Goal: Task Accomplishment & Management: Use online tool/utility

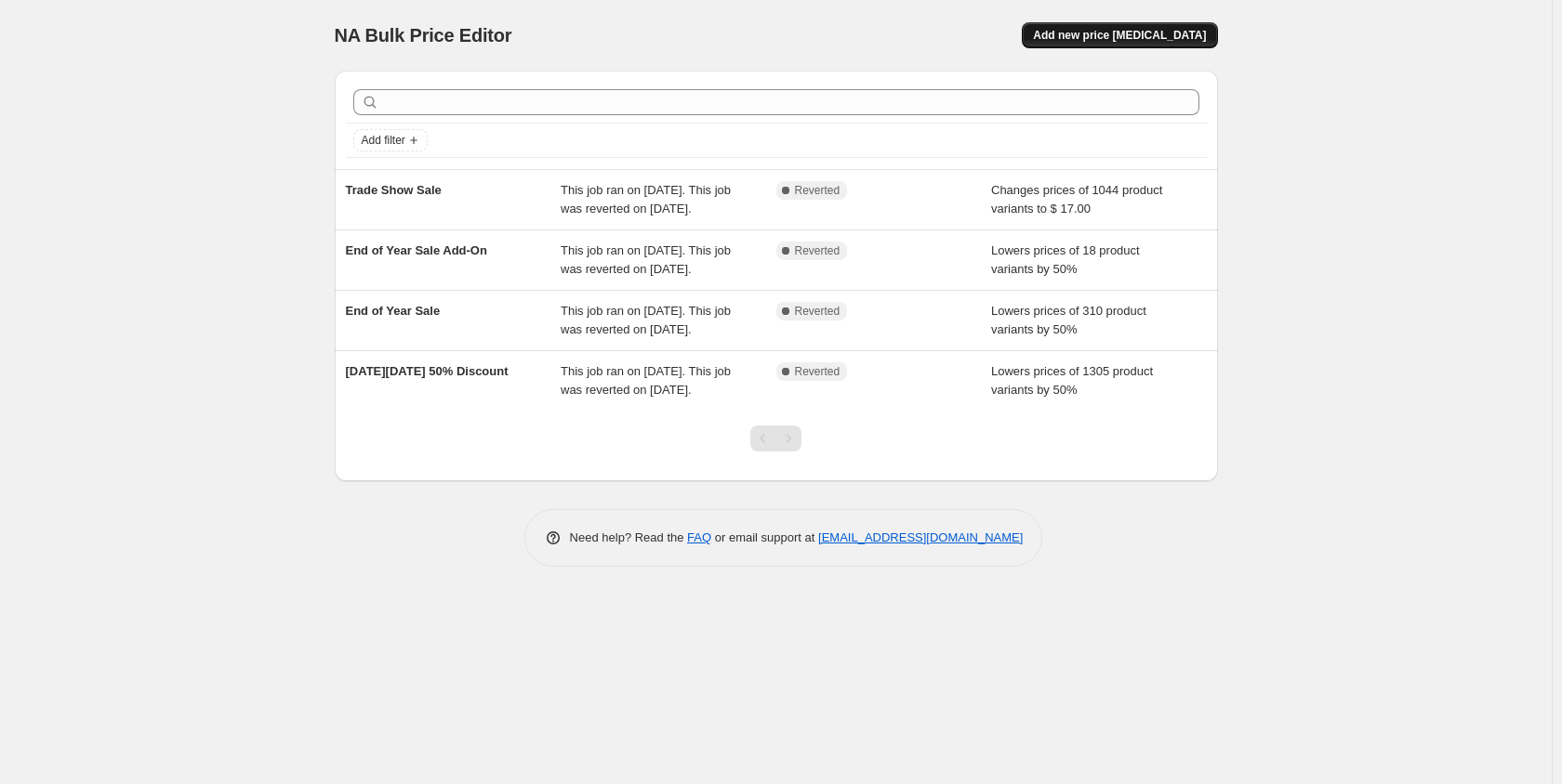
click at [1122, 40] on span "Add new price change job" at bounding box center [1119, 35] width 172 height 14
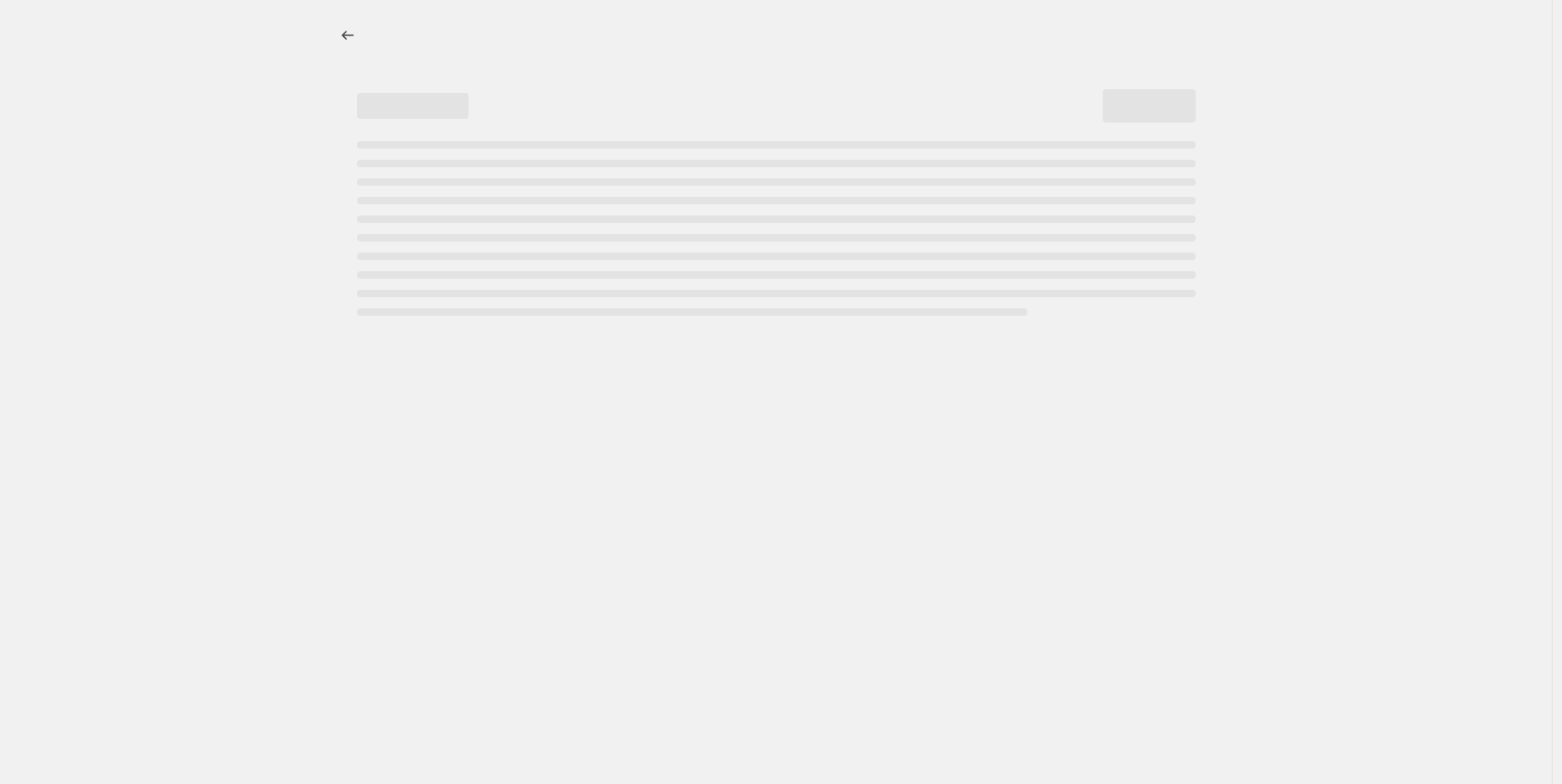
select select "percentage"
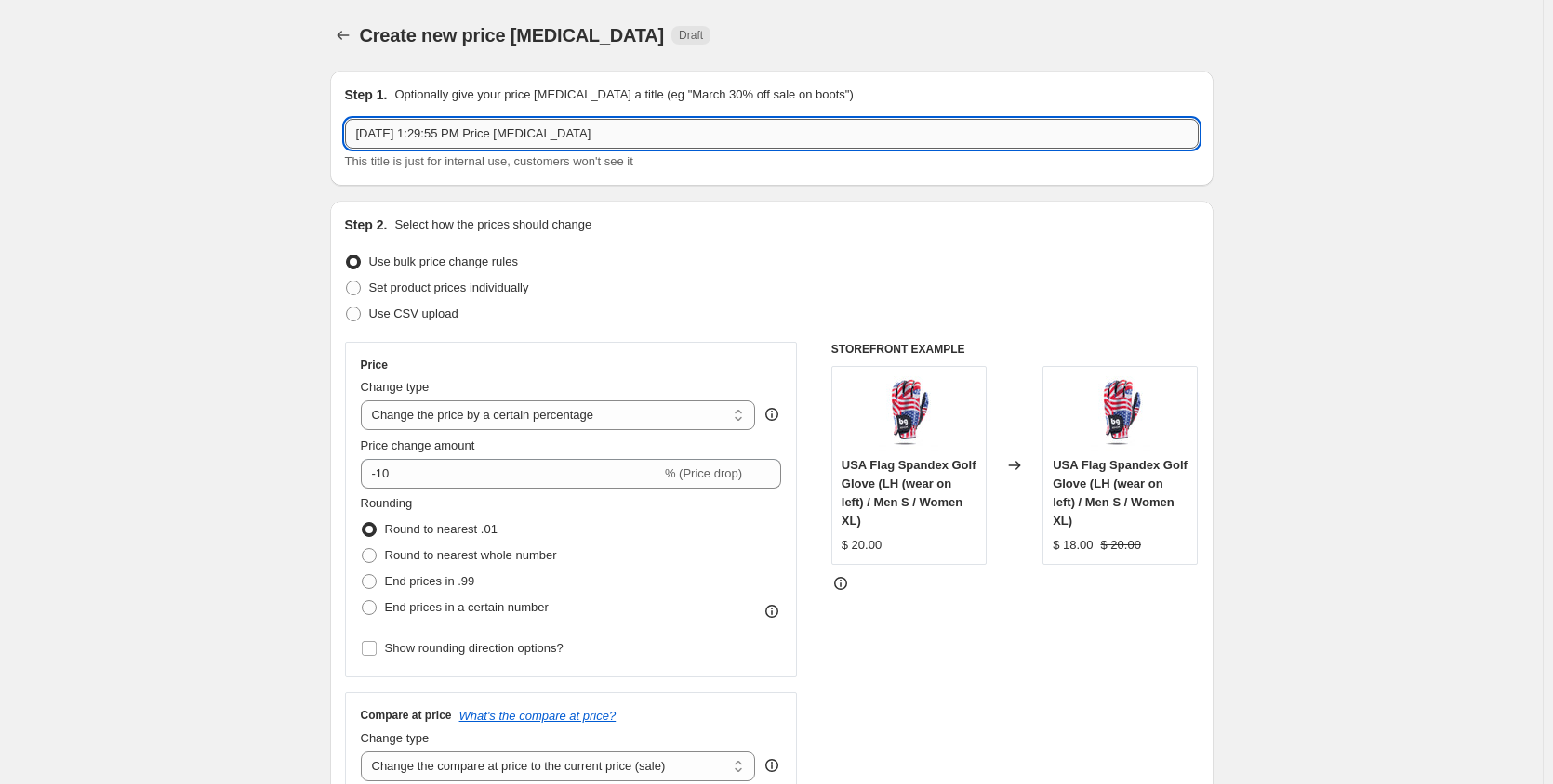
click at [624, 137] on input "Sep 16, 2025, 1:29:55 PM Price change job" at bounding box center [772, 134] width 854 height 30
drag, startPoint x: 600, startPoint y: 126, endPoint x: 209, endPoint y: 118, distance: 391.1
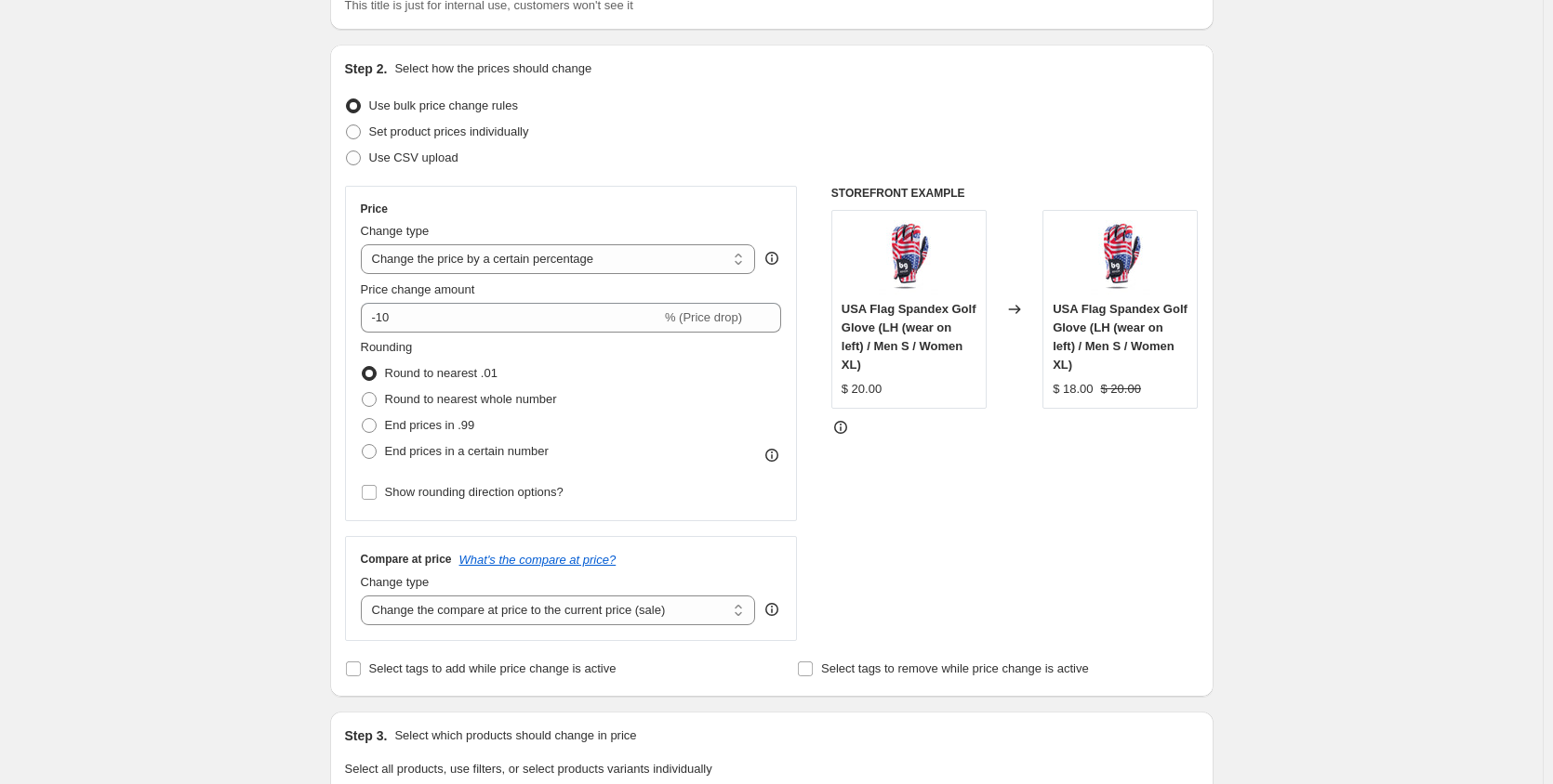
scroll to position [186, 0]
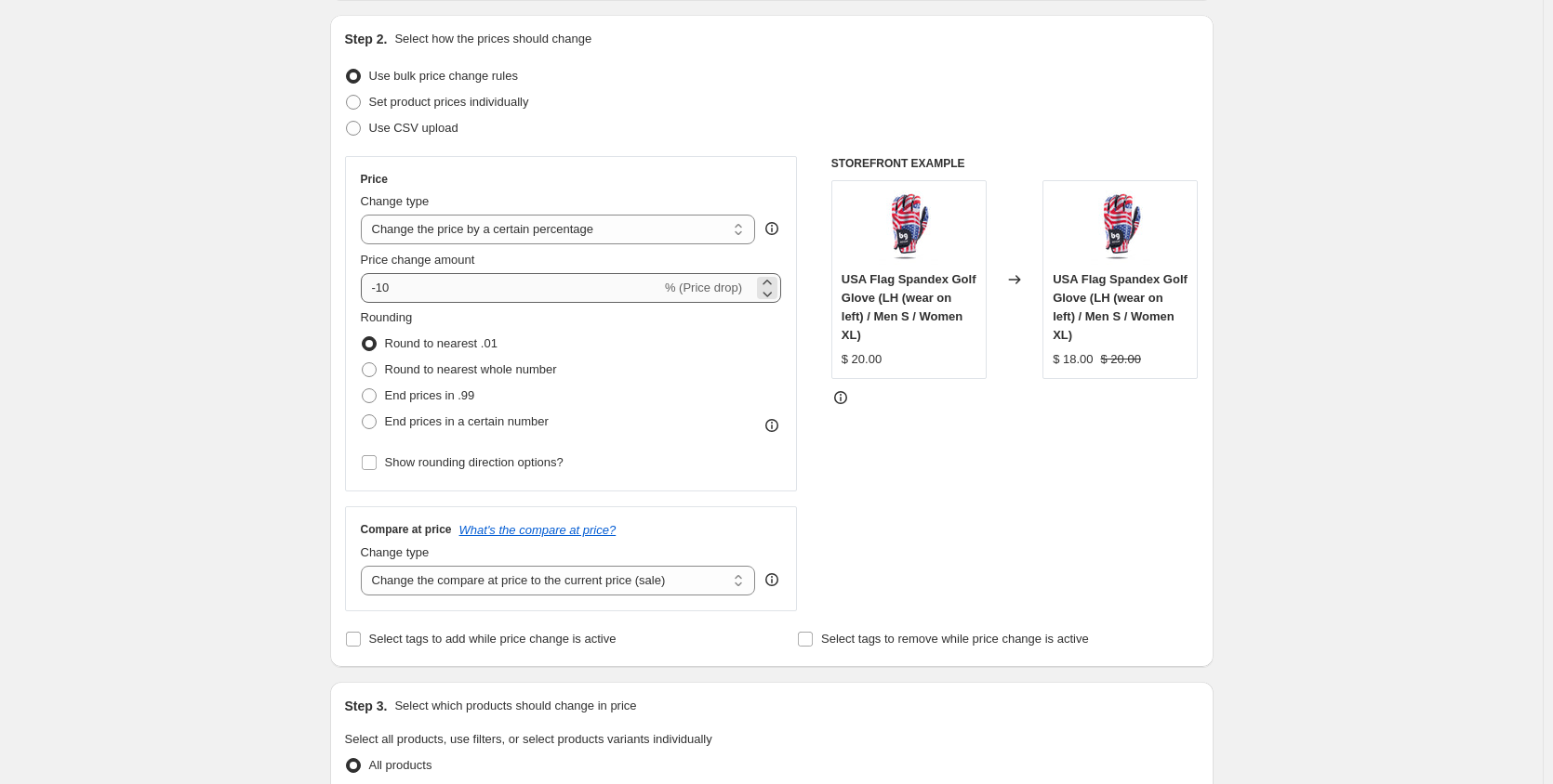
type input "End of Summer Sale"
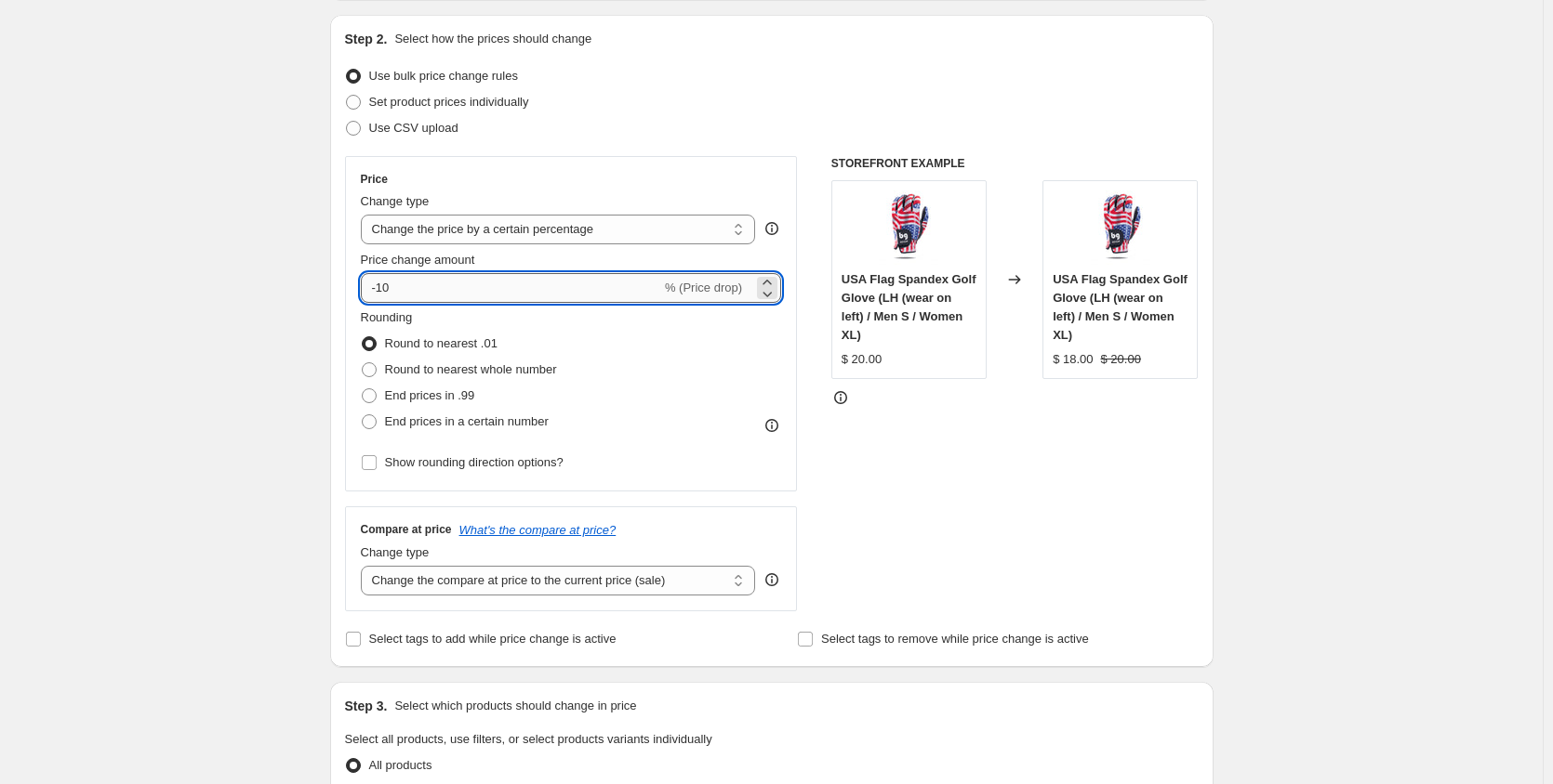
click at [386, 290] on input "-10" at bounding box center [511, 288] width 301 height 30
drag, startPoint x: 383, startPoint y: 291, endPoint x: 404, endPoint y: 289, distance: 21.1
click at [404, 289] on input "-10" at bounding box center [511, 288] width 301 height 30
click at [766, 288] on icon at bounding box center [766, 293] width 18 height 18
click at [774, 279] on icon at bounding box center [766, 282] width 18 height 18
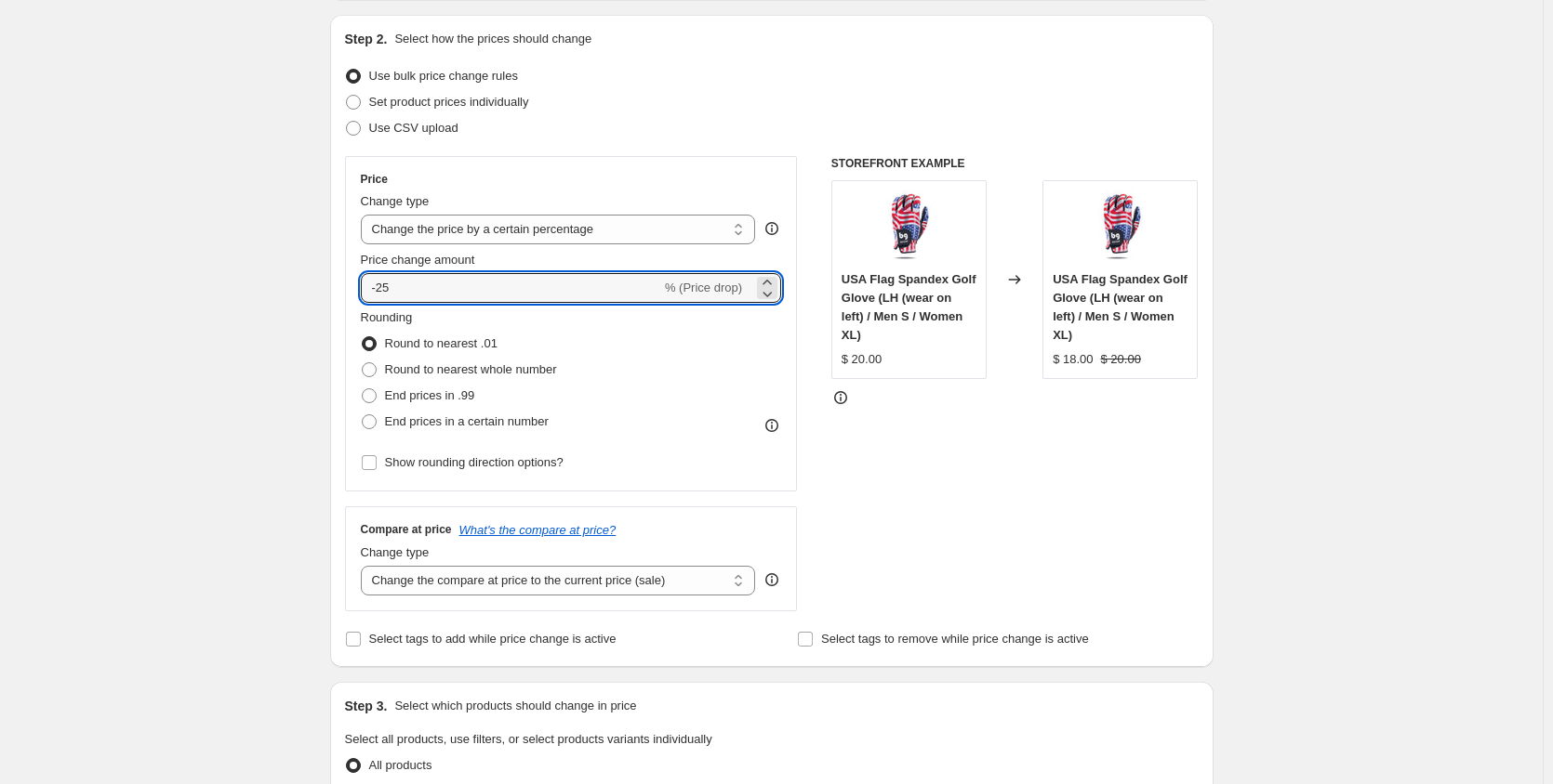
click at [252, 241] on div "Create new price change job. This page is ready Create new price change job Dra…" at bounding box center [771, 758] width 1542 height 1888
drag, startPoint x: 417, startPoint y: 289, endPoint x: 355, endPoint y: 288, distance: 62.0
click at [359, 288] on div "Price Change type Change the price to a certain amount Change the price by a ce…" at bounding box center [571, 324] width 453 height 335
type input "-0"
type input "-25"
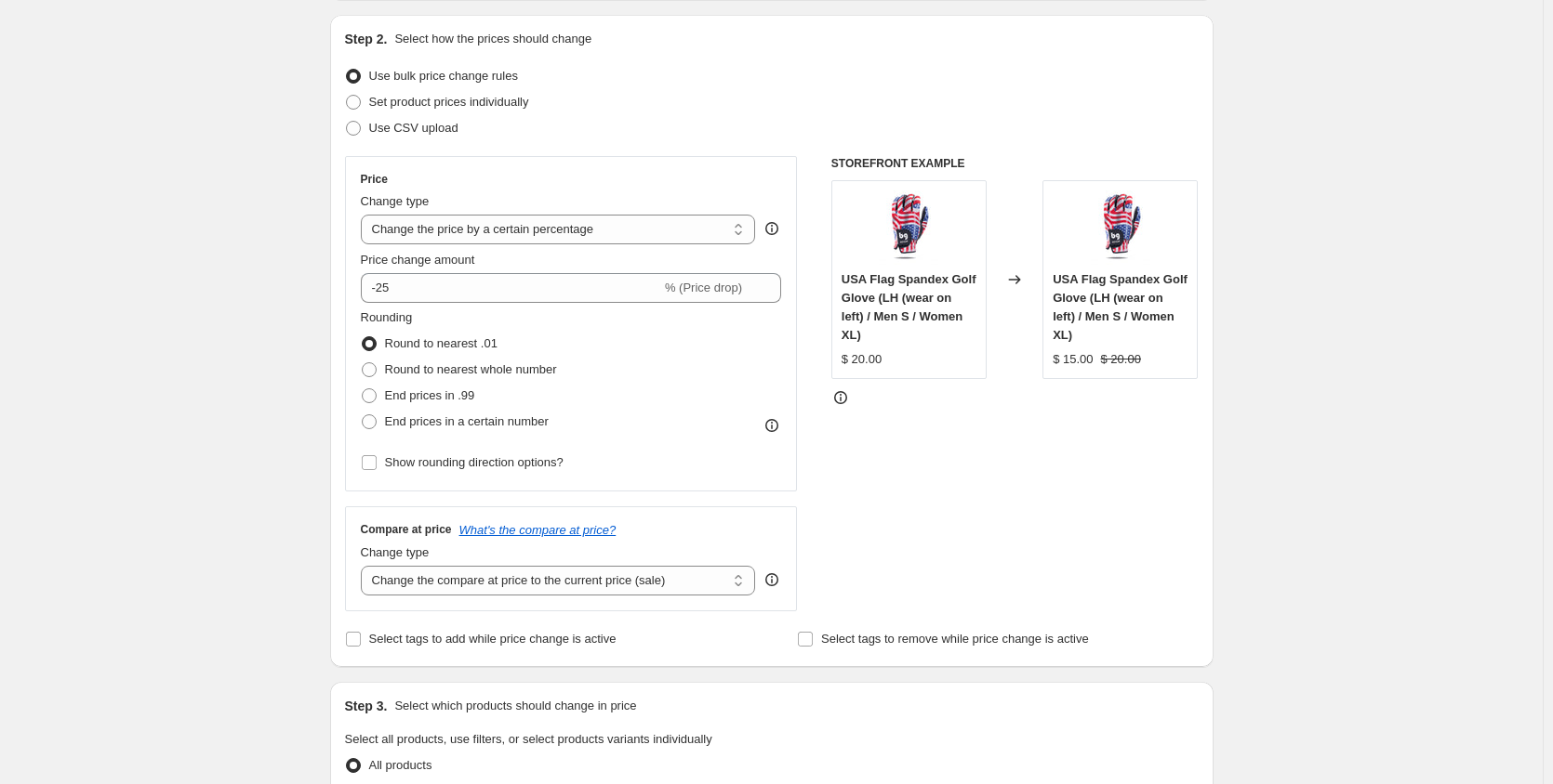
click at [252, 318] on div "Create new price change job. This page is ready Create new price change job Dra…" at bounding box center [771, 758] width 1542 height 1888
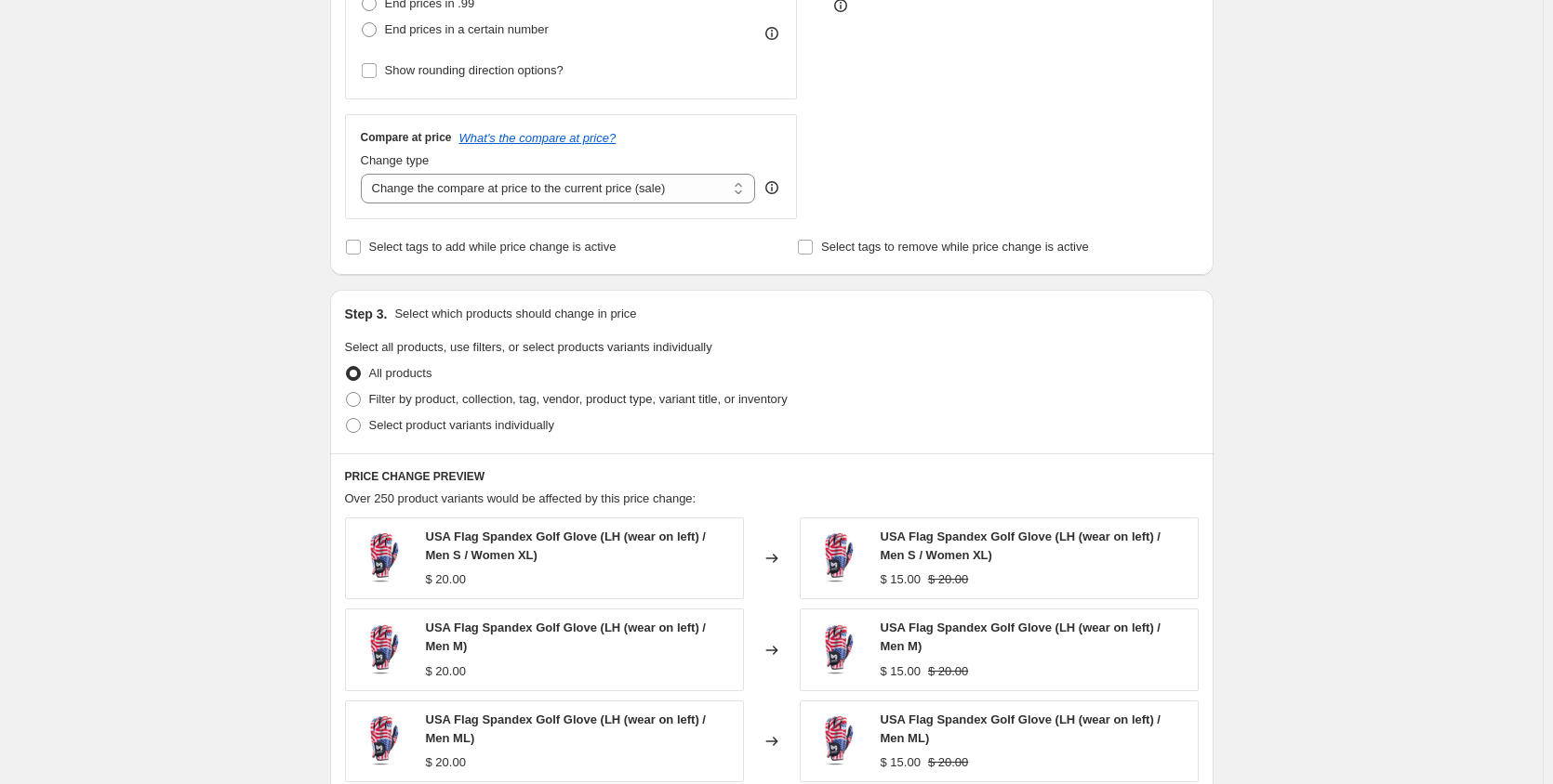
scroll to position [651, 0]
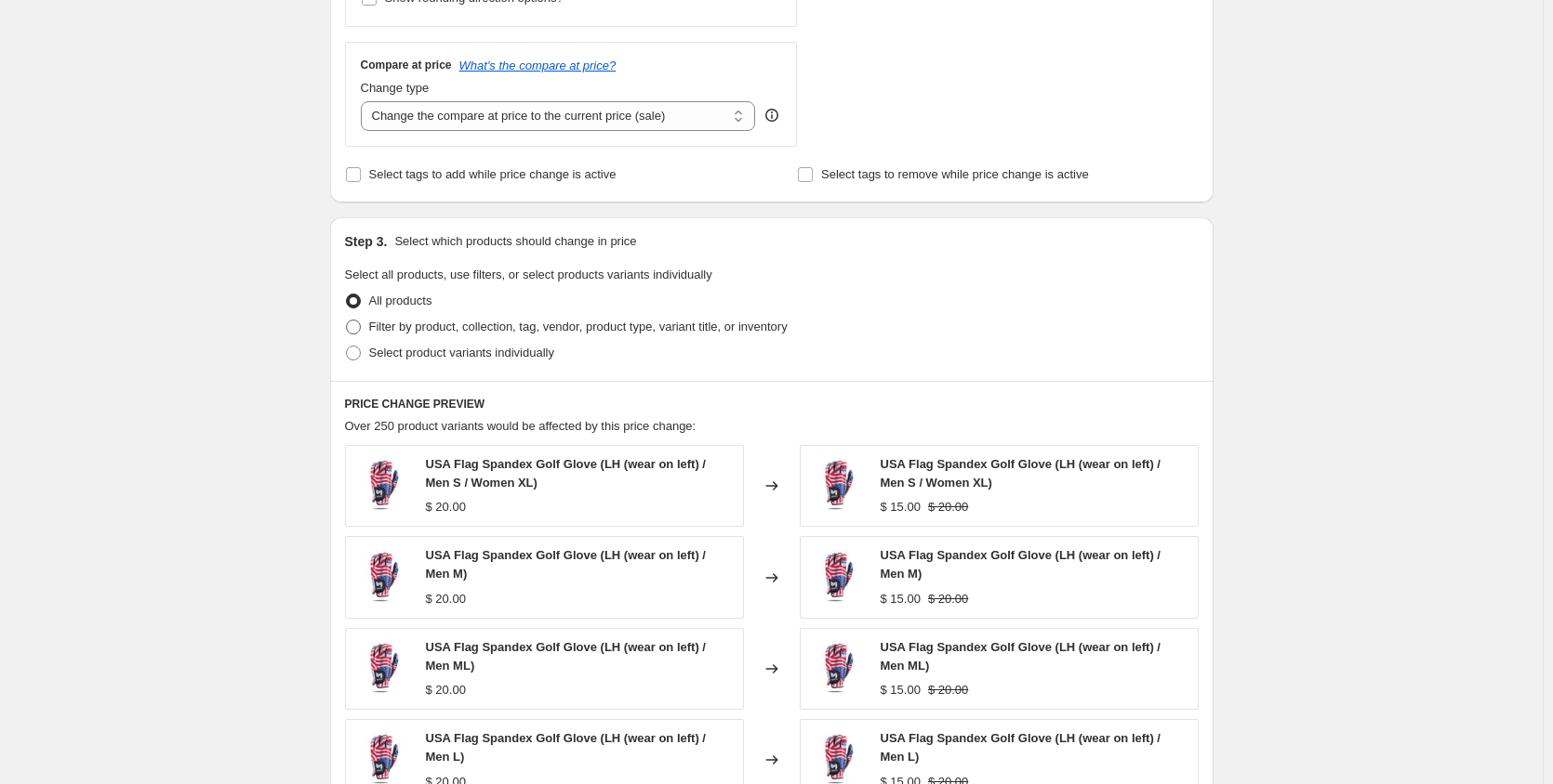
click at [360, 333] on span at bounding box center [353, 327] width 14 height 14
click at [347, 321] on input "Filter by product, collection, tag, vendor, product type, variant title, or inv…" at bounding box center [346, 320] width 1 height 1
radio input "true"
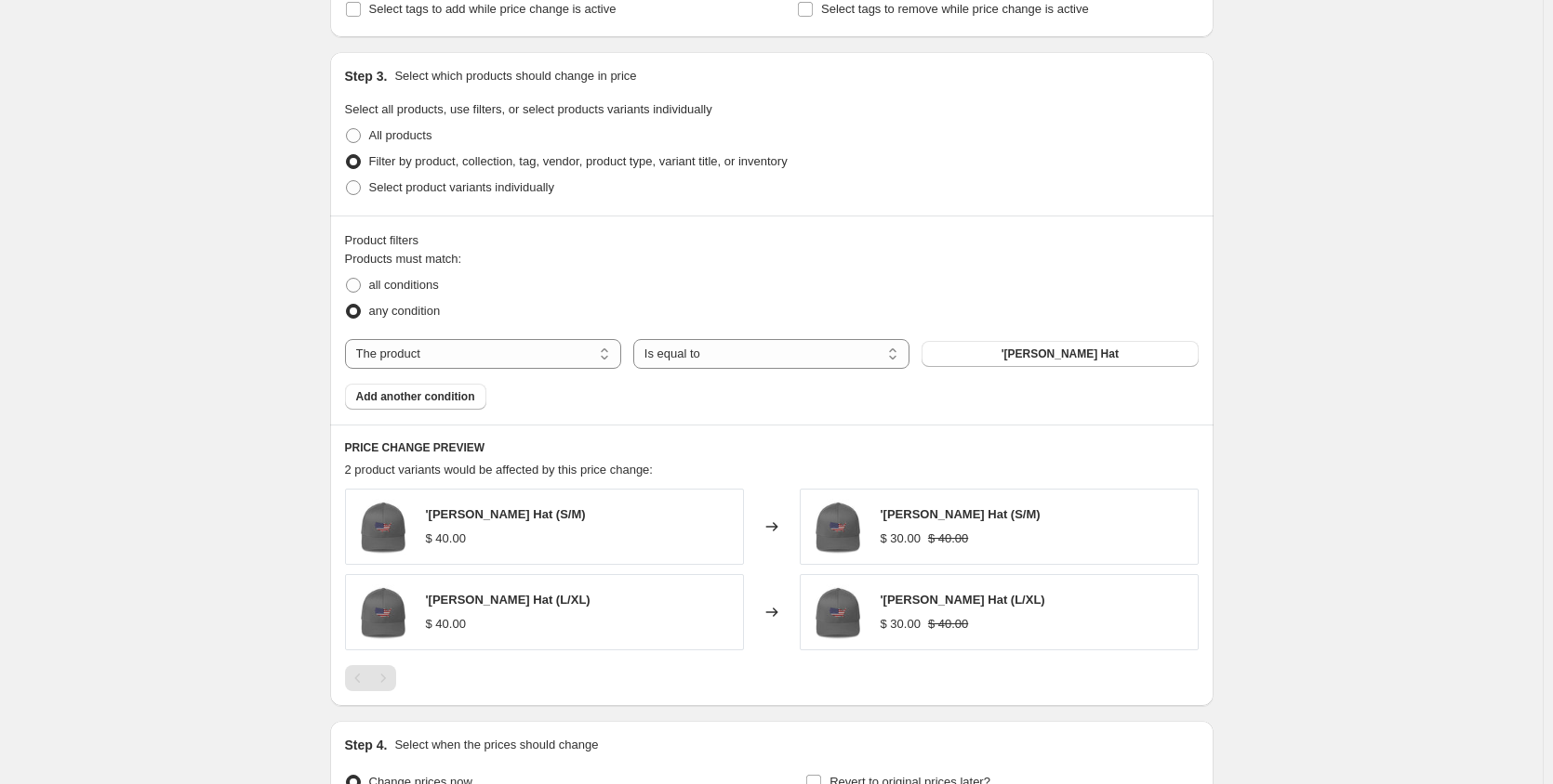
scroll to position [837, 0]
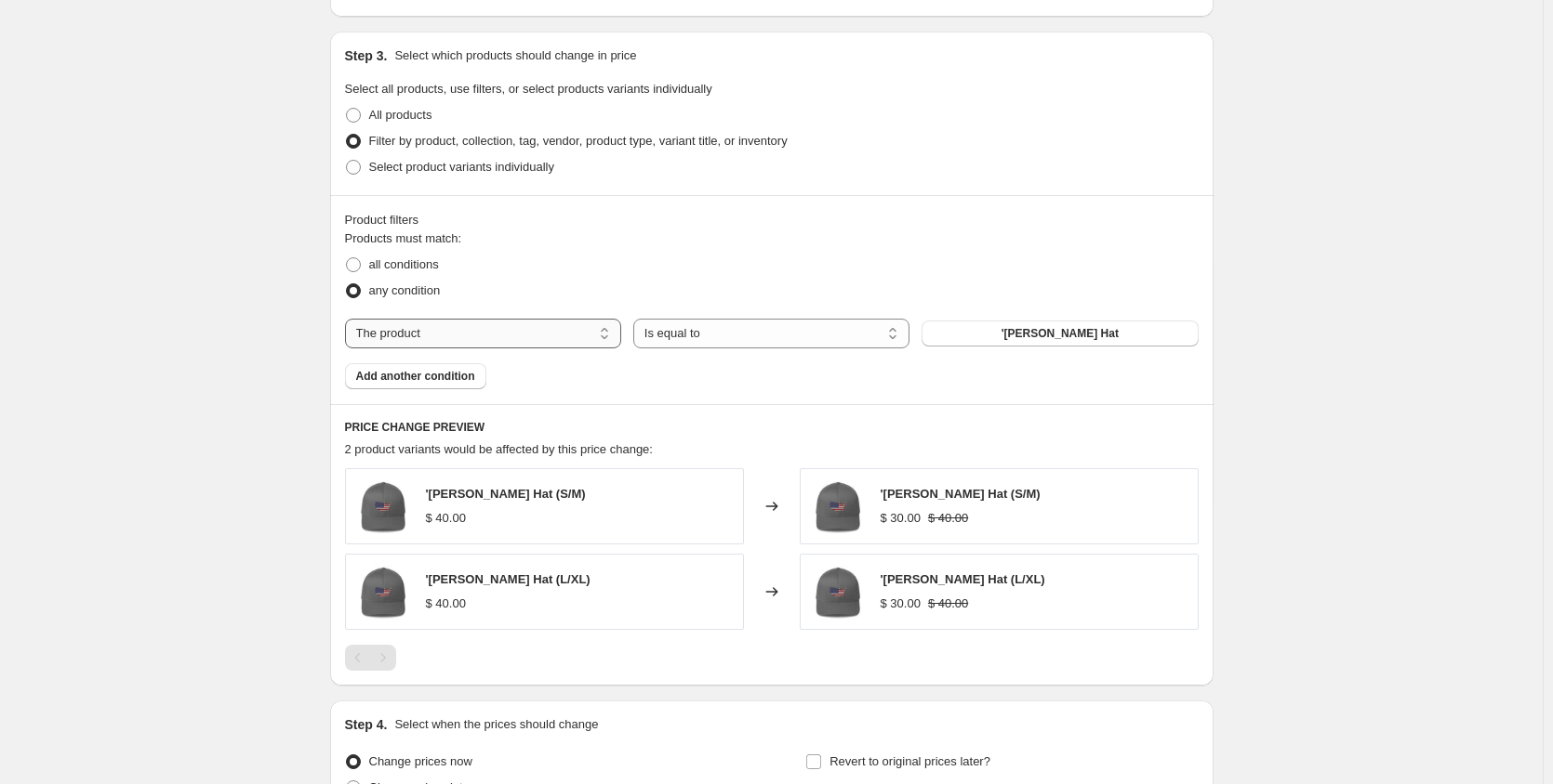
click at [598, 327] on select "The product The product's collection The product's tag The product's vendor The…" at bounding box center [483, 333] width 276 height 30
select select "collection"
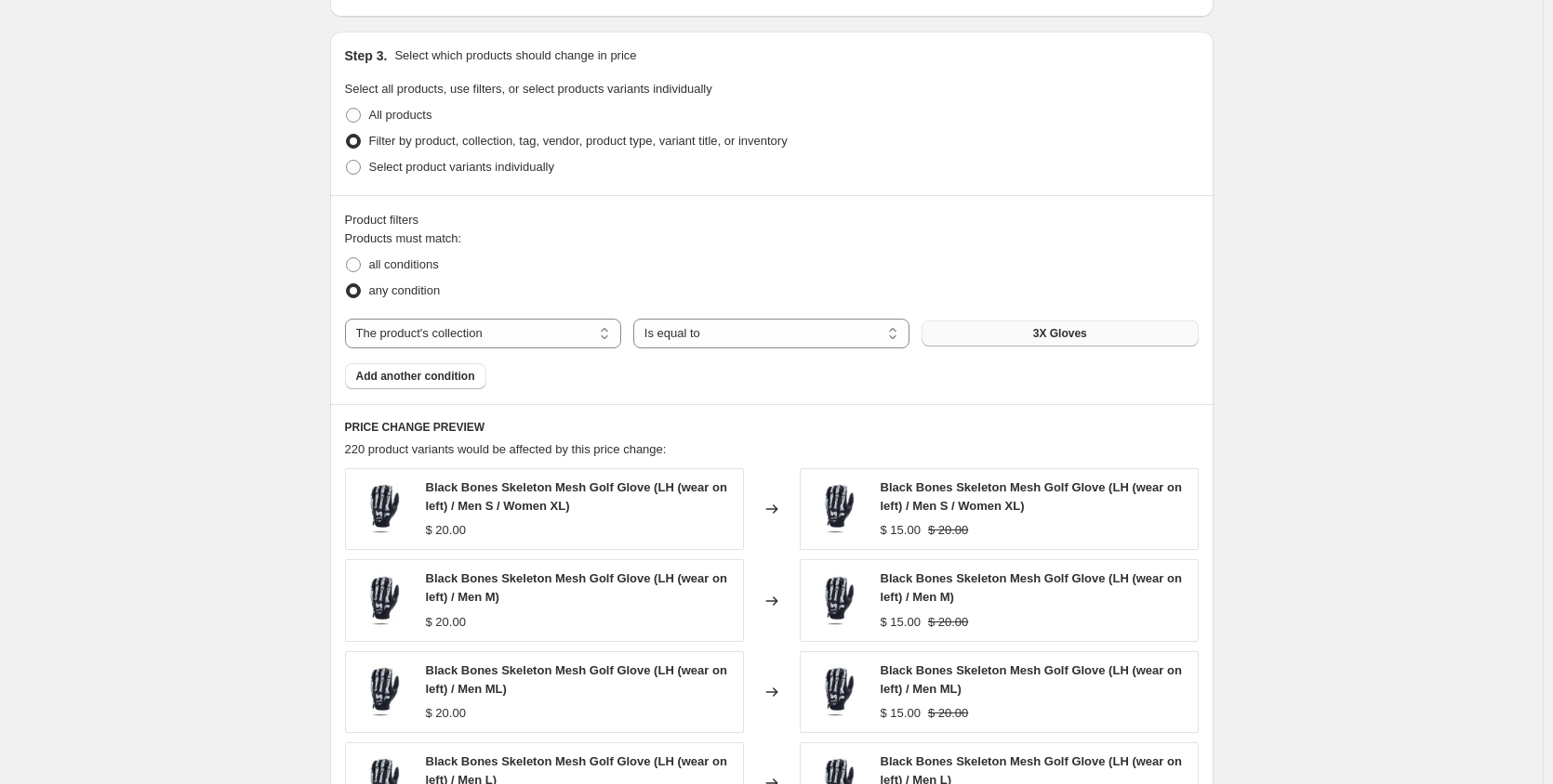
click at [1043, 331] on span "3X Gloves" at bounding box center [1060, 333] width 54 height 14
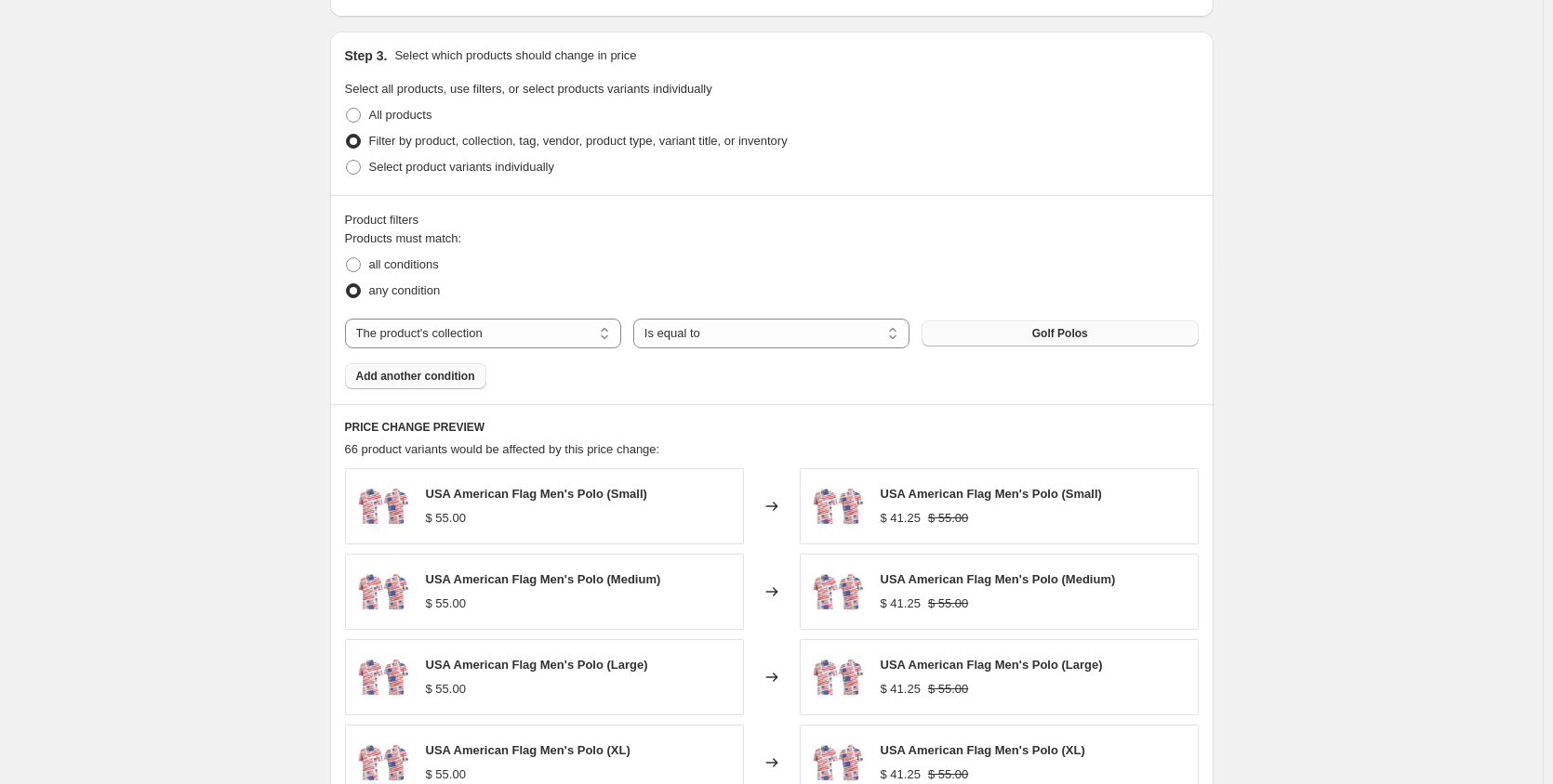
click at [457, 379] on span "Add another condition" at bounding box center [416, 376] width 119 height 14
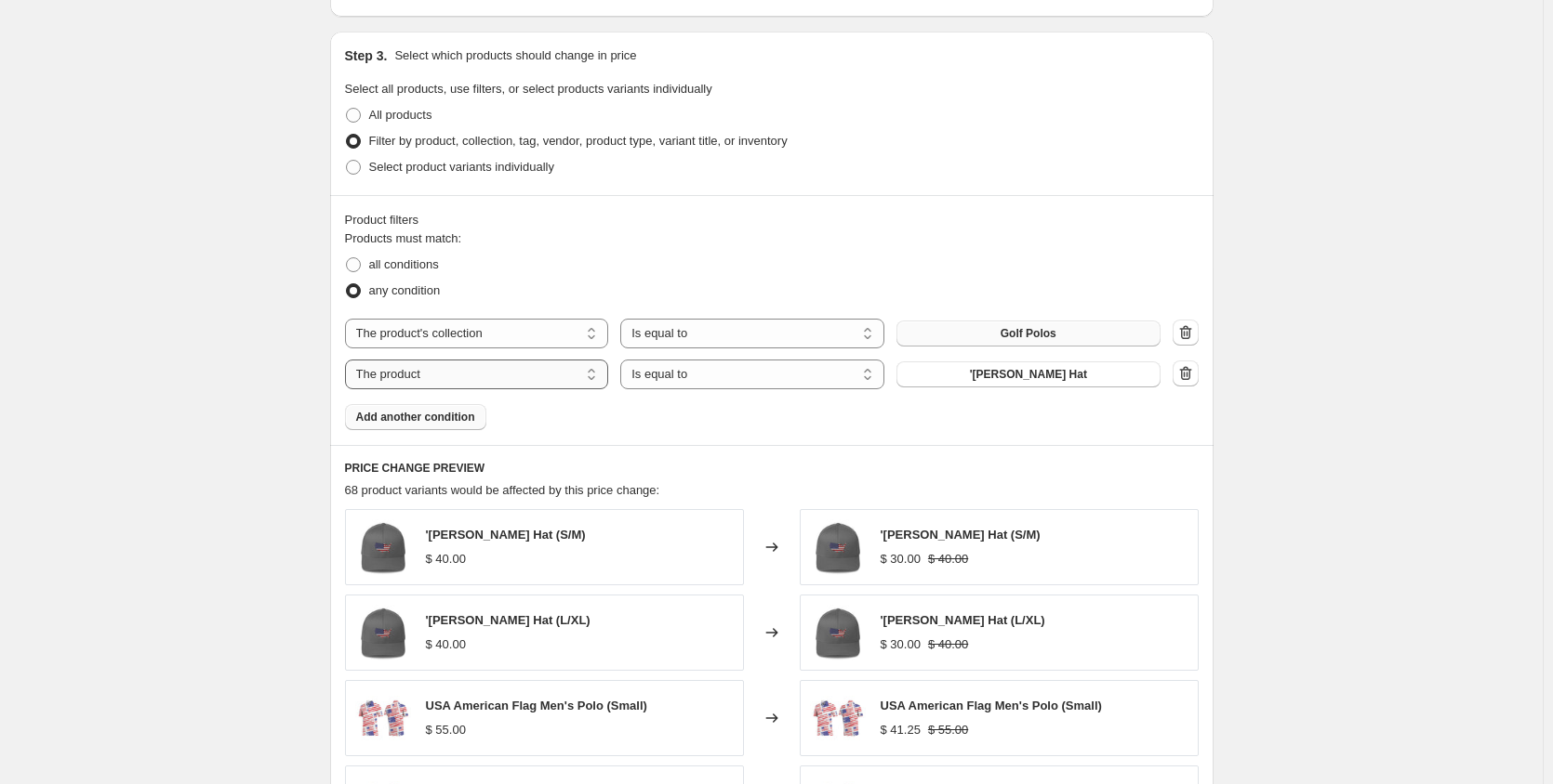
click at [596, 376] on select "The product The product's collection The product's tag The product's vendor The…" at bounding box center [477, 374] width 264 height 30
select select "collection"
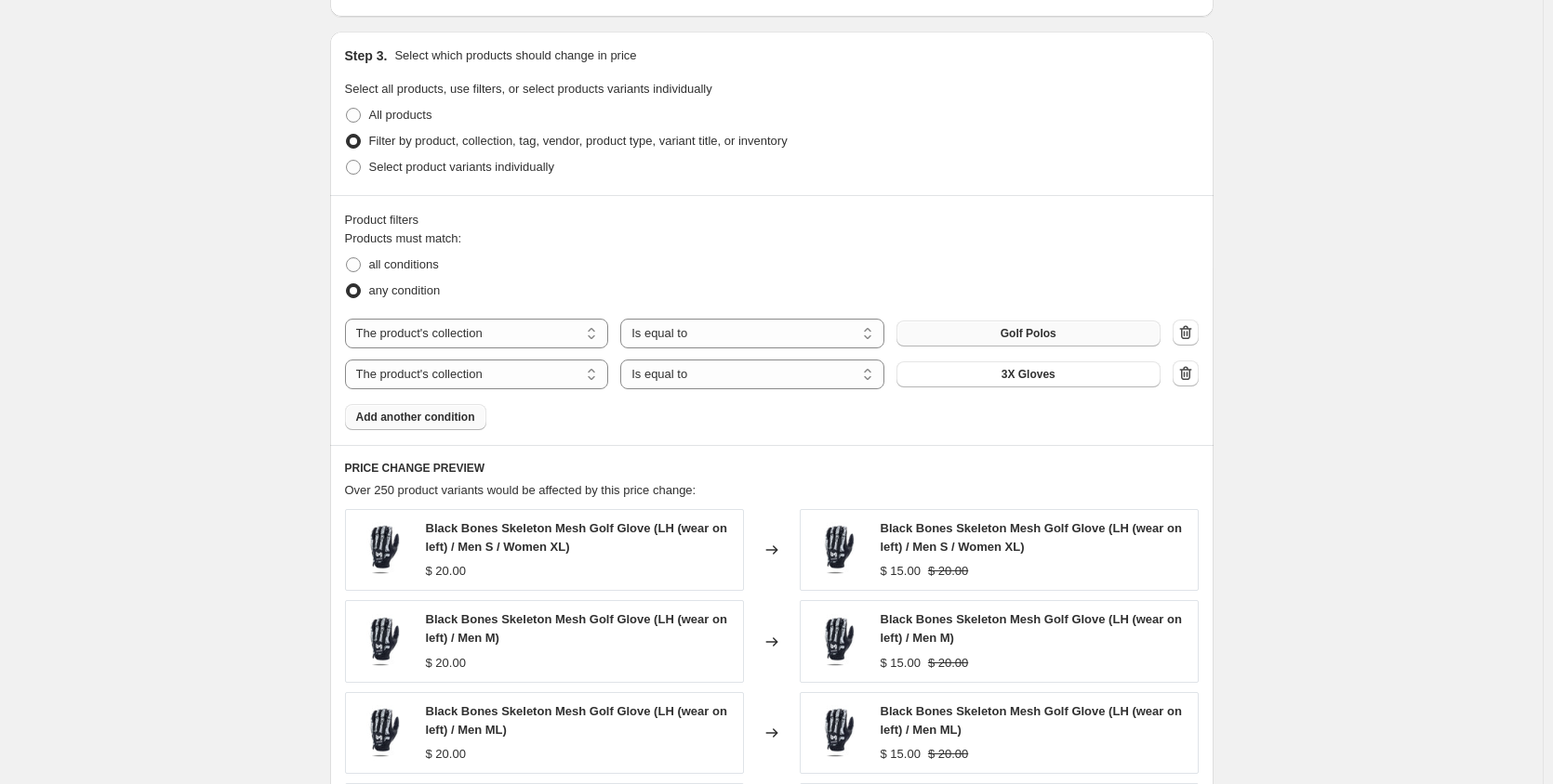
click at [1040, 380] on span "3X Gloves" at bounding box center [1028, 374] width 54 height 14
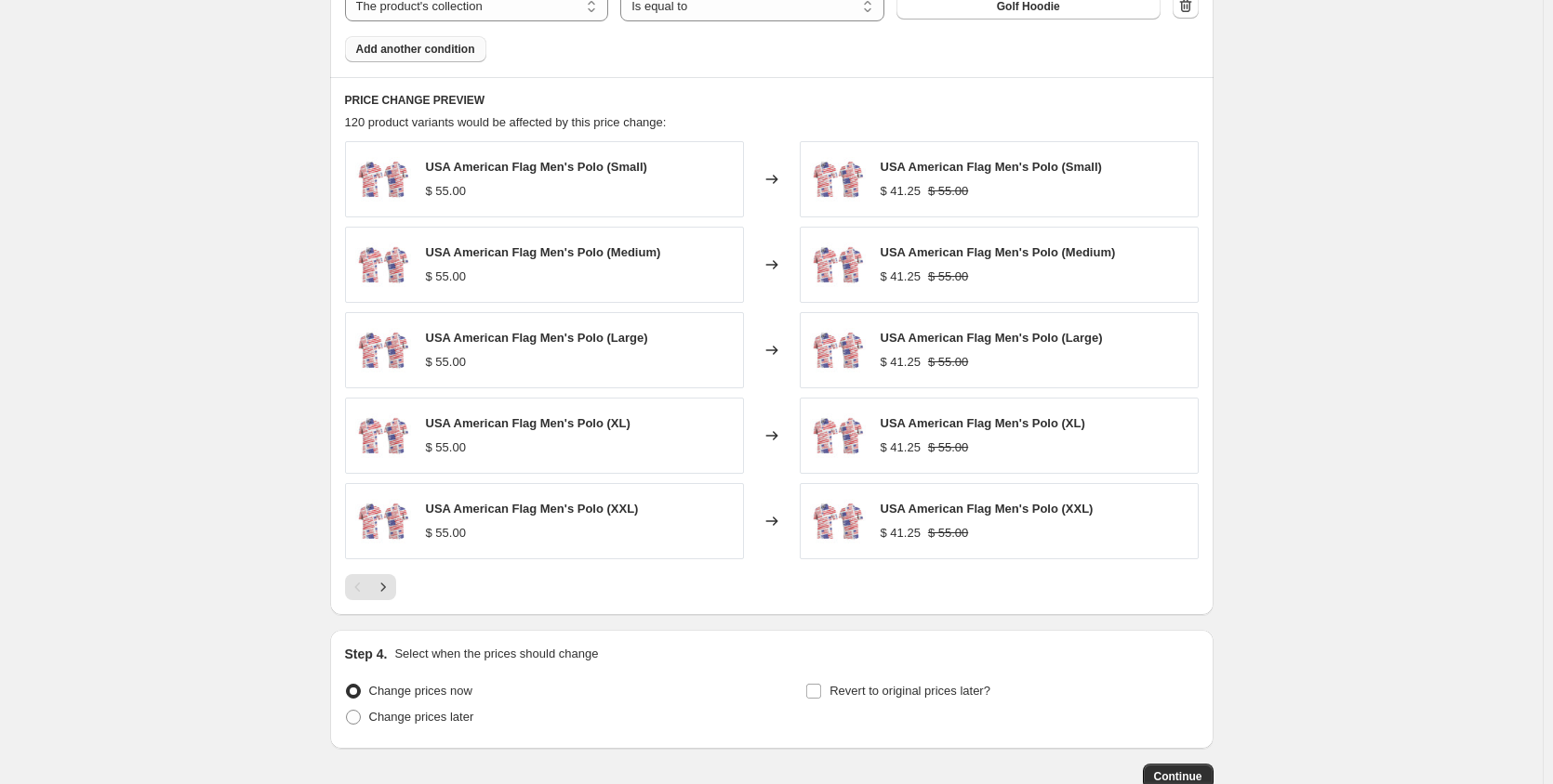
scroll to position [1209, 0]
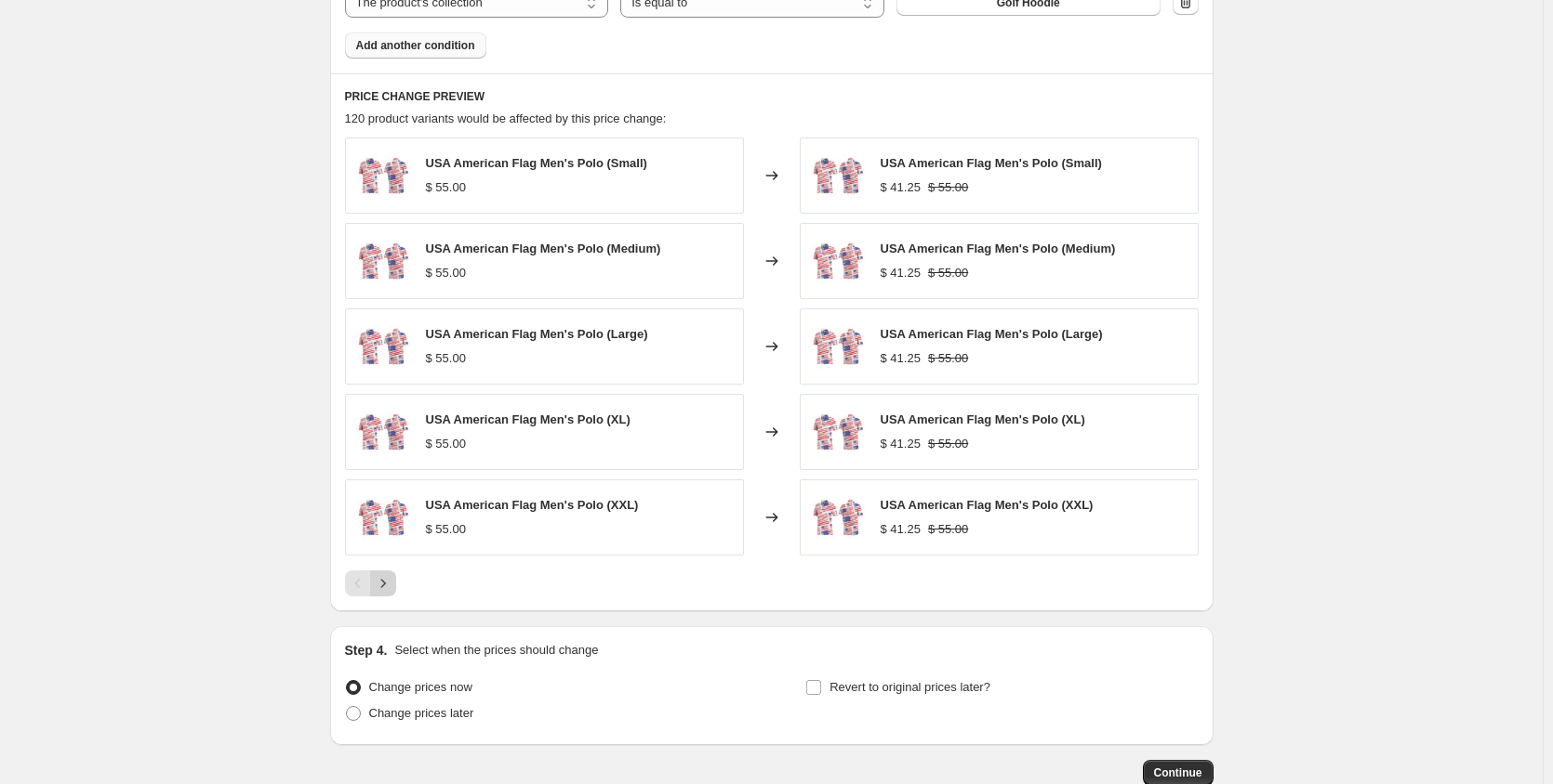
click at [391, 586] on icon "Next" at bounding box center [382, 583] width 18 height 18
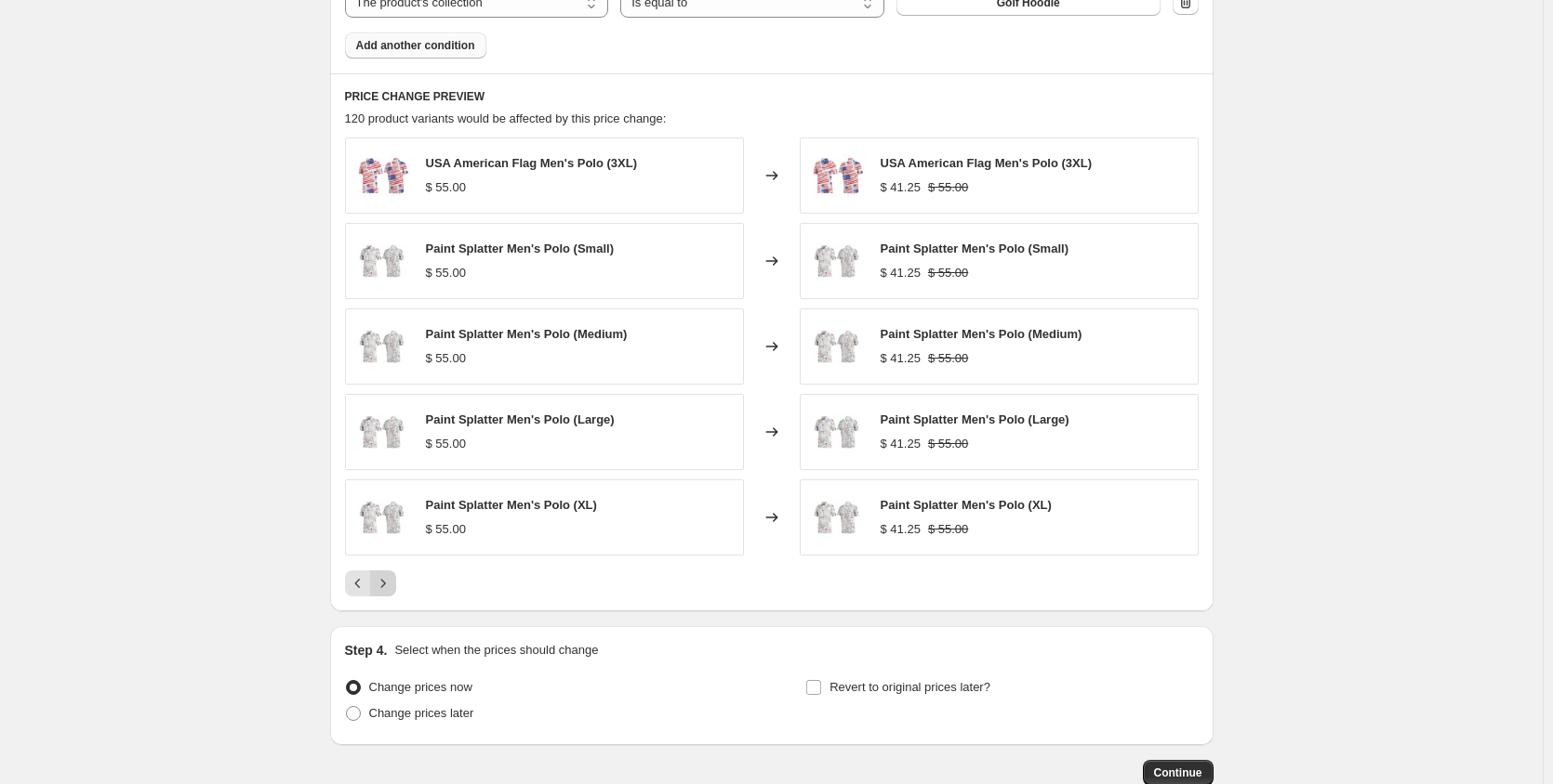
click at [384, 583] on icon "Next" at bounding box center [382, 583] width 18 height 18
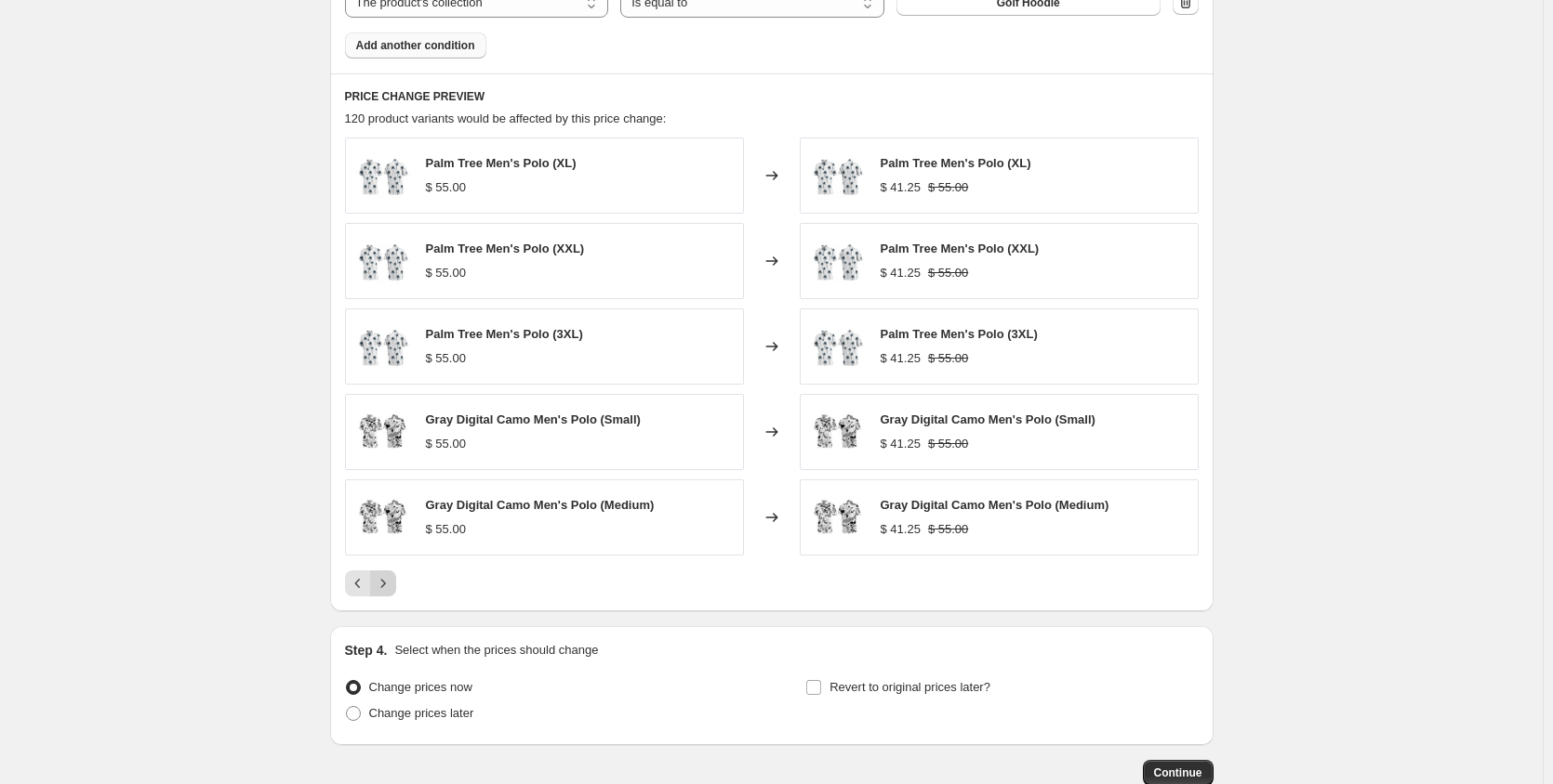
click at [384, 583] on icon "Next" at bounding box center [382, 583] width 18 height 18
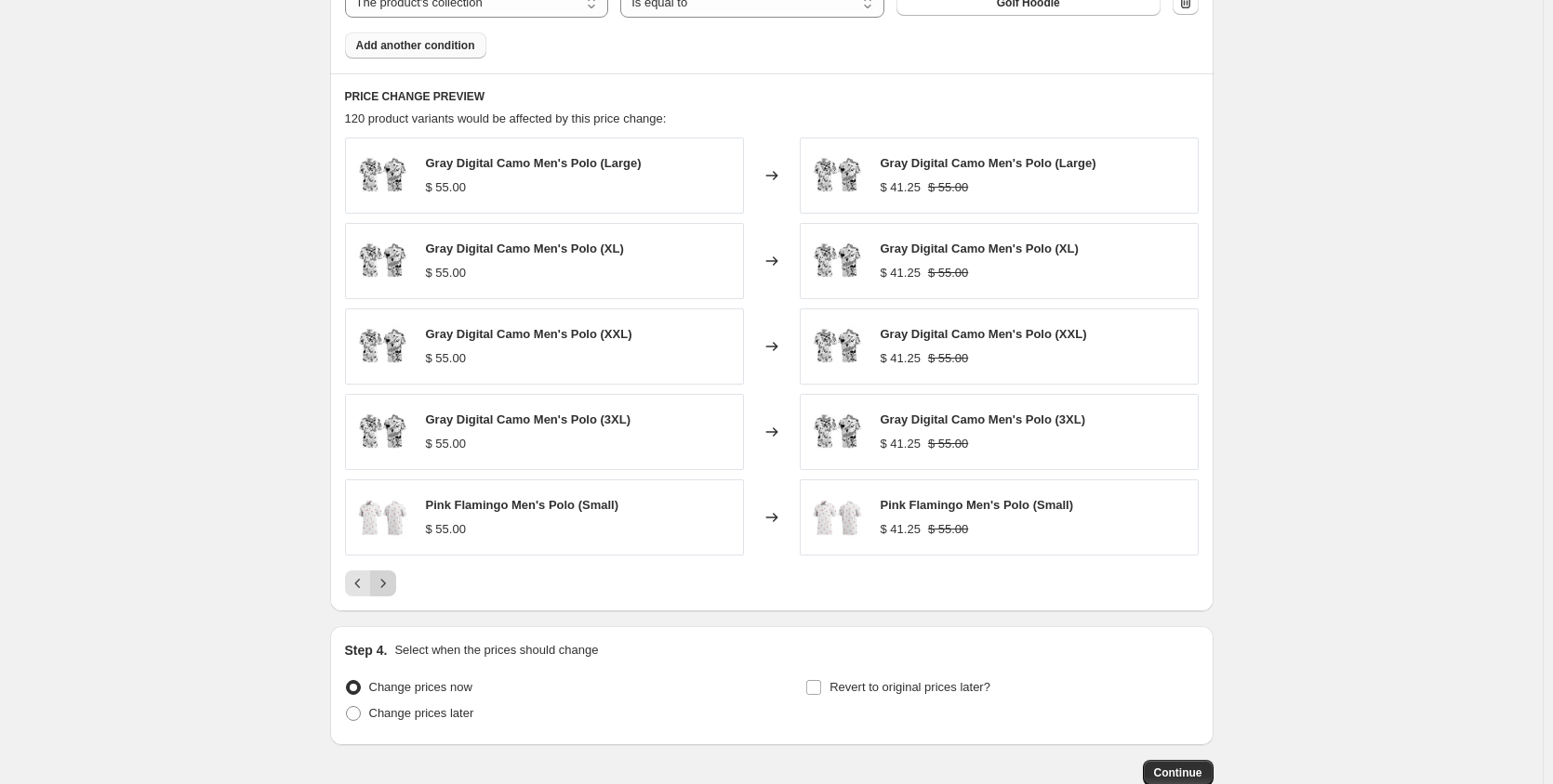
click at [384, 583] on icon "Next" at bounding box center [382, 583] width 18 height 18
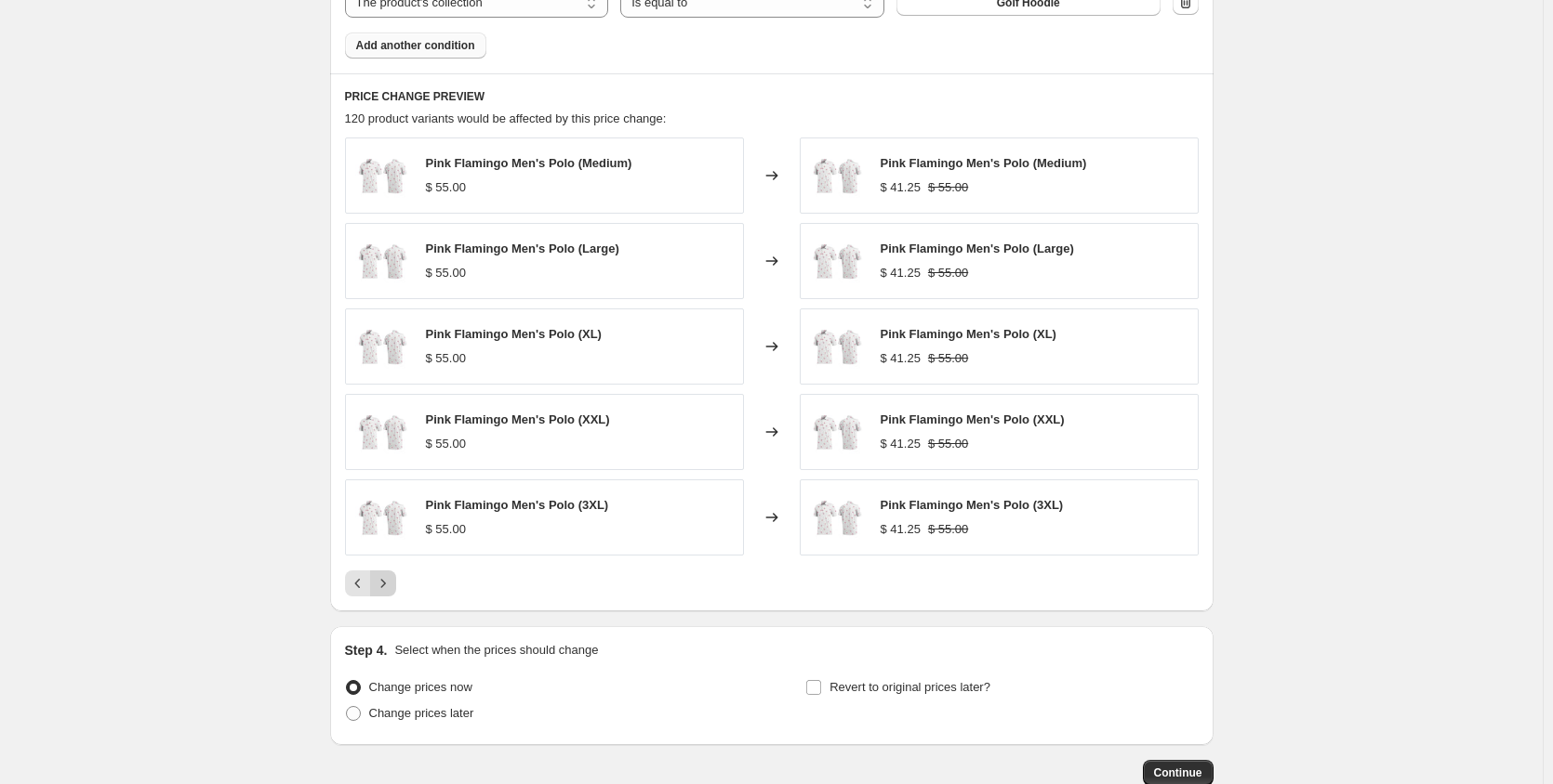
click at [384, 583] on icon "Next" at bounding box center [382, 583] width 18 height 18
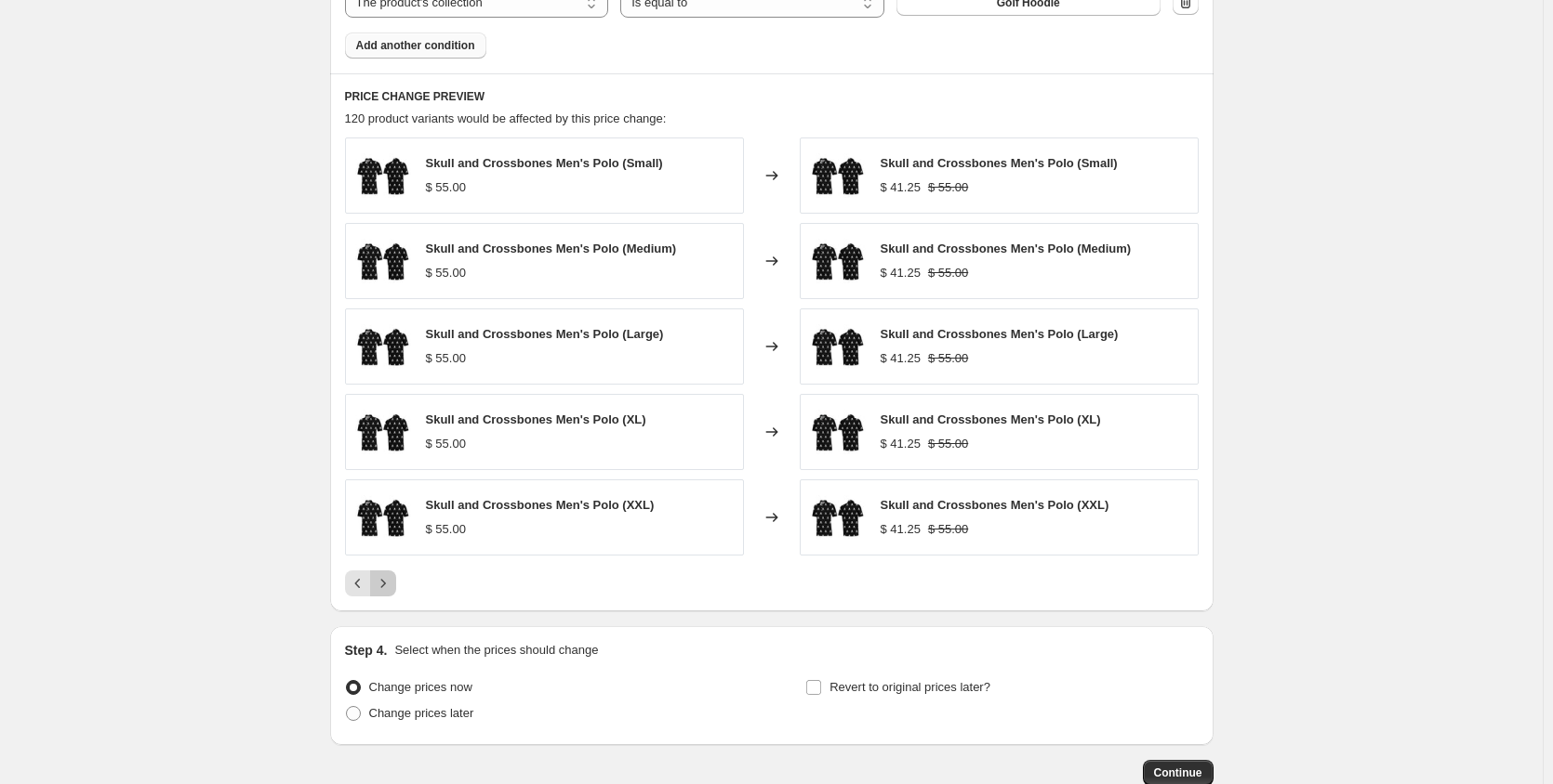
click at [384, 583] on icon "Next" at bounding box center [382, 583] width 18 height 18
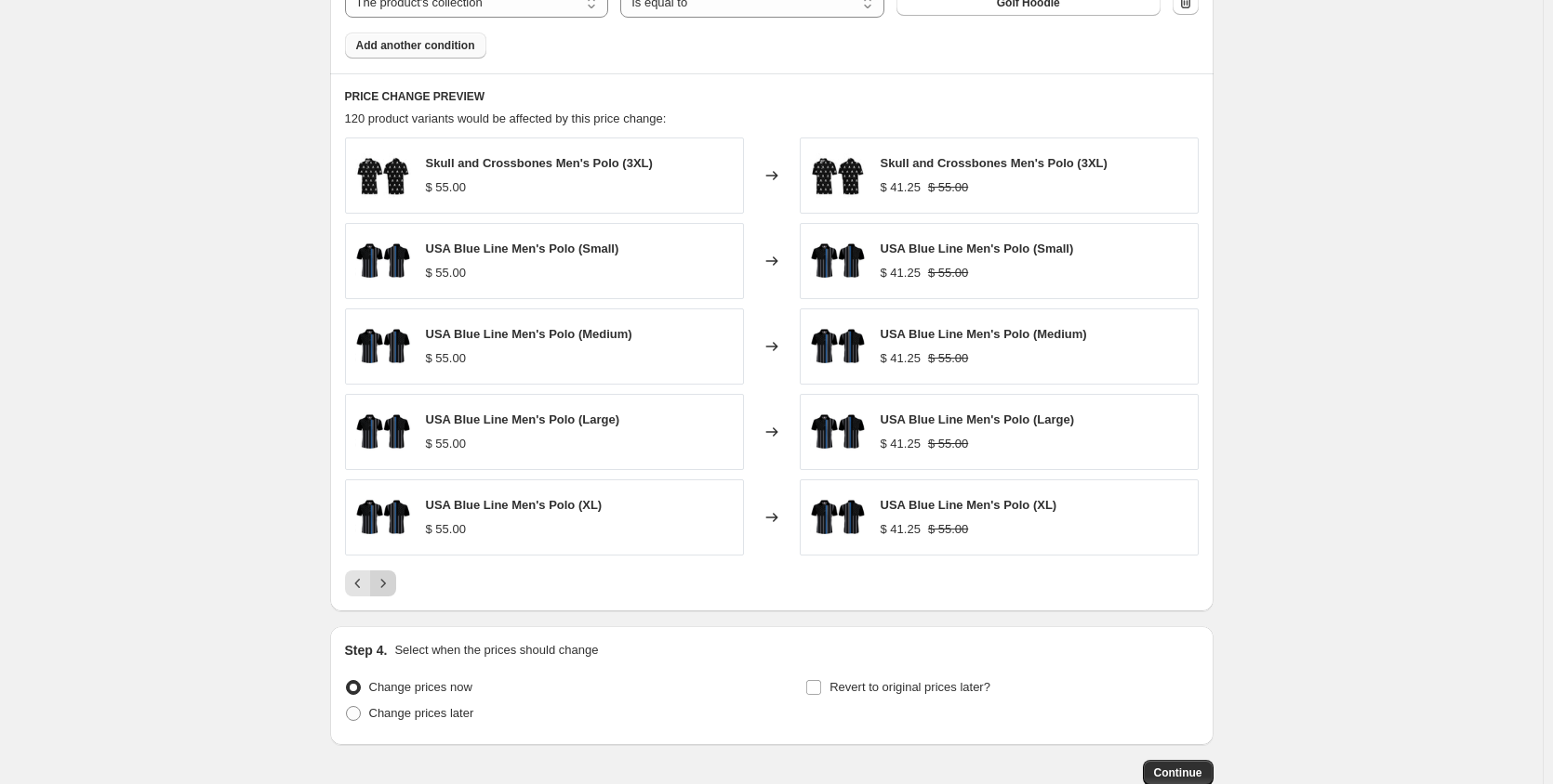
click at [384, 583] on icon "Next" at bounding box center [382, 583] width 18 height 18
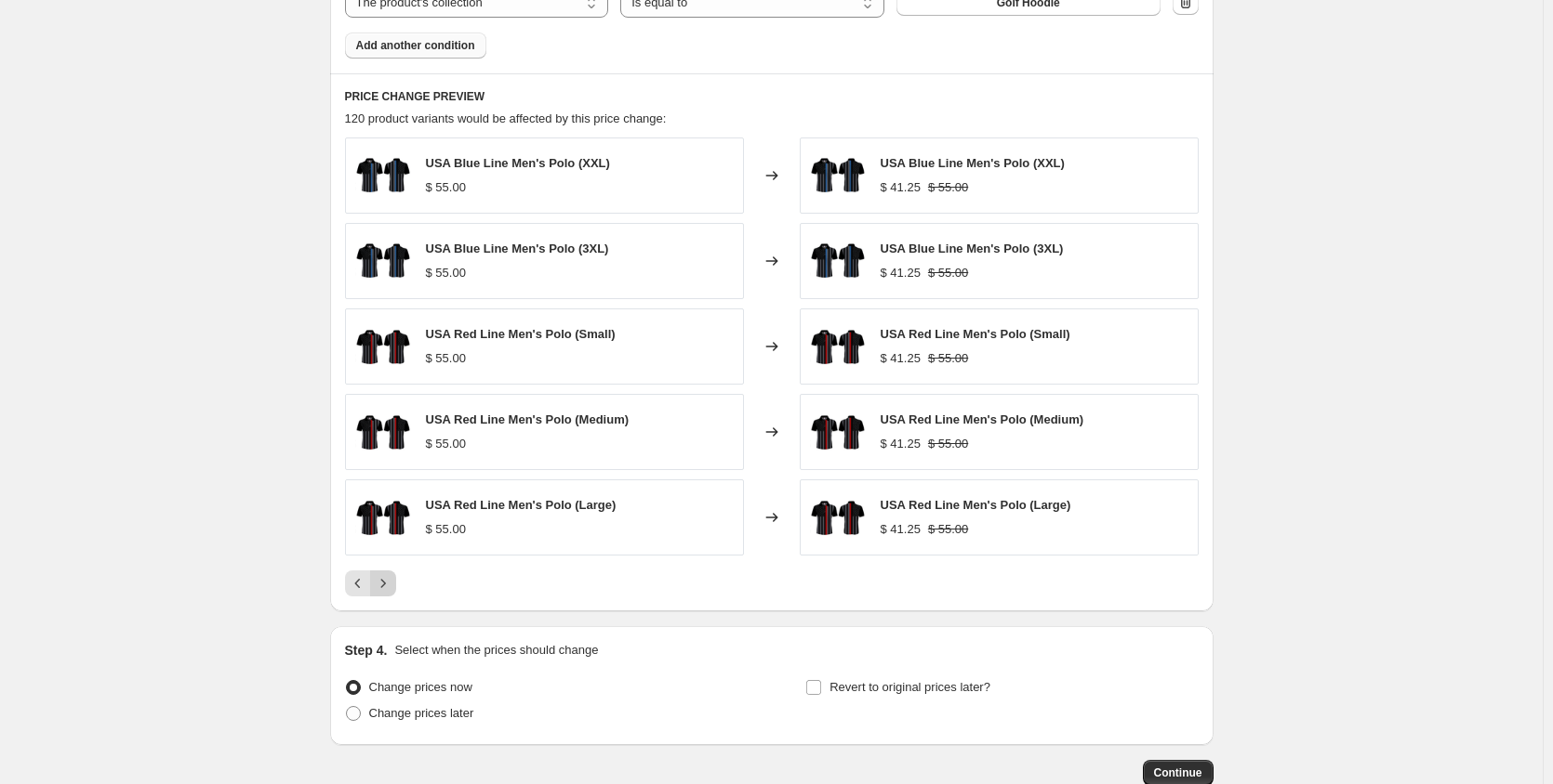
click at [384, 583] on icon "Next" at bounding box center [382, 583] width 18 height 18
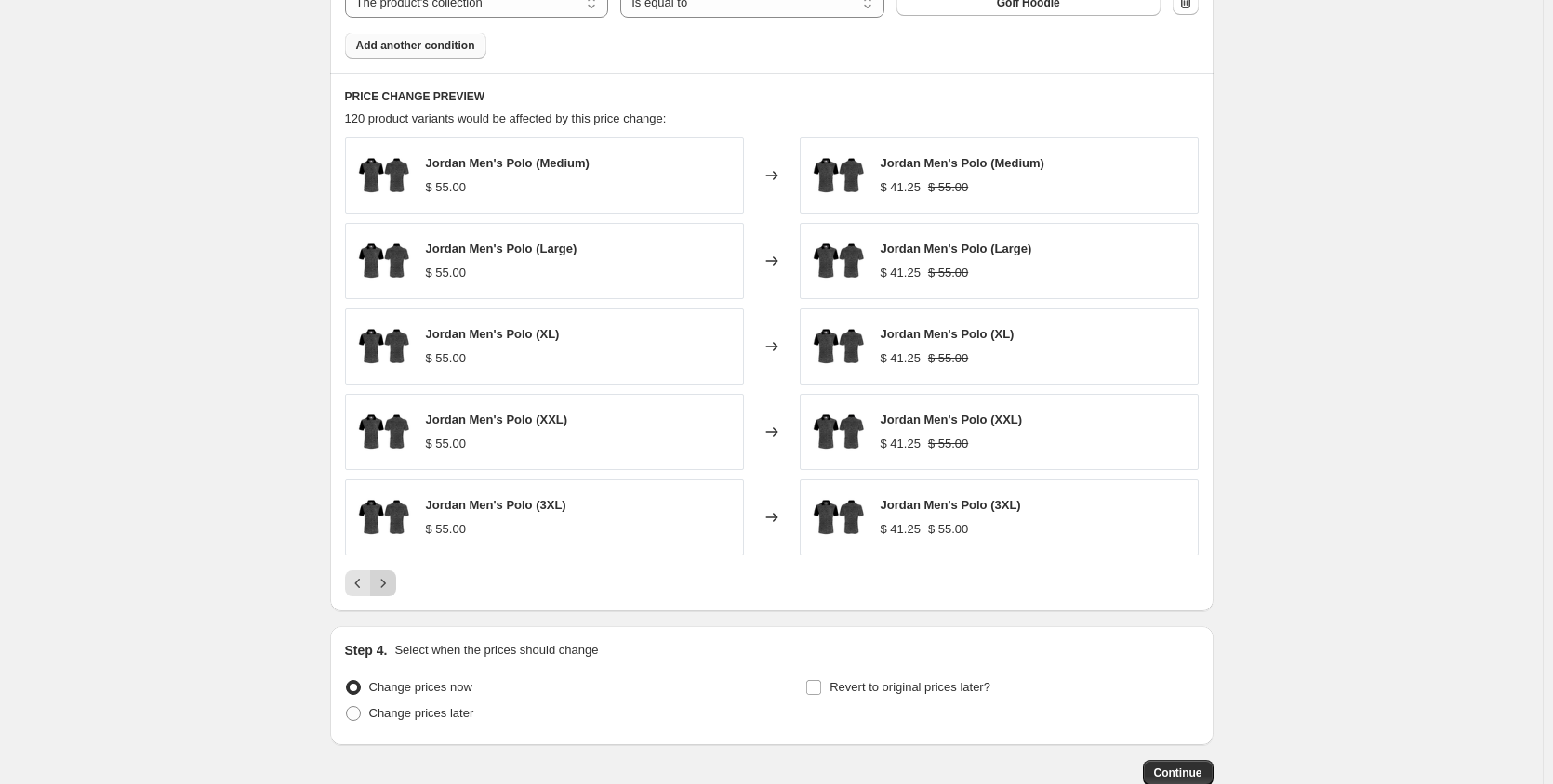
click at [384, 583] on icon "Next" at bounding box center [382, 583] width 18 height 18
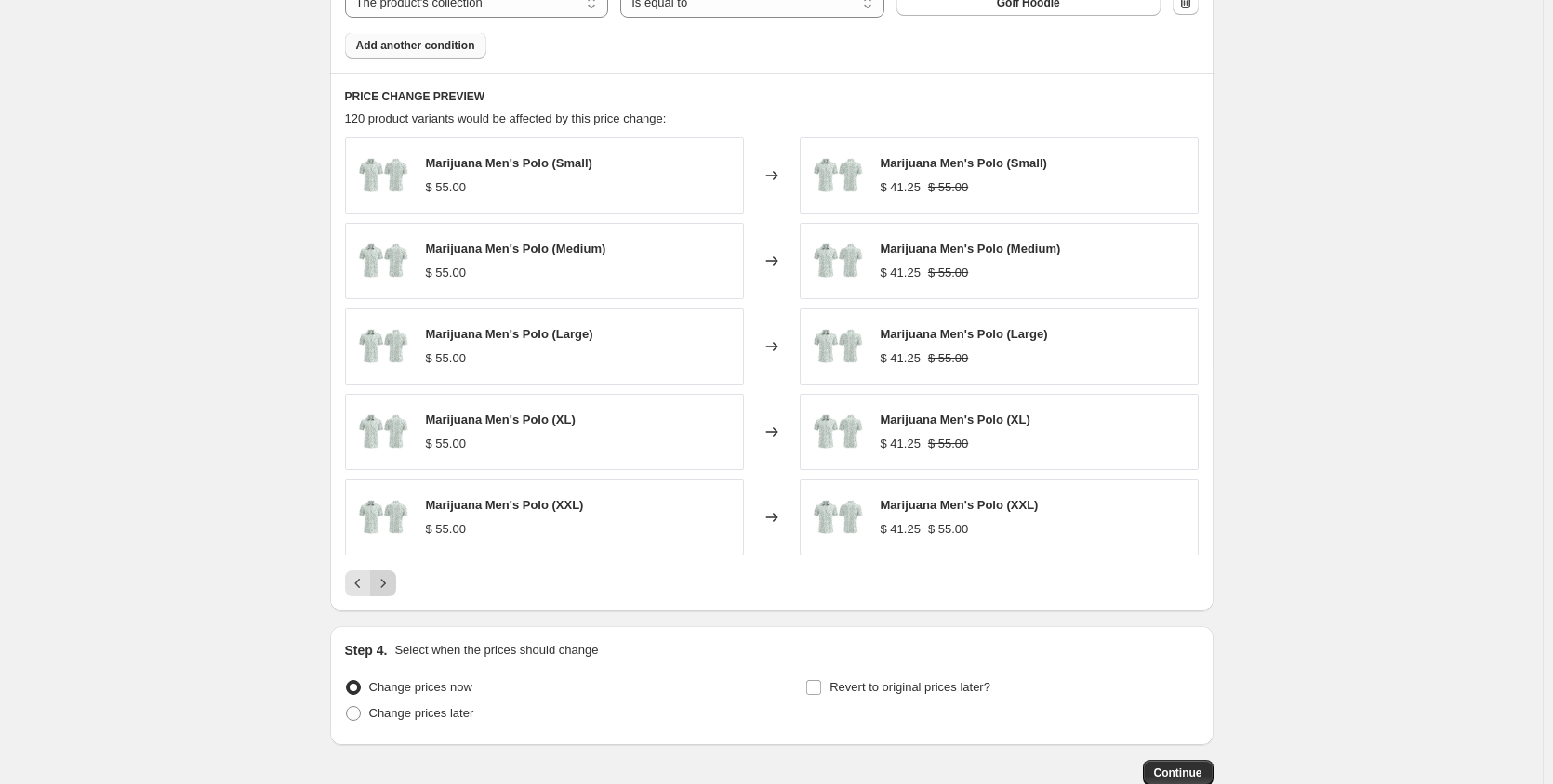
click at [384, 583] on icon "Next" at bounding box center [382, 583] width 18 height 18
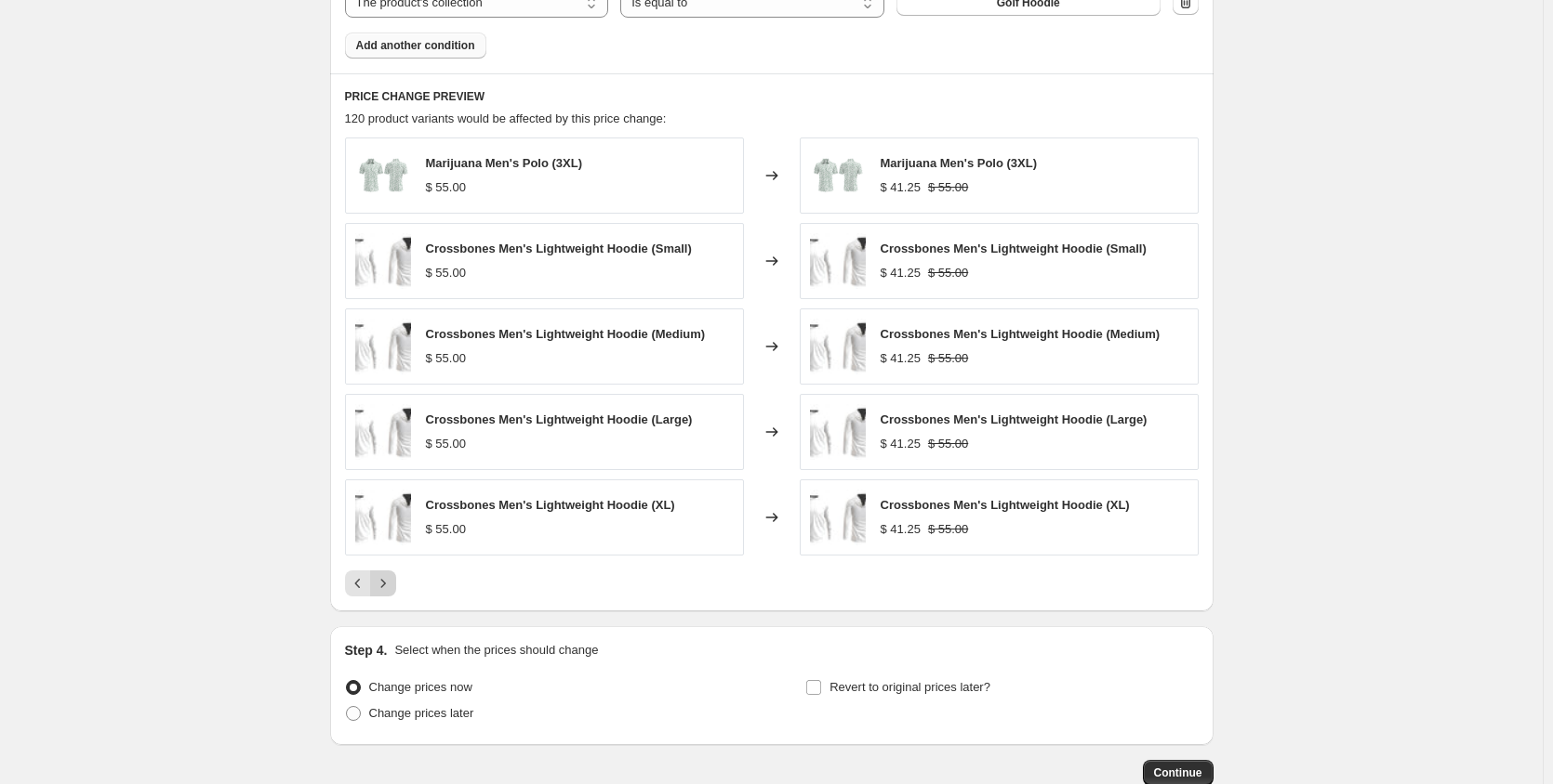
click at [384, 583] on icon "Next" at bounding box center [382, 583] width 18 height 18
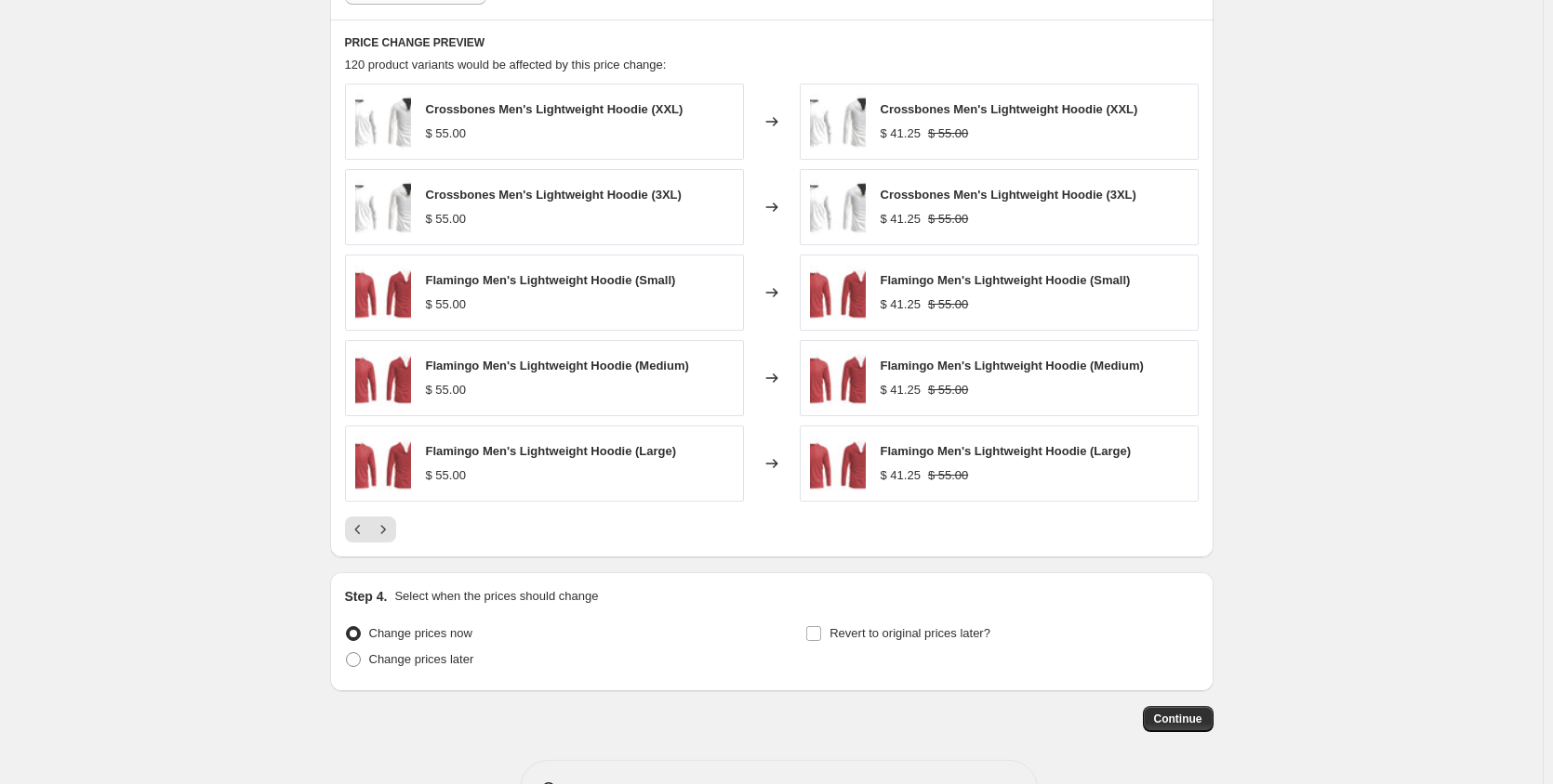
scroll to position [1301, 0]
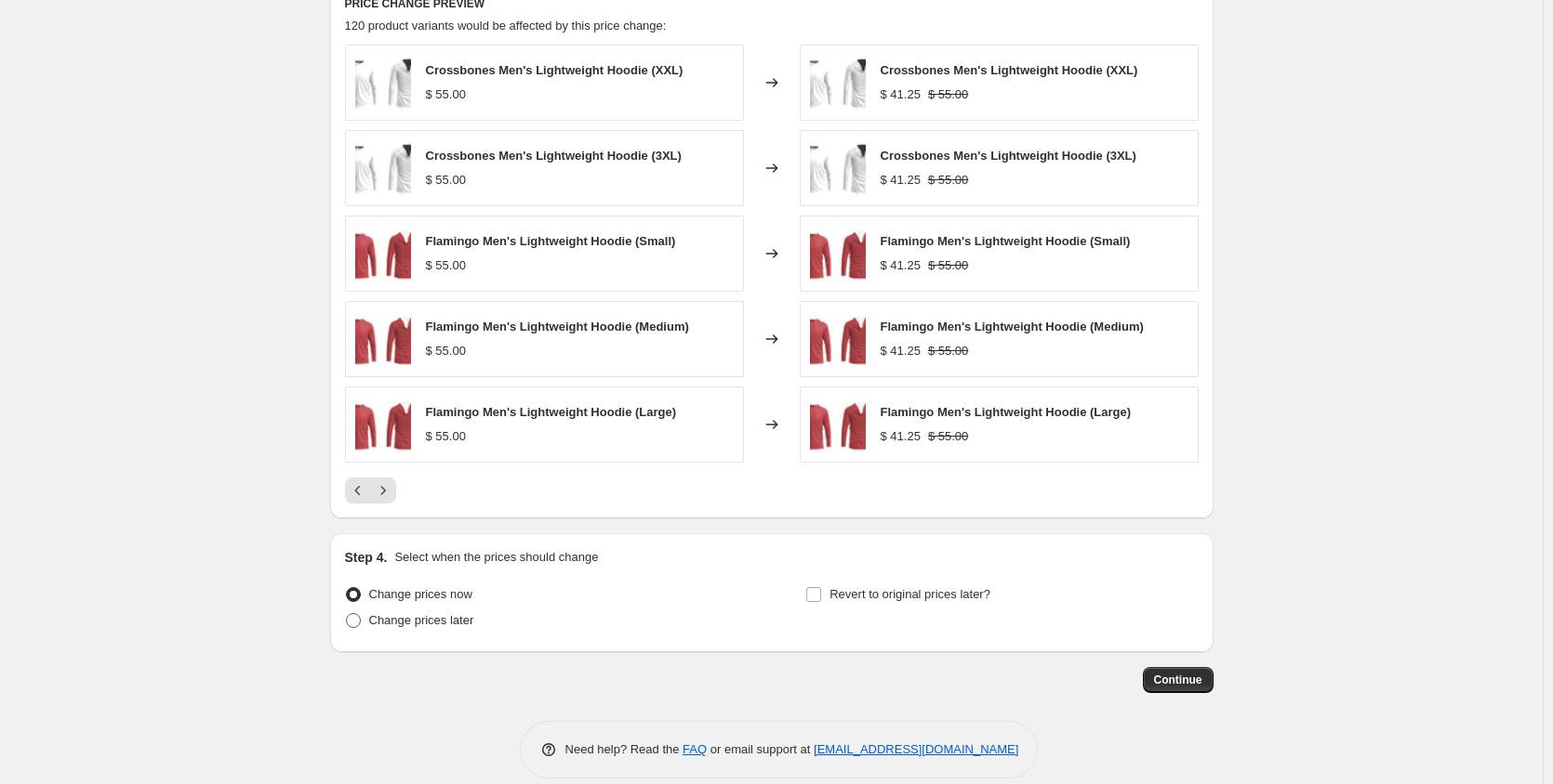
click at [358, 625] on span at bounding box center [353, 620] width 14 height 14
click at [347, 614] on input "Change prices later" at bounding box center [346, 614] width 1 height 1
radio input "true"
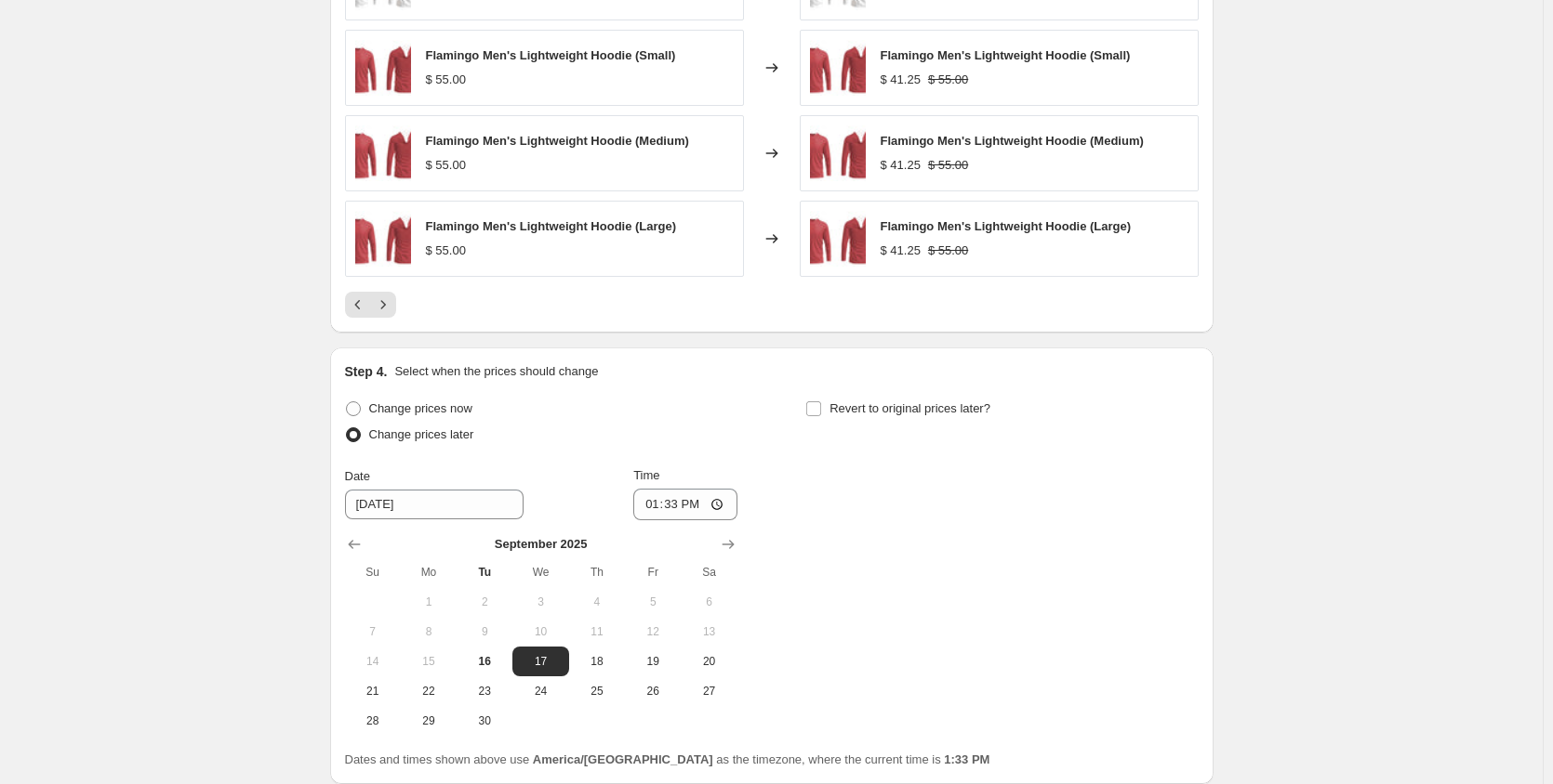
scroll to position [1581, 0]
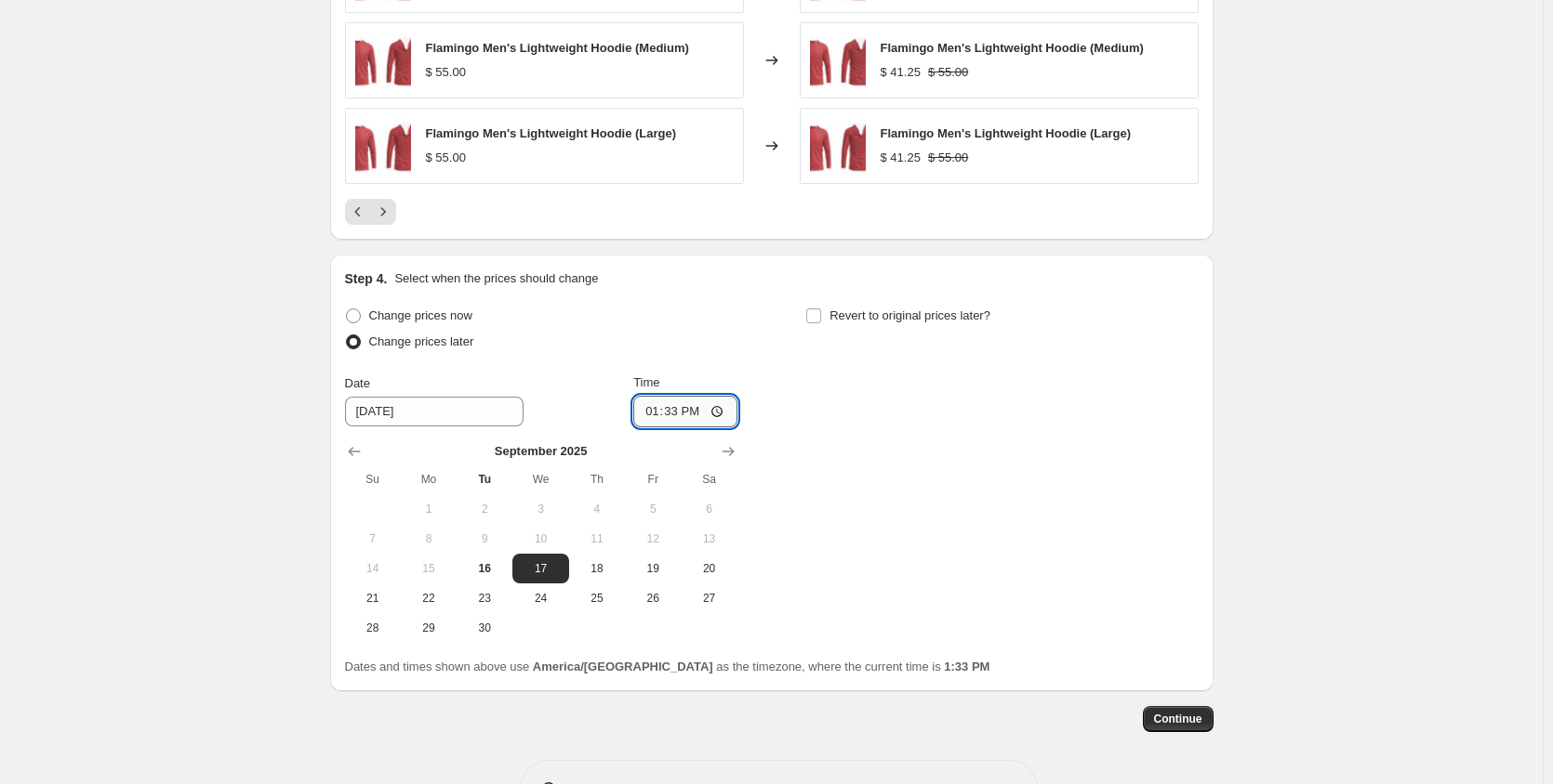
click at [724, 411] on input "13:33" at bounding box center [685, 411] width 104 height 32
type input "13:30"
click at [920, 443] on div "Change prices now Change prices later Date 9/17/2025 Time 13:30 September 2025 …" at bounding box center [772, 473] width 854 height 340
click at [820, 314] on input "Revert to original prices later?" at bounding box center [813, 315] width 14 height 14
checkbox input "true"
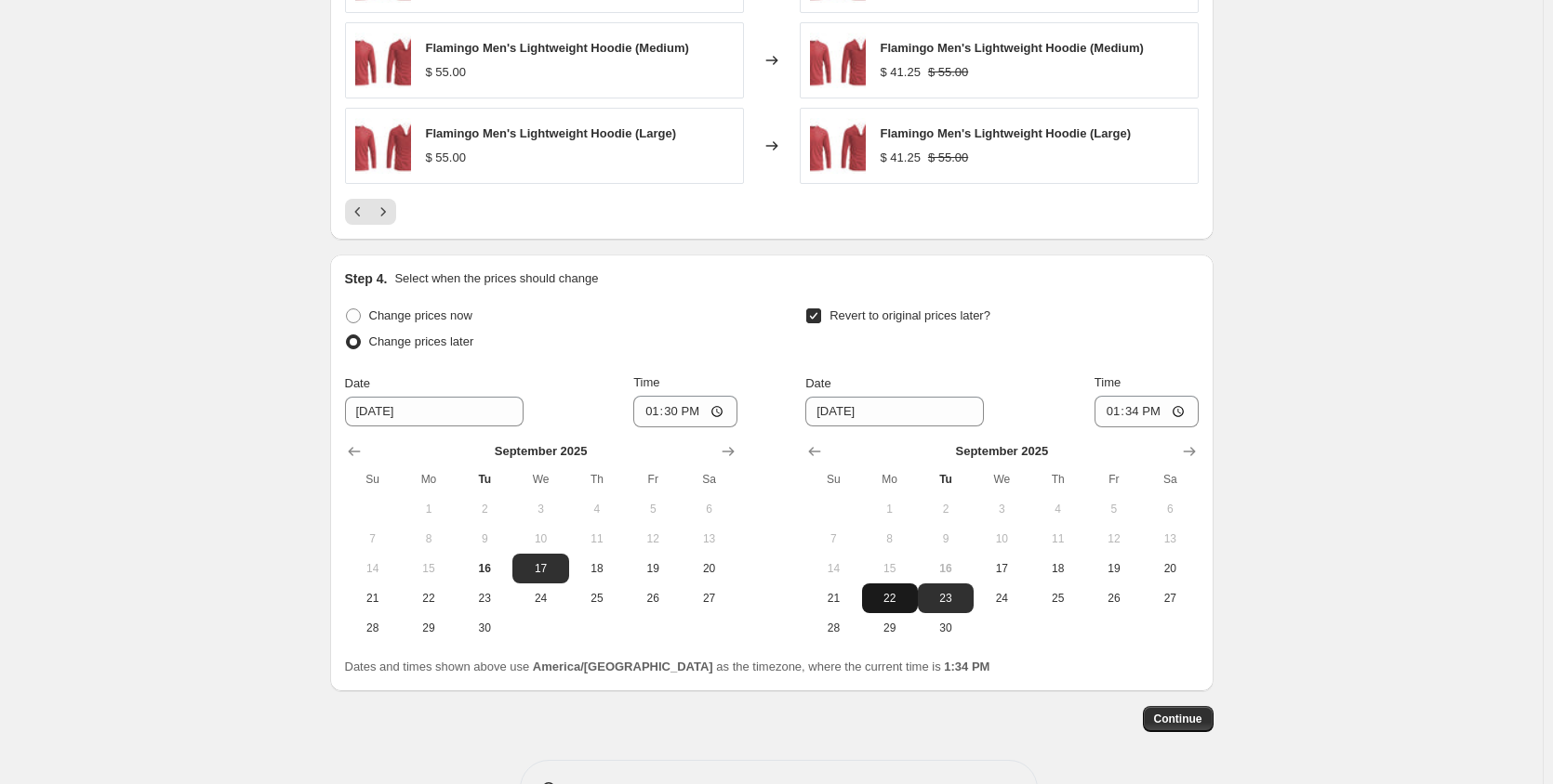
click at [890, 601] on span "22" at bounding box center [889, 598] width 40 height 14
type input "[DATE]"
click at [1124, 411] on input "13:34" at bounding box center [1146, 411] width 104 height 32
click at [1129, 415] on input "13:34" at bounding box center [1146, 411] width 104 height 32
click at [1182, 411] on input "13:34" at bounding box center [1146, 411] width 104 height 32
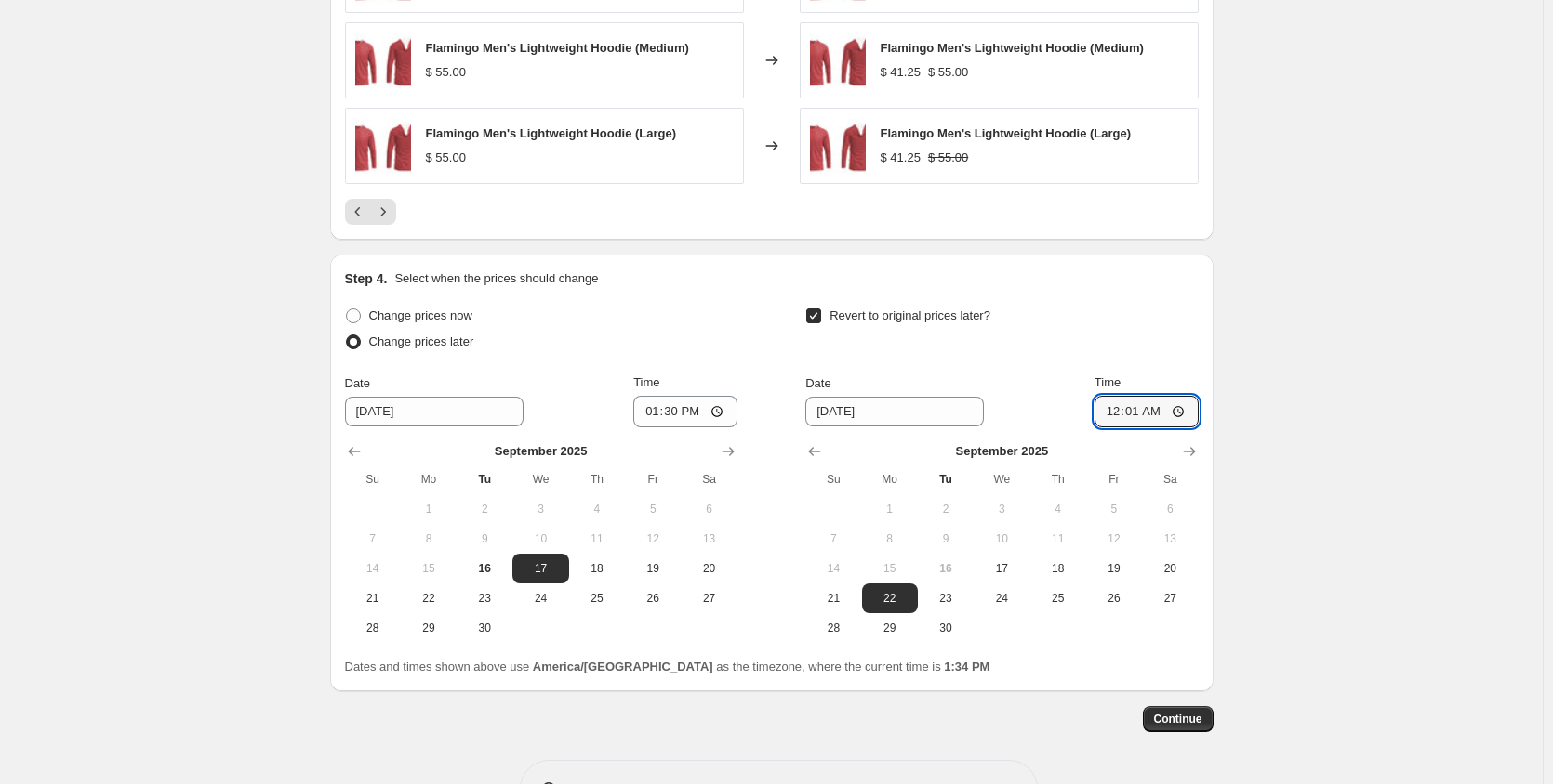
type input "00:01"
click at [957, 603] on span "23" at bounding box center [945, 598] width 40 height 14
click at [898, 599] on span "22" at bounding box center [889, 598] width 40 height 14
type input "[DATE]"
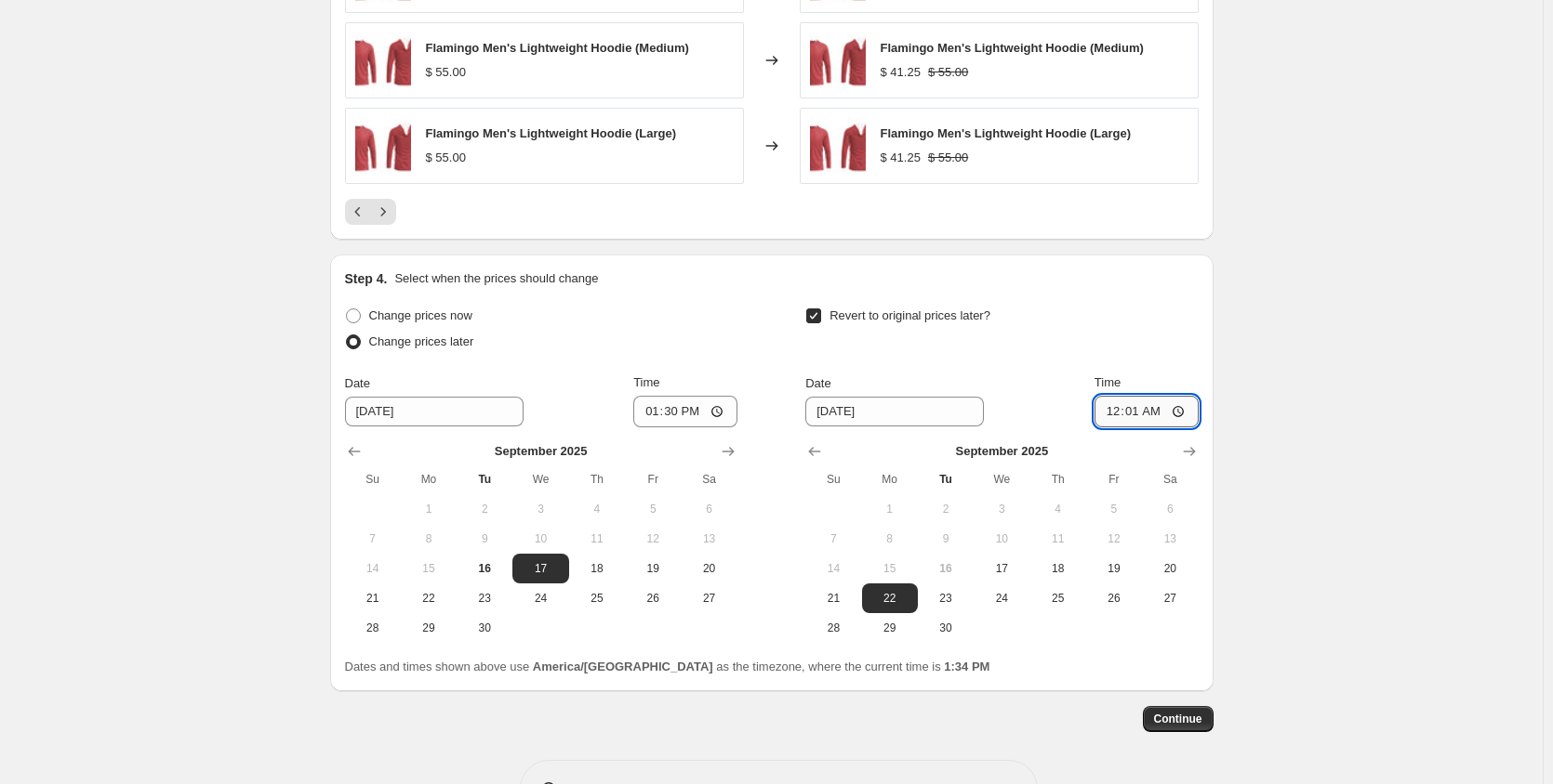
click at [1122, 409] on input "00:01" at bounding box center [1146, 411] width 104 height 32
click at [1188, 414] on input "00:01" at bounding box center [1146, 411] width 104 height 32
type input "23:59"
click at [1181, 719] on span "Continue" at bounding box center [1178, 719] width 48 height 14
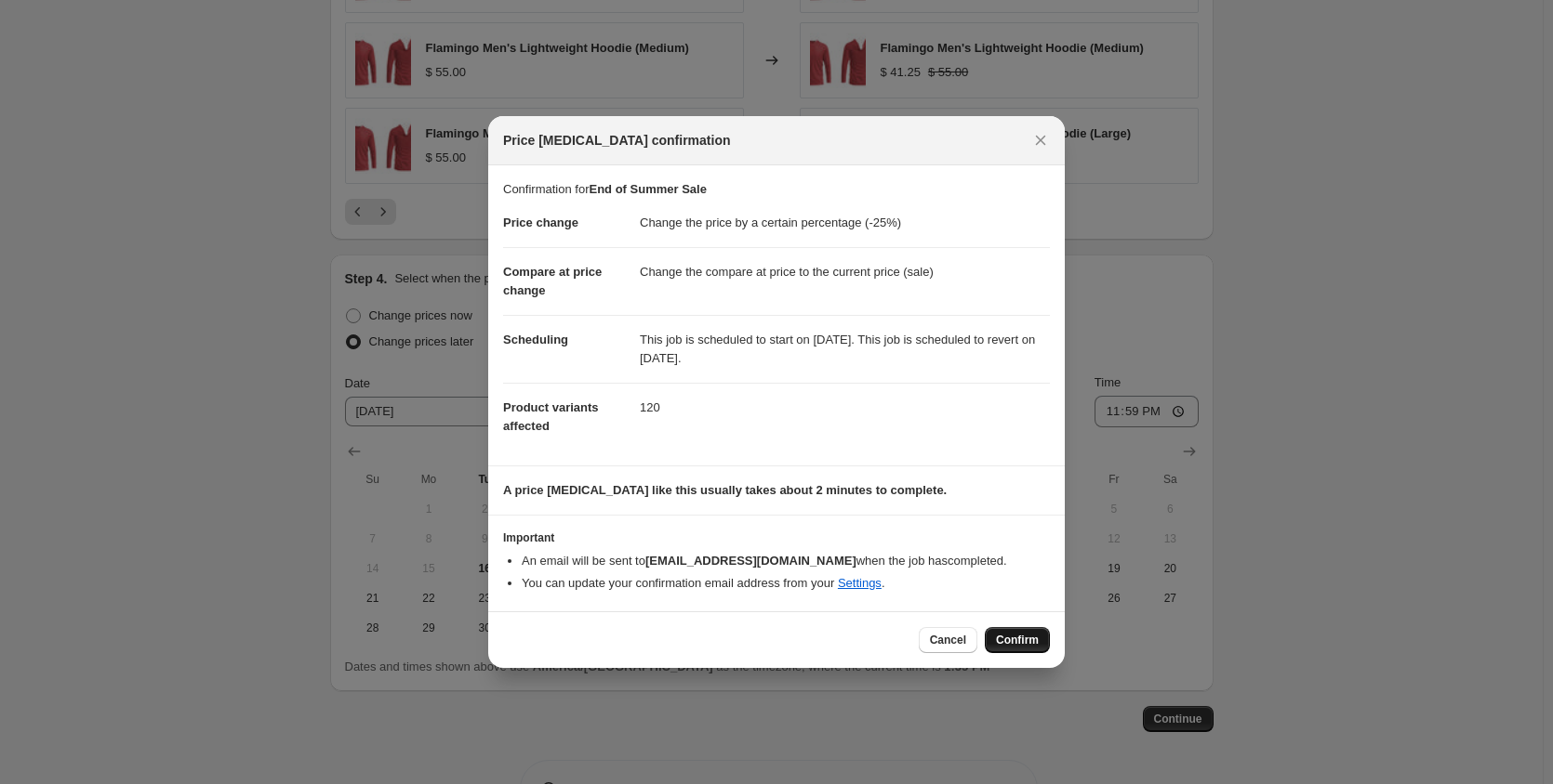
click at [1010, 643] on span "Confirm" at bounding box center [1017, 640] width 42 height 14
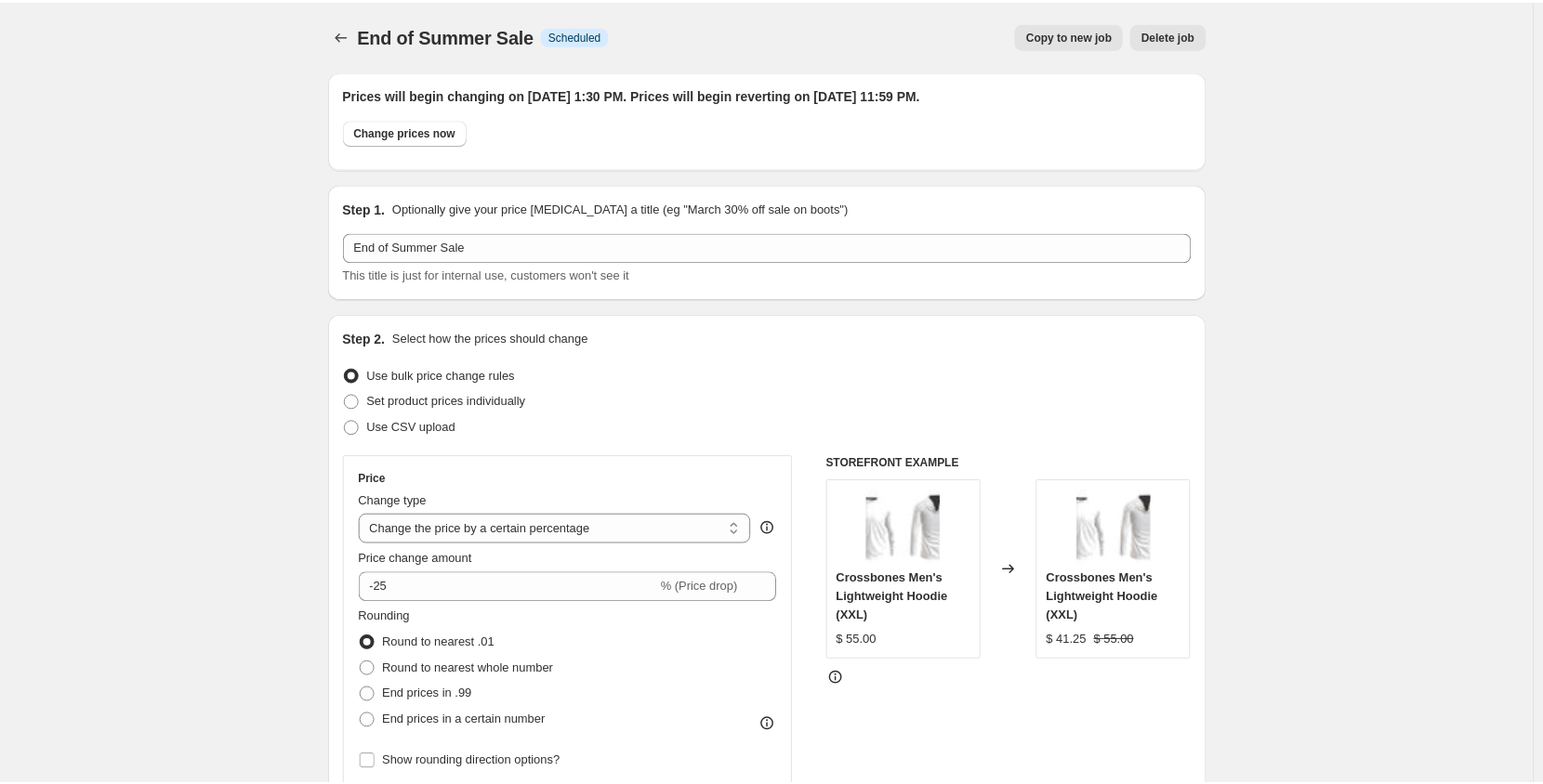
scroll to position [1581, 0]
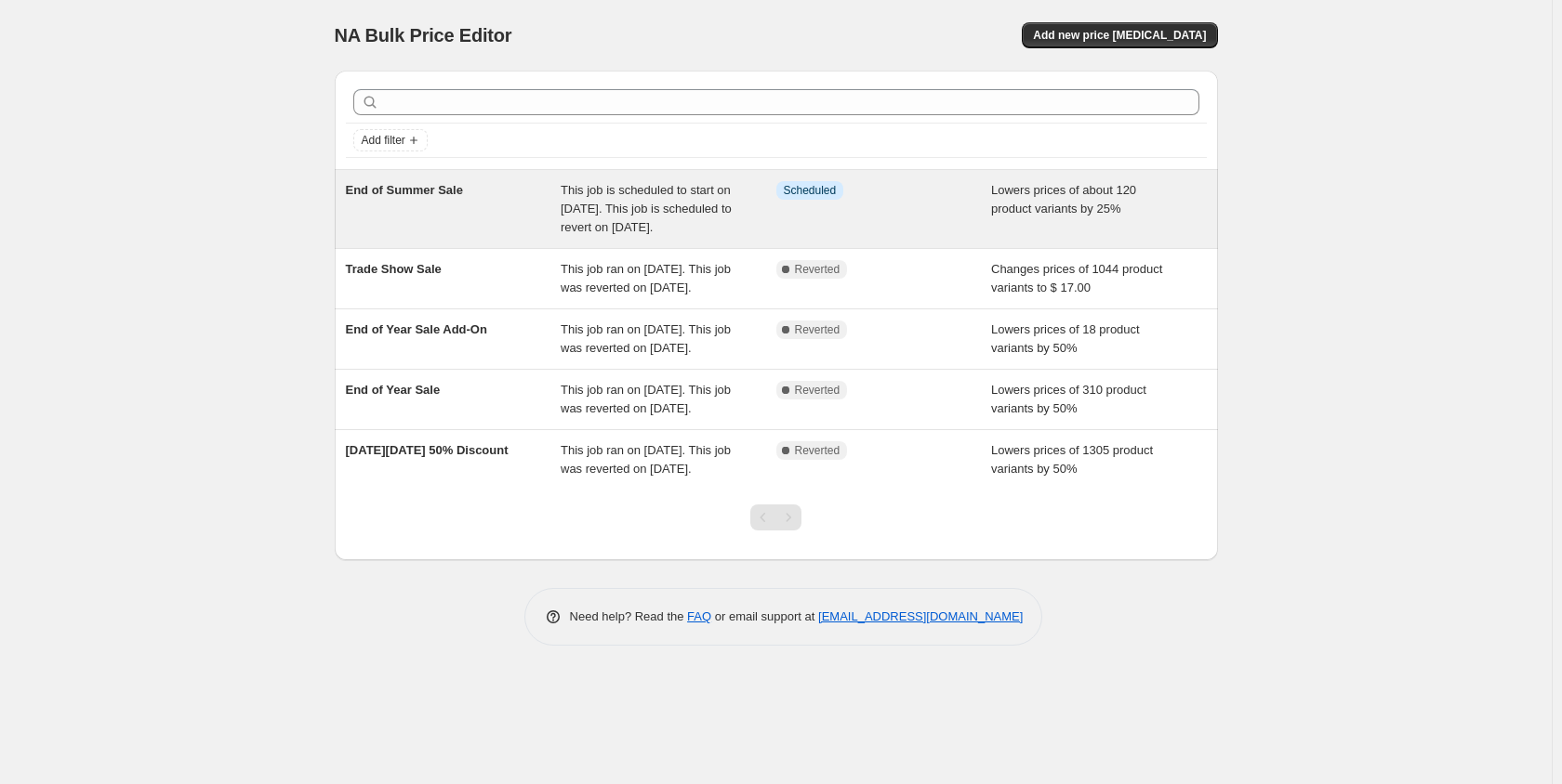
click at [403, 193] on span "End of Summer Sale" at bounding box center [405, 190] width 118 height 13
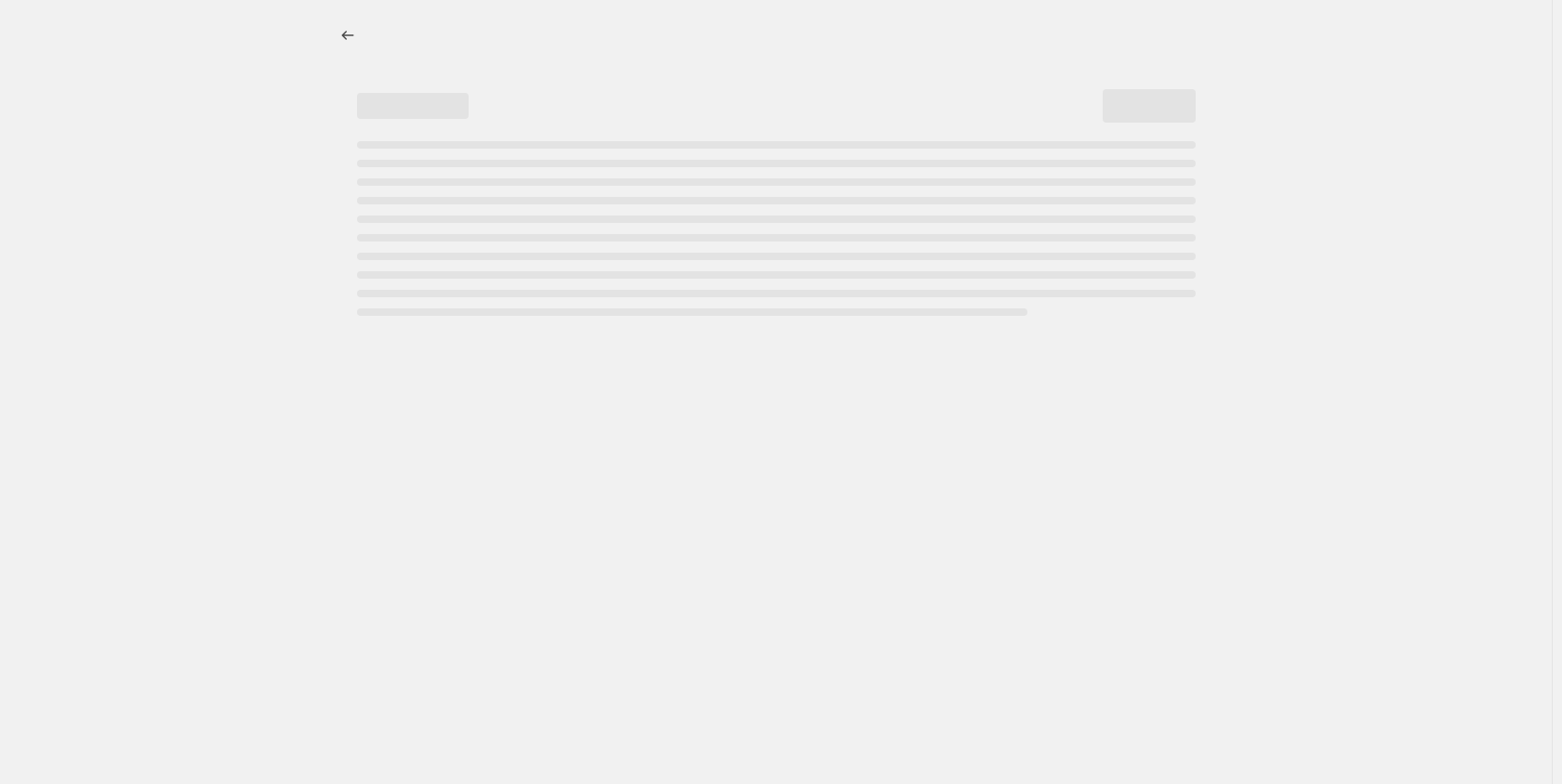
select select "percentage"
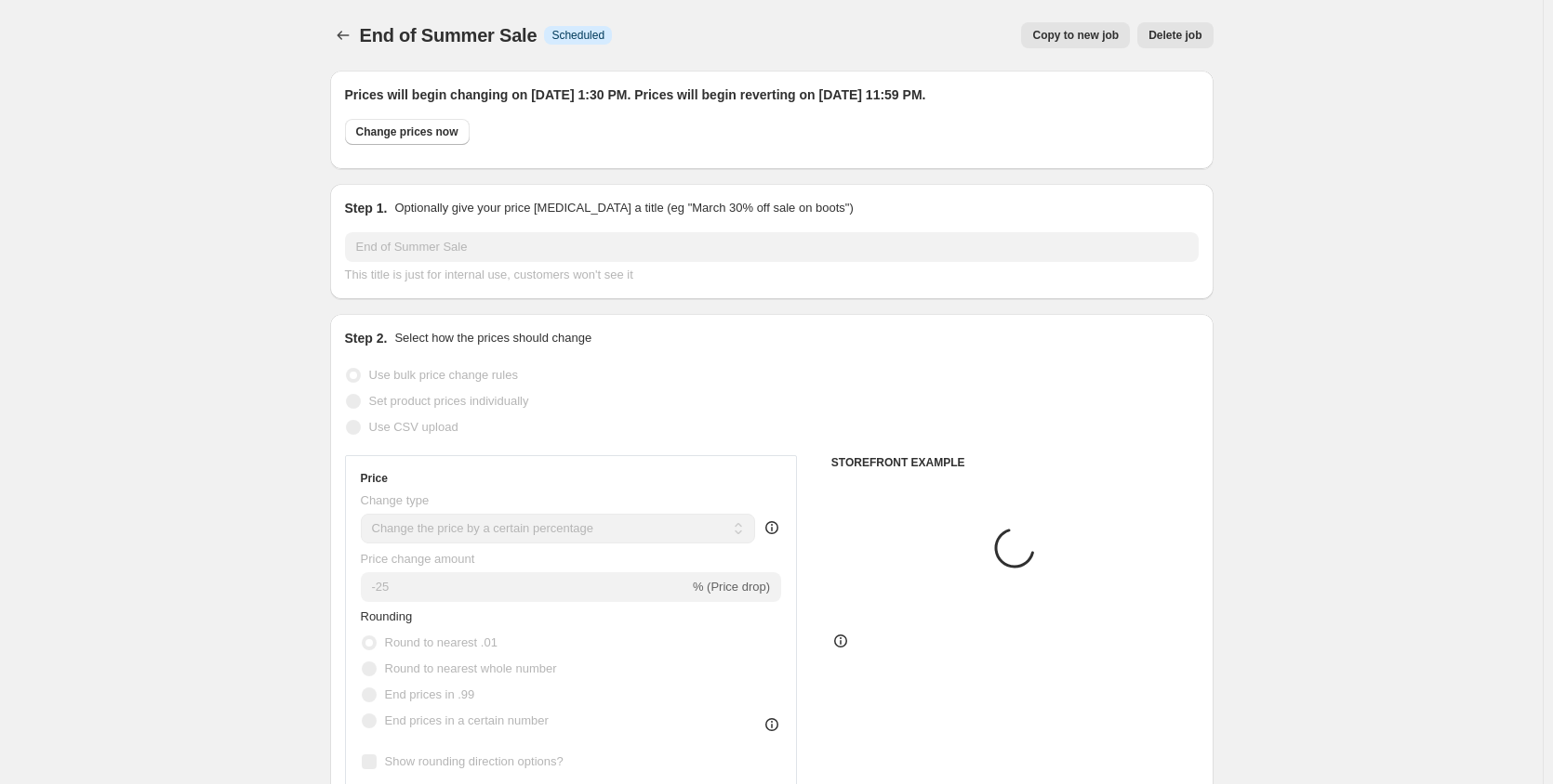
select select "collection"
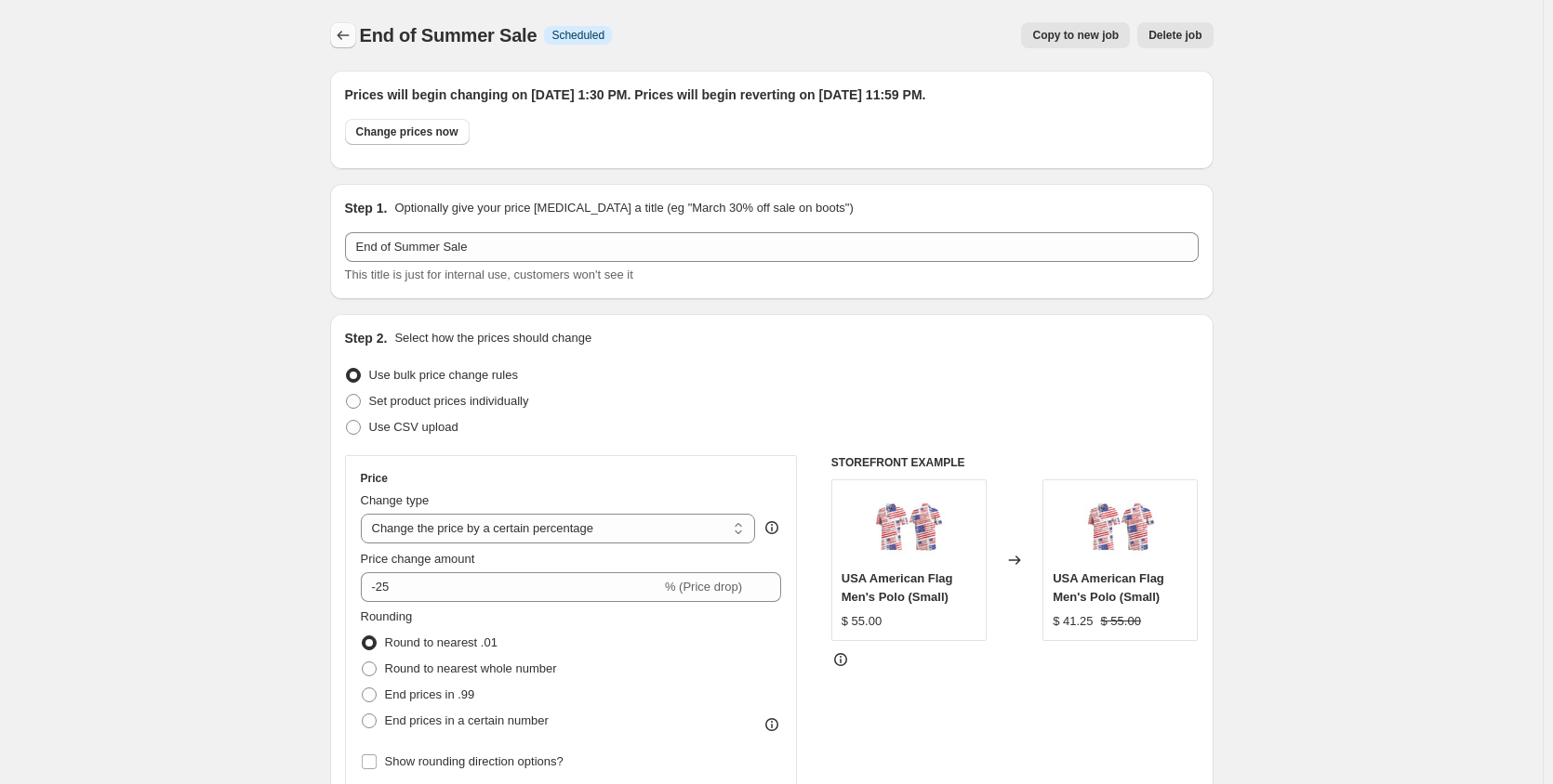
click at [349, 34] on icon "Price change jobs" at bounding box center [342, 35] width 18 height 18
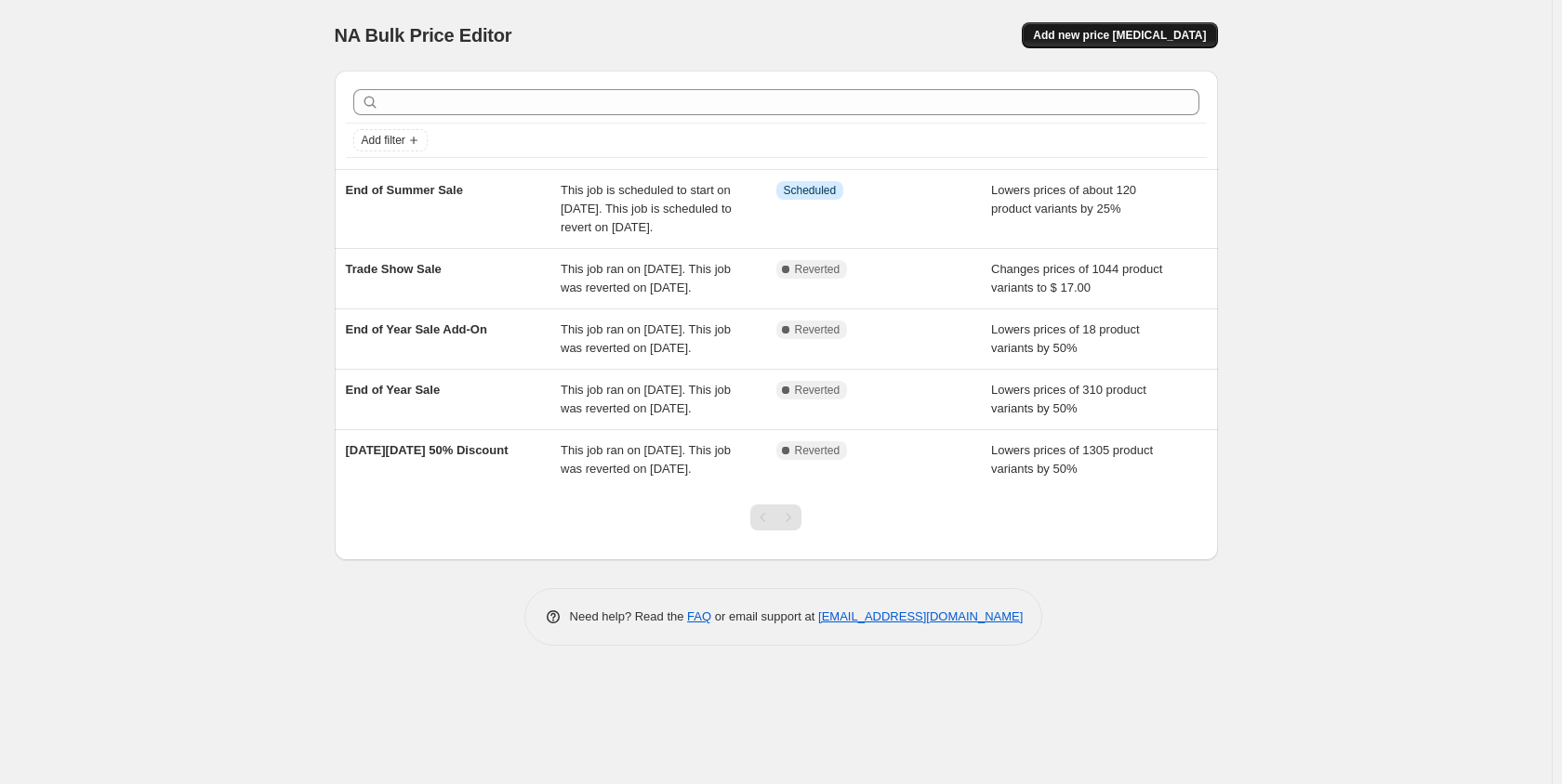
click at [1130, 37] on span "Add new price [MEDICAL_DATA]" at bounding box center [1119, 35] width 172 height 14
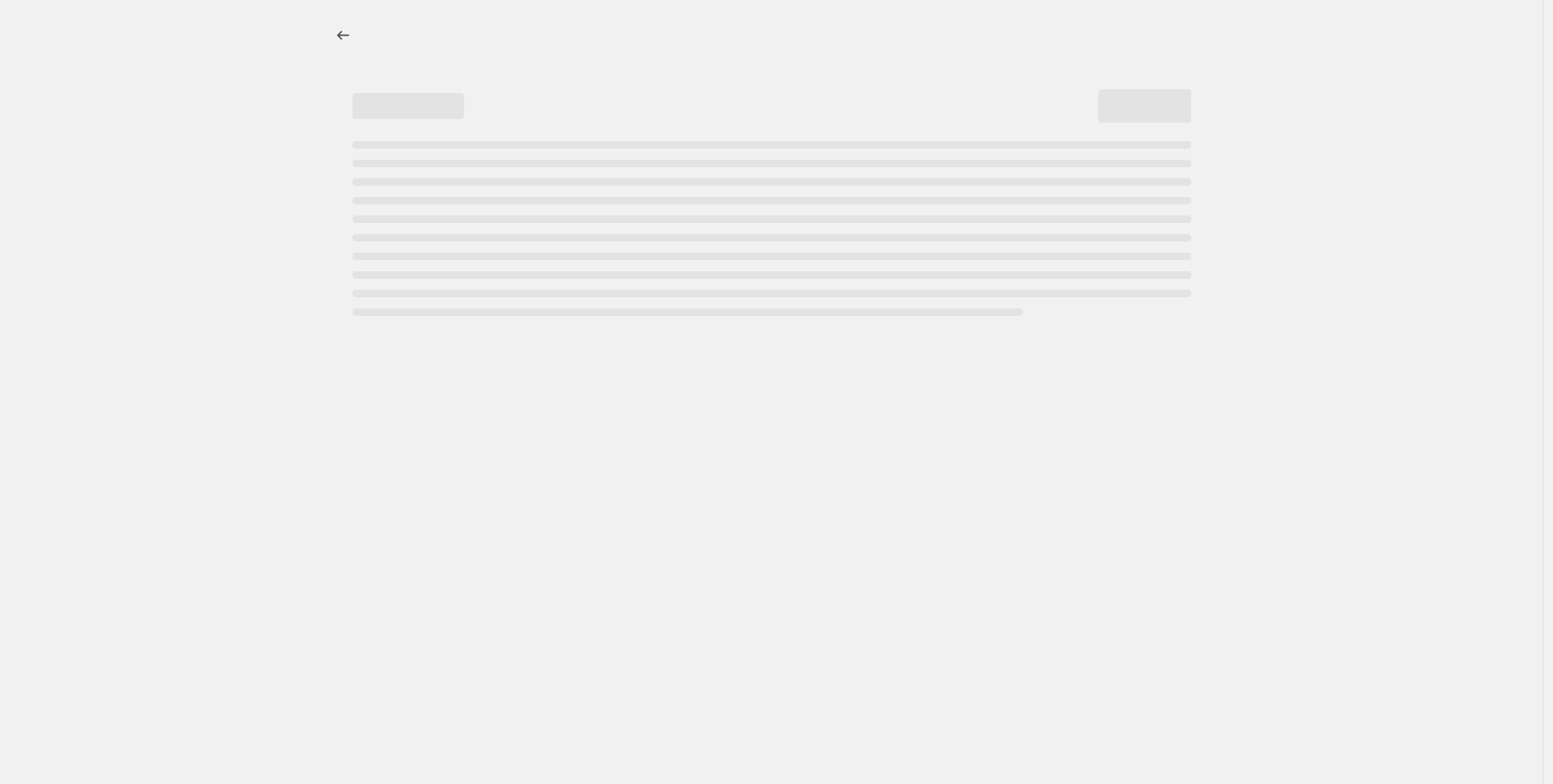
select select "percentage"
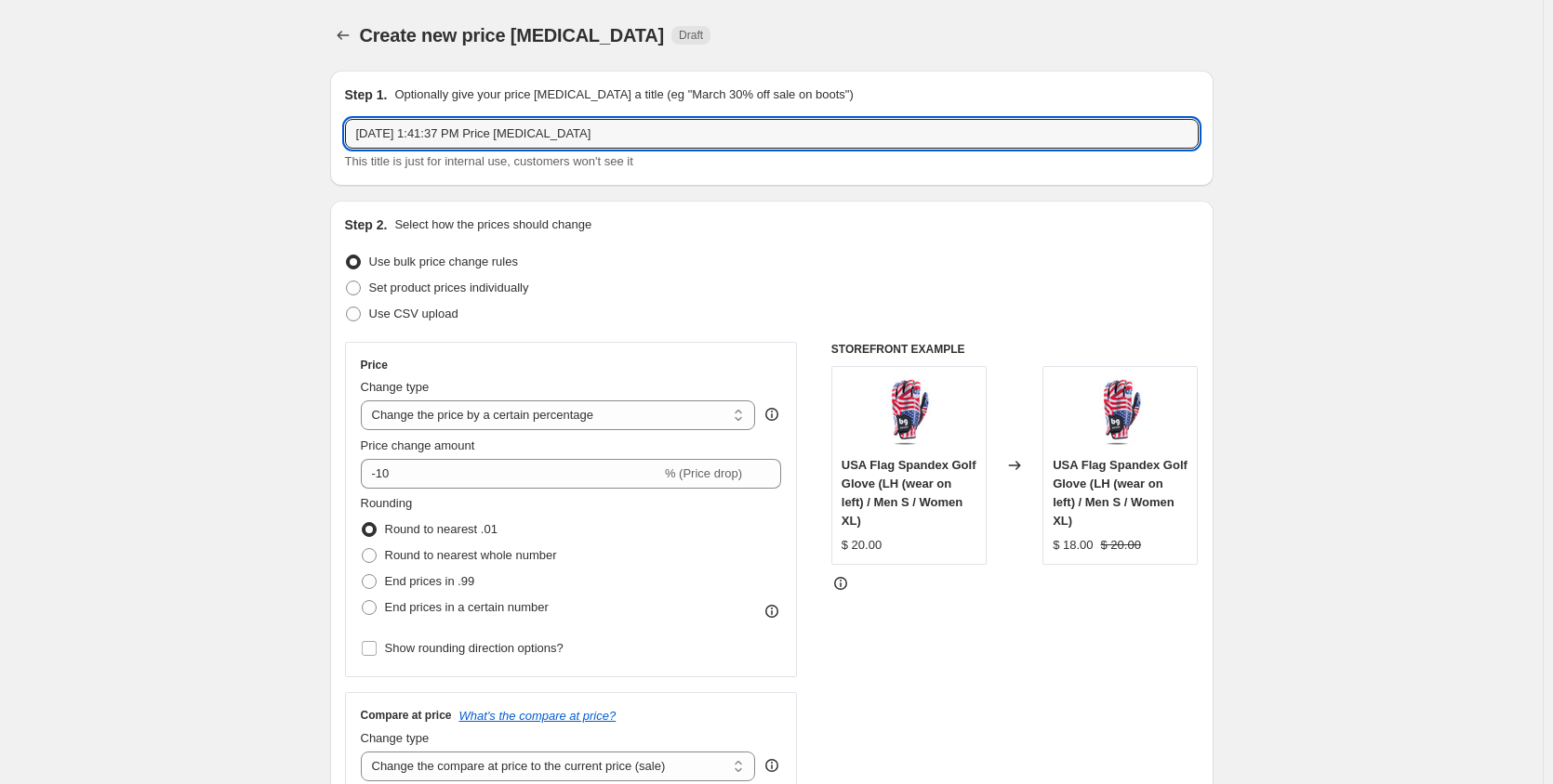
drag, startPoint x: 617, startPoint y: 130, endPoint x: 114, endPoint y: 100, distance: 503.9
type input "End of Summer Sale x2"
click at [399, 466] on input "-10" at bounding box center [511, 474] width 301 height 30
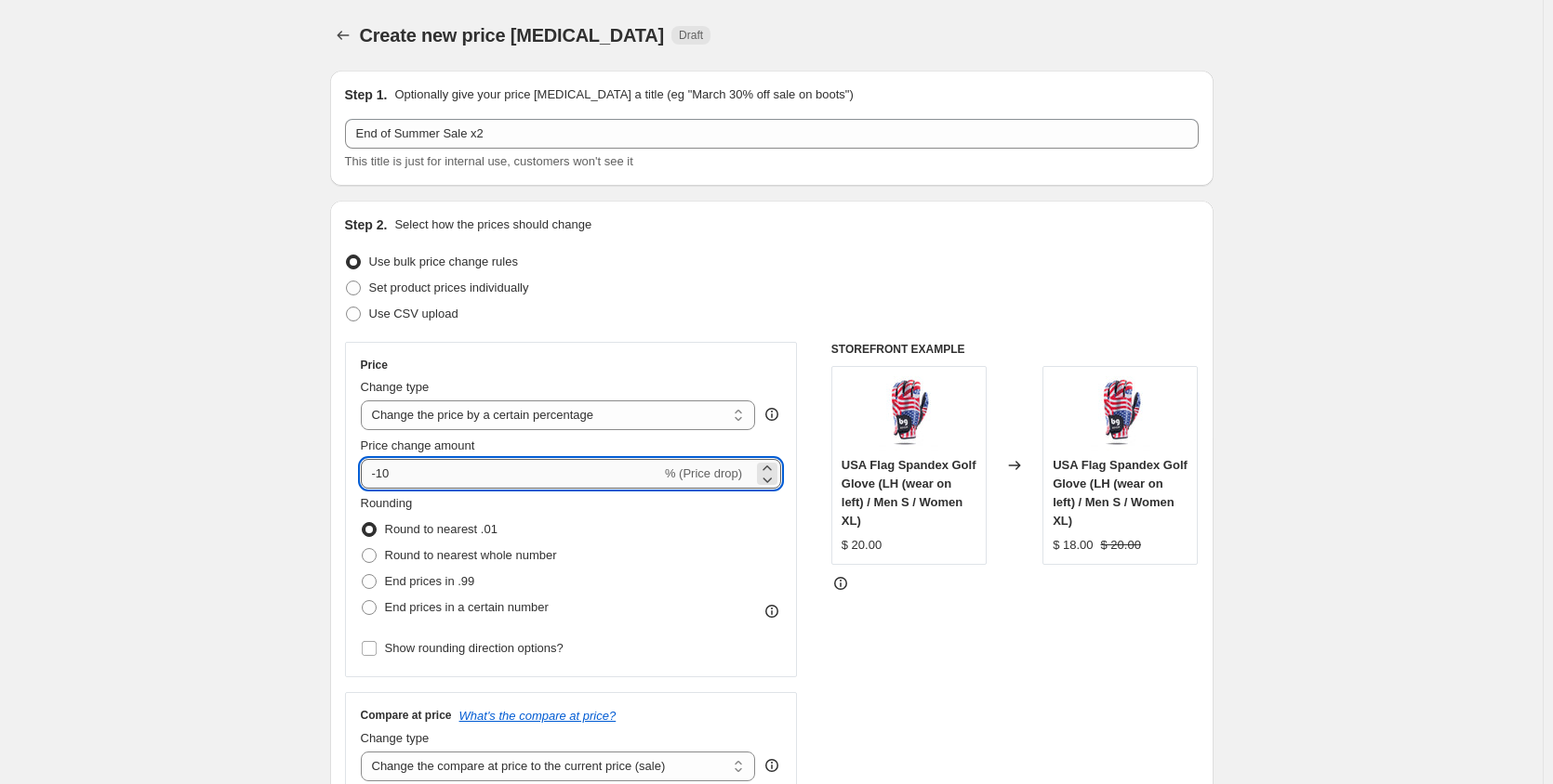
type input "-1"
type input "-35"
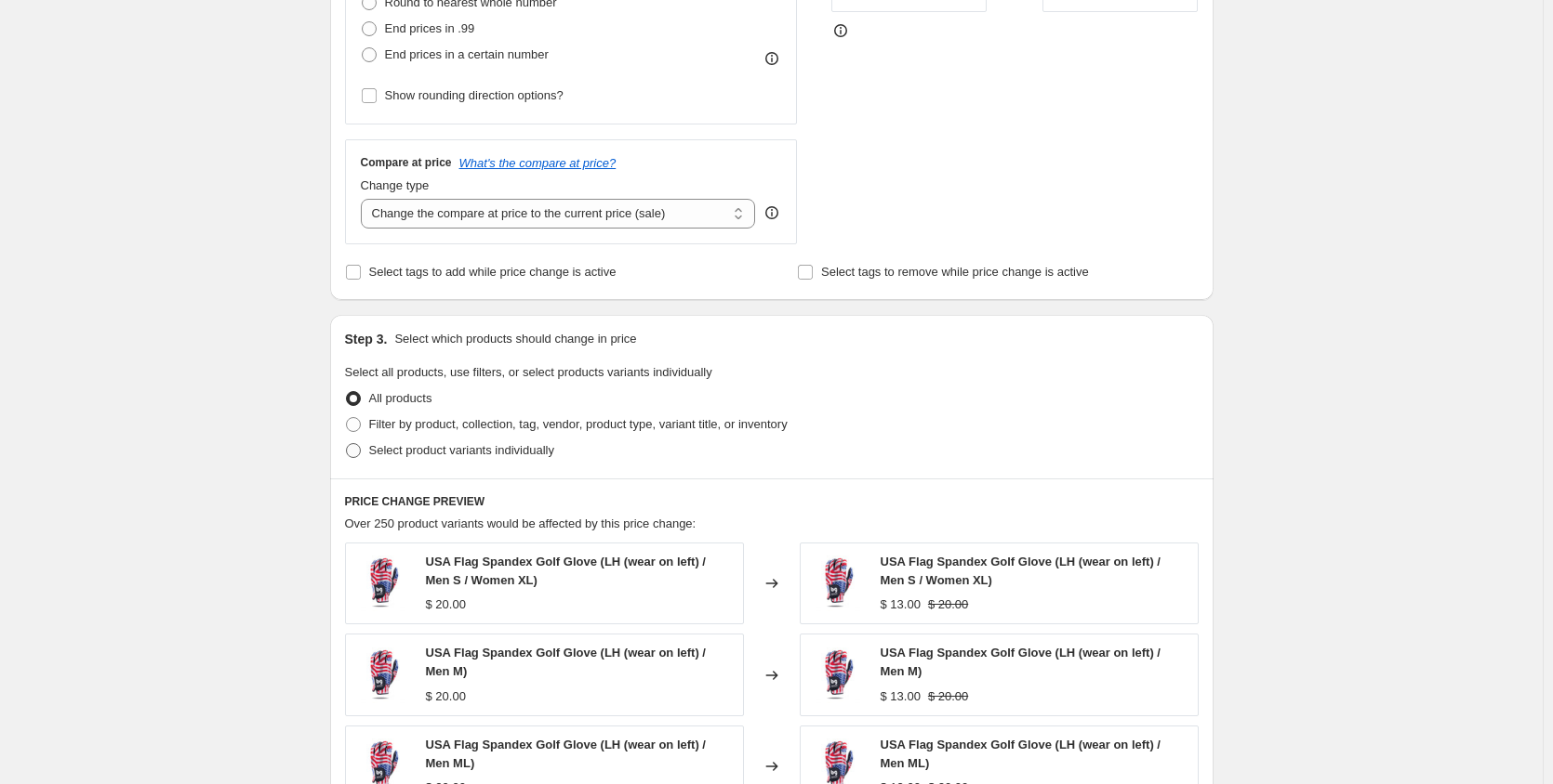
scroll to position [558, 0]
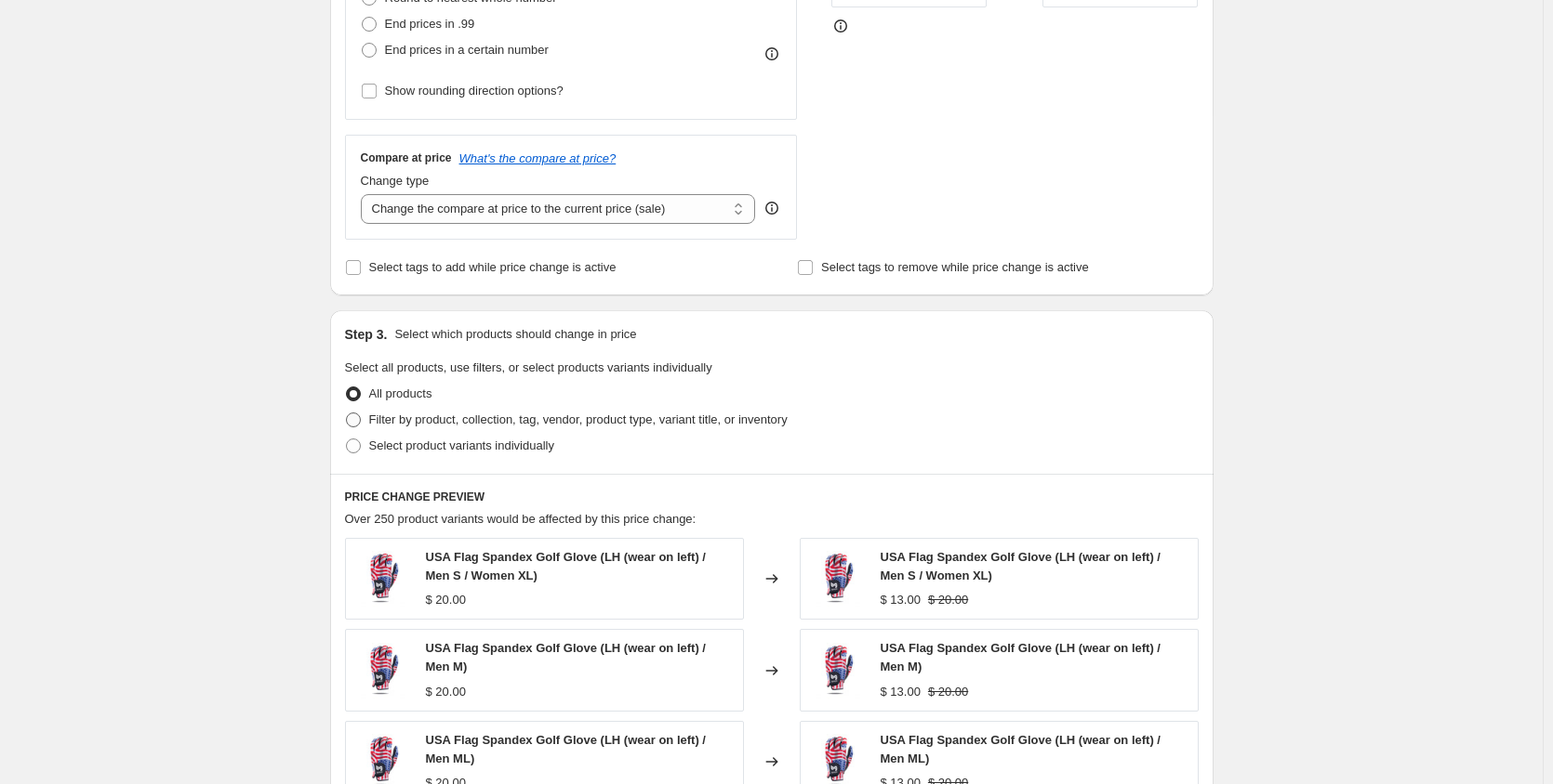
click at [358, 420] on span at bounding box center [353, 419] width 14 height 14
click at [347, 413] on input "Filter by product, collection, tag, vendor, product type, variant title, or inv…" at bounding box center [346, 412] width 1 height 1
radio input "true"
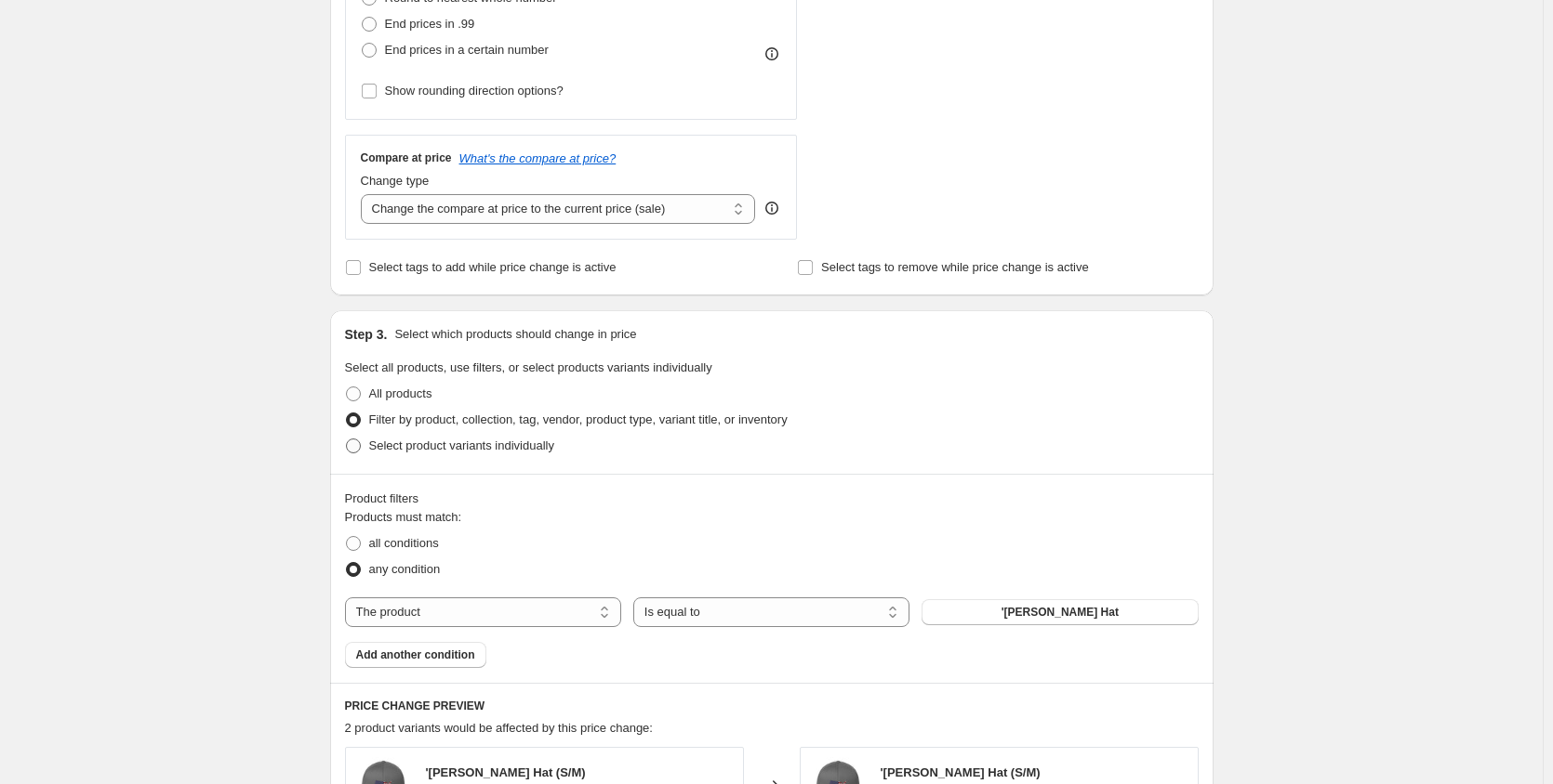
click at [358, 453] on span at bounding box center [353, 445] width 14 height 14
click at [347, 439] on input "Select product variants individually" at bounding box center [346, 438] width 1 height 1
radio input "true"
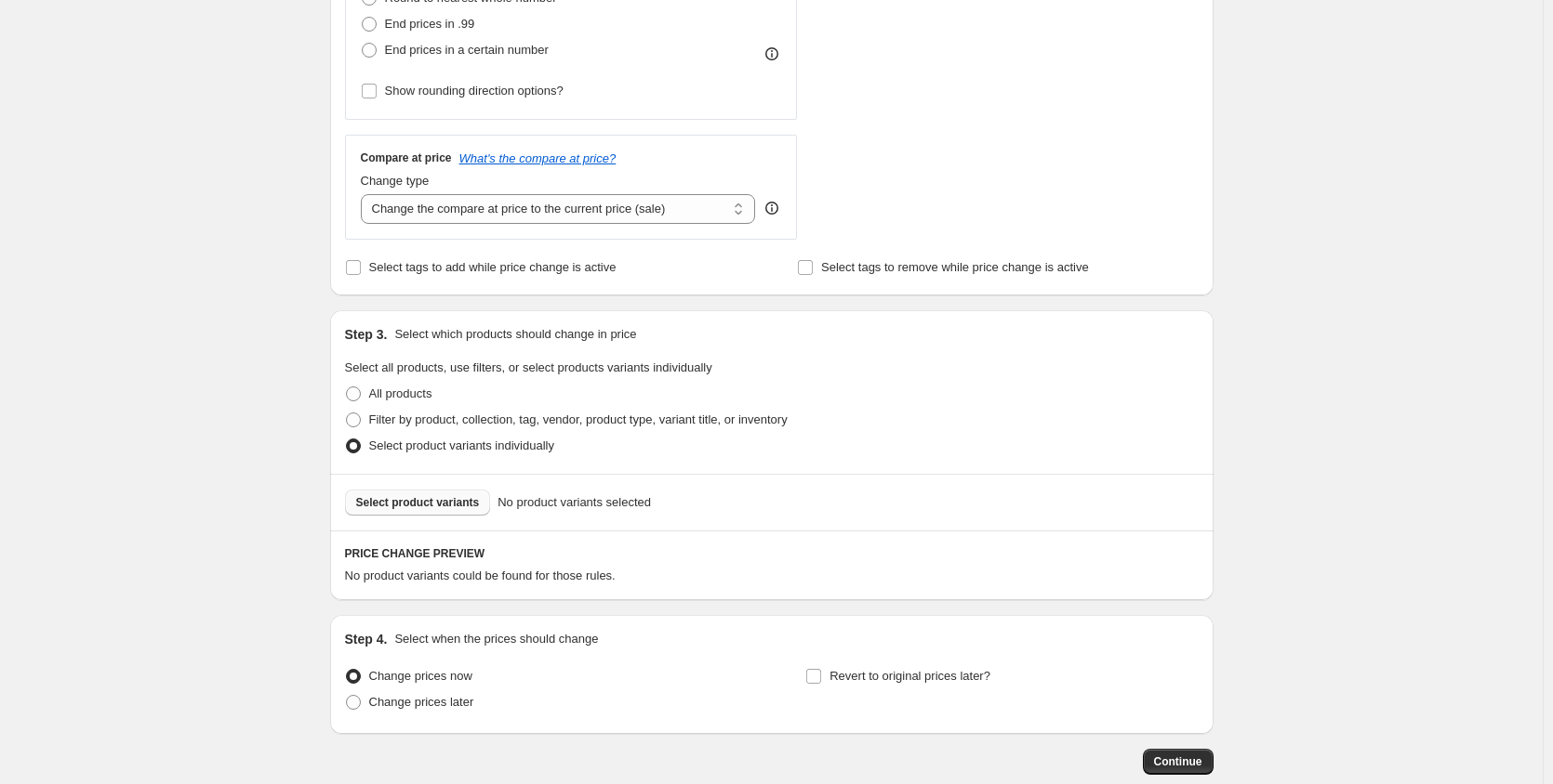
click at [444, 508] on span "Select product variants" at bounding box center [418, 502] width 123 height 14
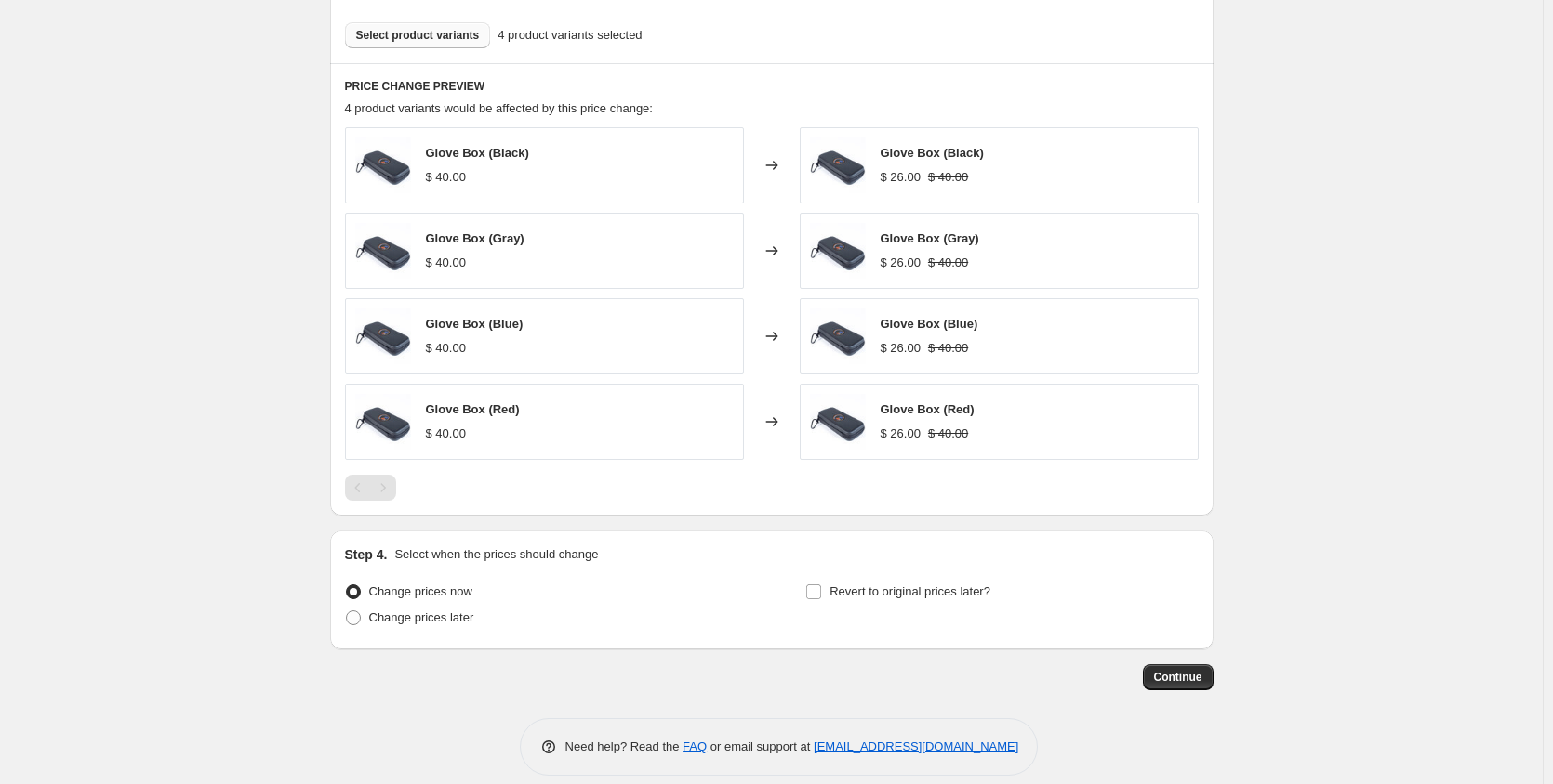
scroll to position [1046, 0]
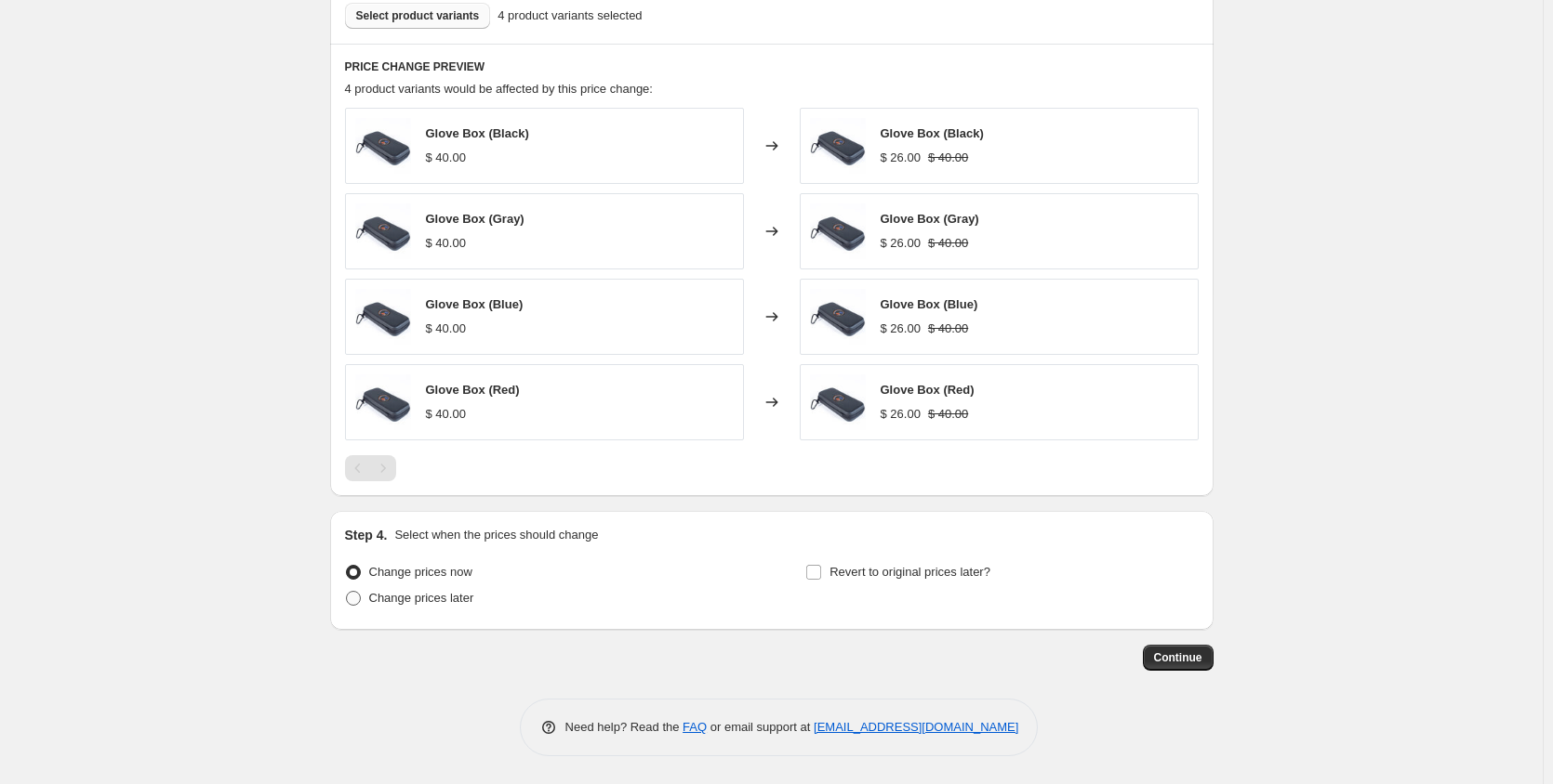
click at [356, 600] on span at bounding box center [353, 598] width 14 height 14
click at [347, 592] on input "Change prices later" at bounding box center [346, 591] width 1 height 1
radio input "true"
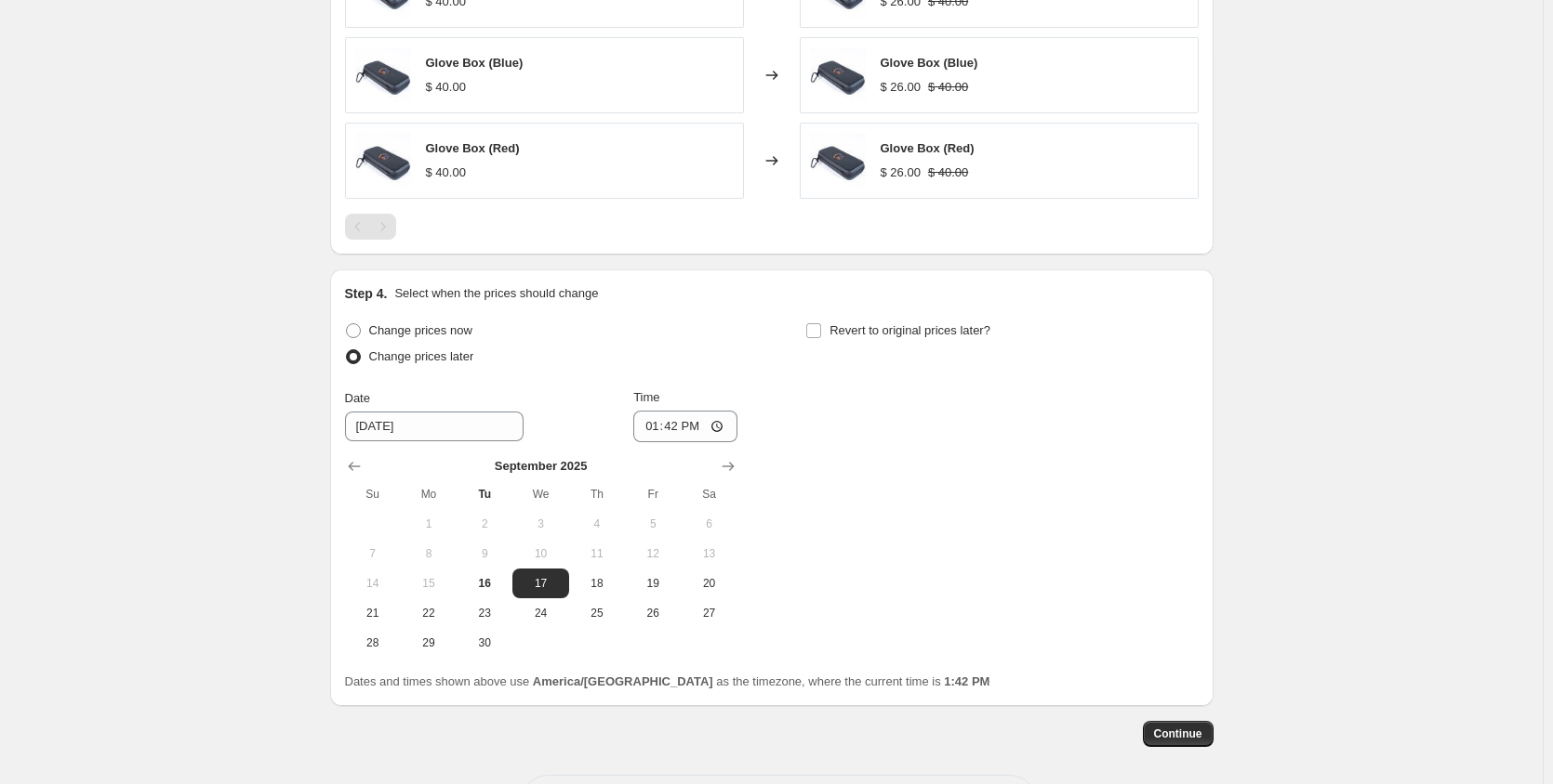
scroll to position [1324, 0]
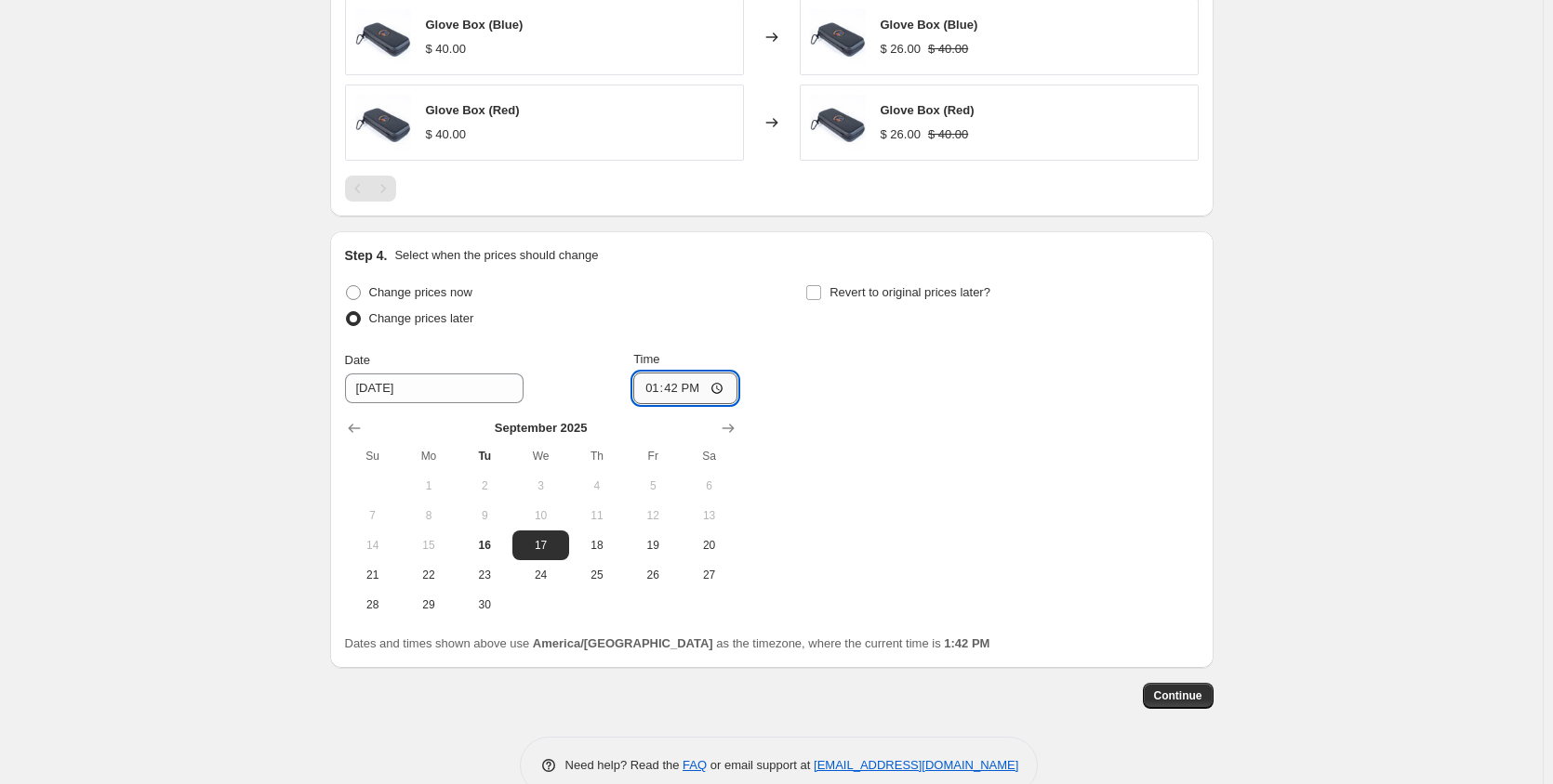
click at [674, 385] on input "13:42" at bounding box center [685, 388] width 104 height 32
type input "13:30"
click at [821, 293] on input "Revert to original prices later?" at bounding box center [813, 292] width 14 height 14
checkbox input "true"
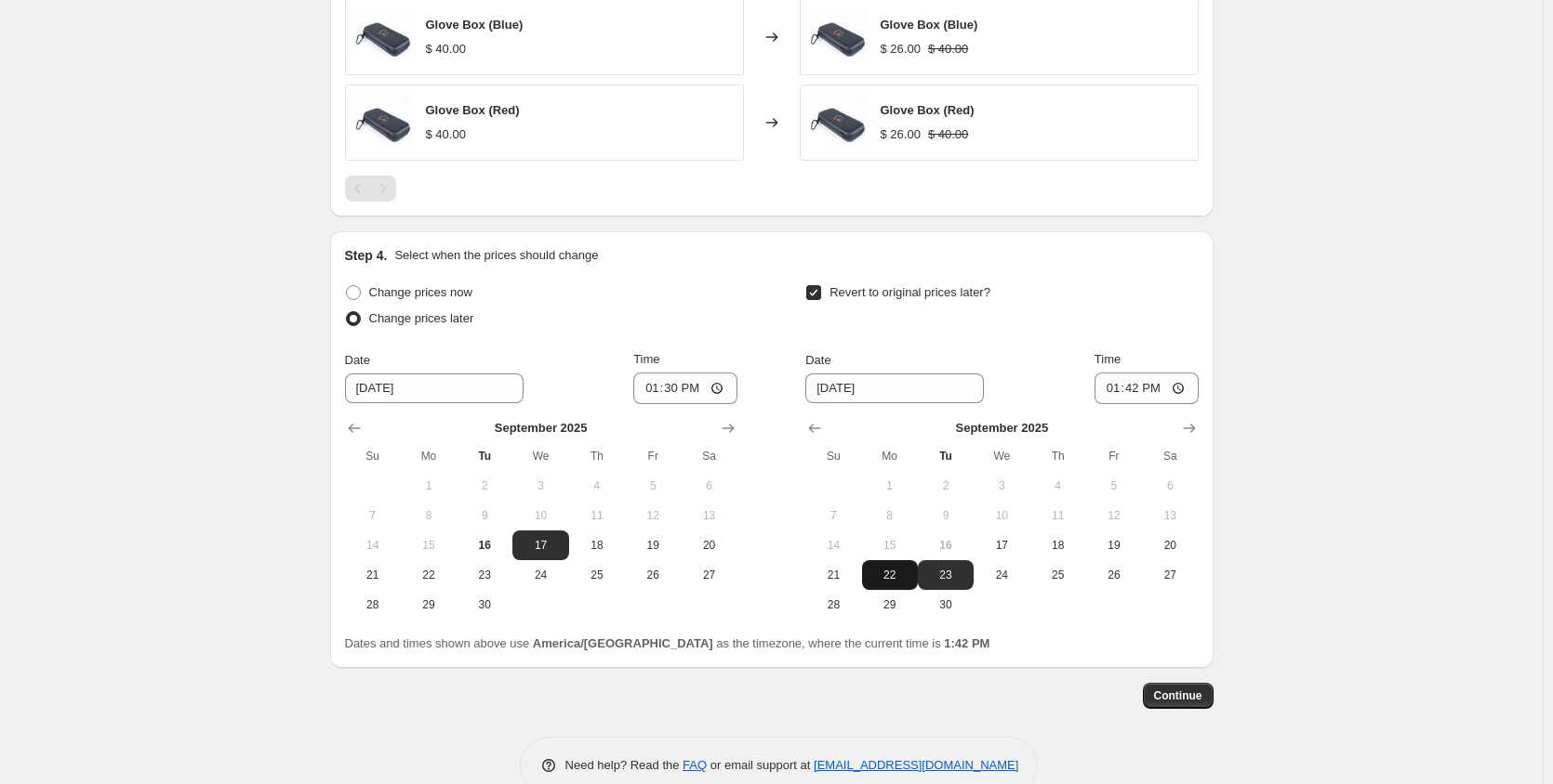
click at [901, 580] on span "22" at bounding box center [889, 575] width 40 height 14
type input "[DATE]"
click at [1188, 390] on input "13:42" at bounding box center [1146, 388] width 104 height 32
type input "23:59"
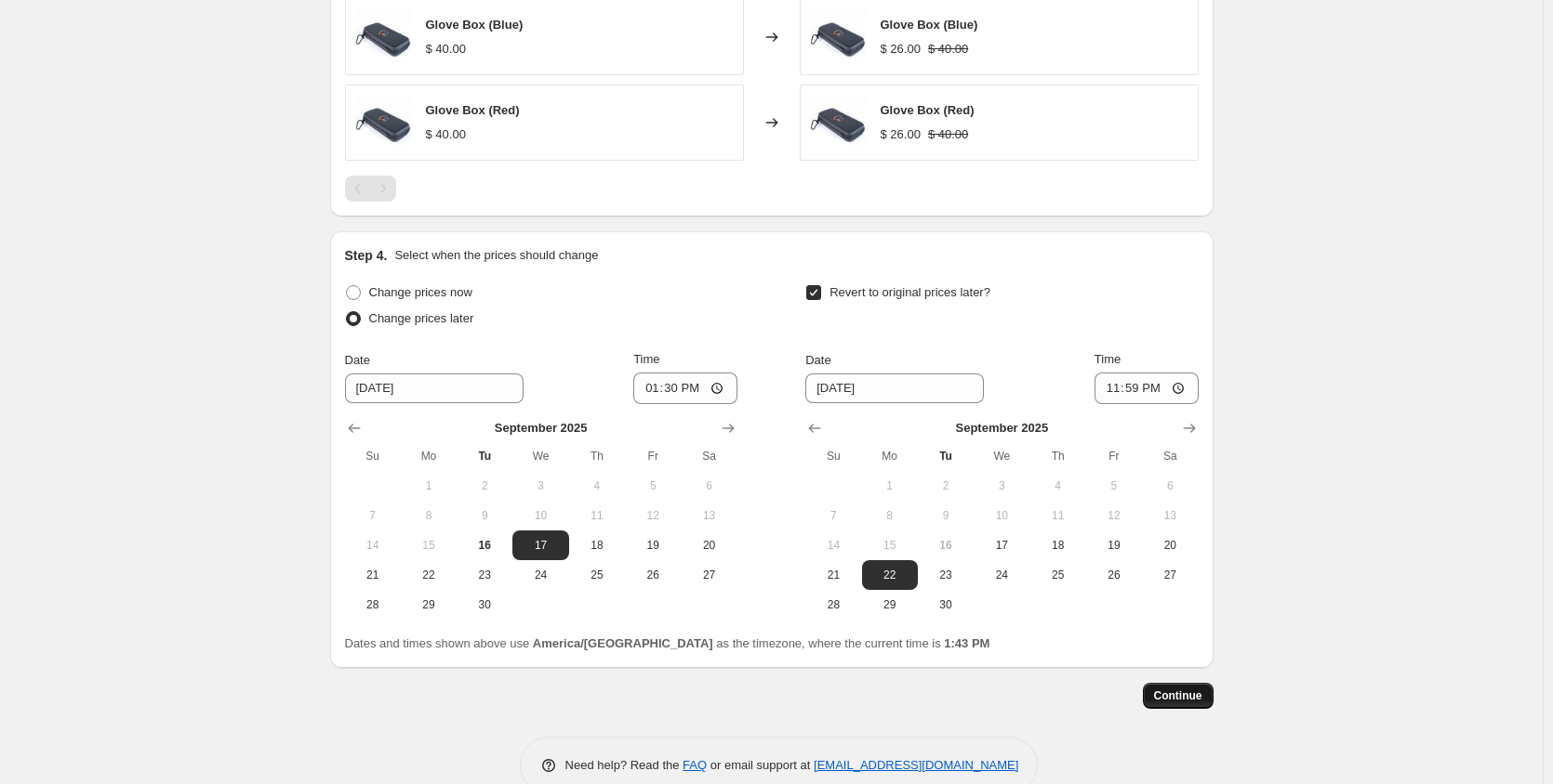
click at [1188, 699] on span "Continue" at bounding box center [1178, 695] width 48 height 14
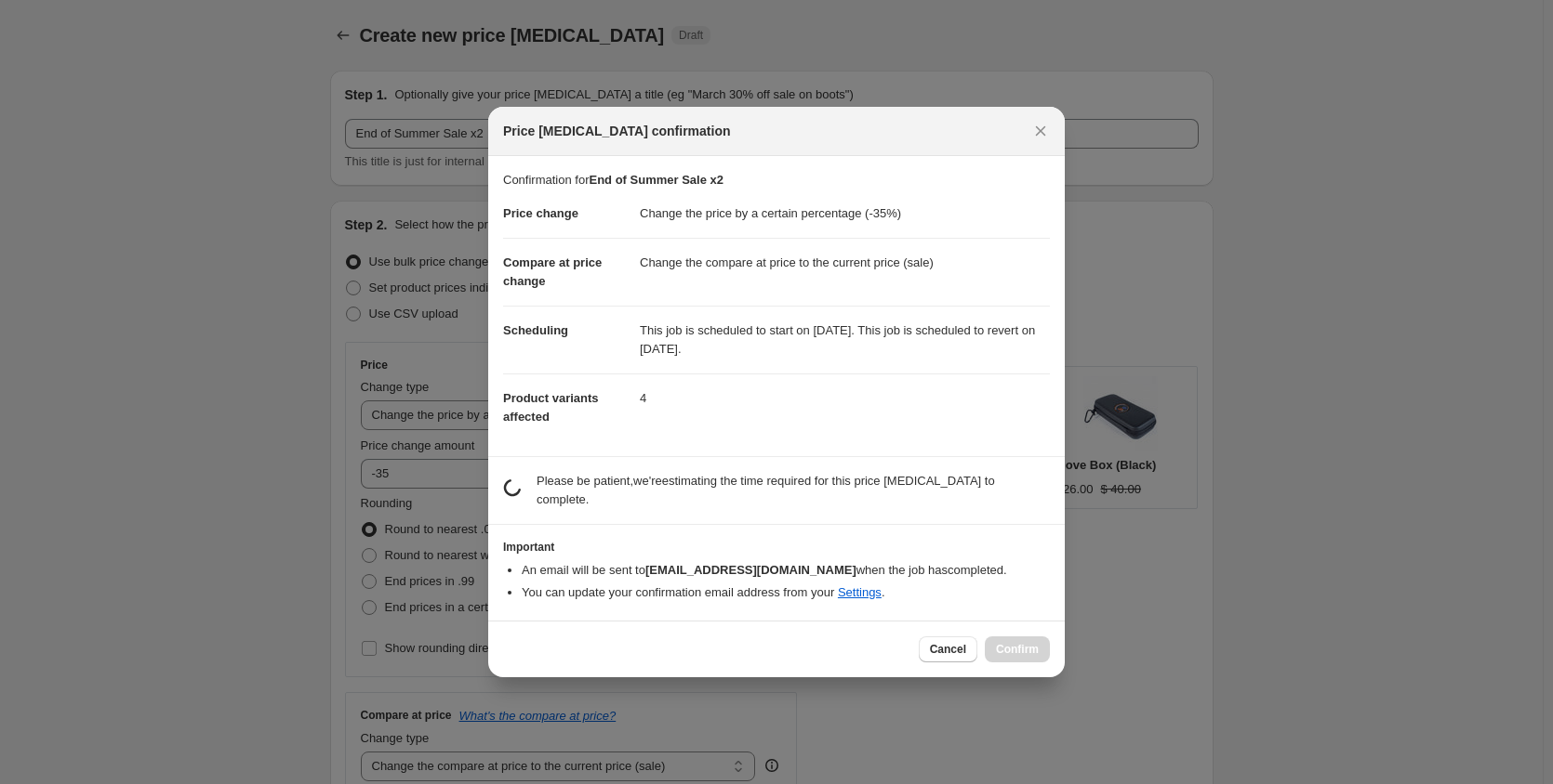
scroll to position [0, 0]
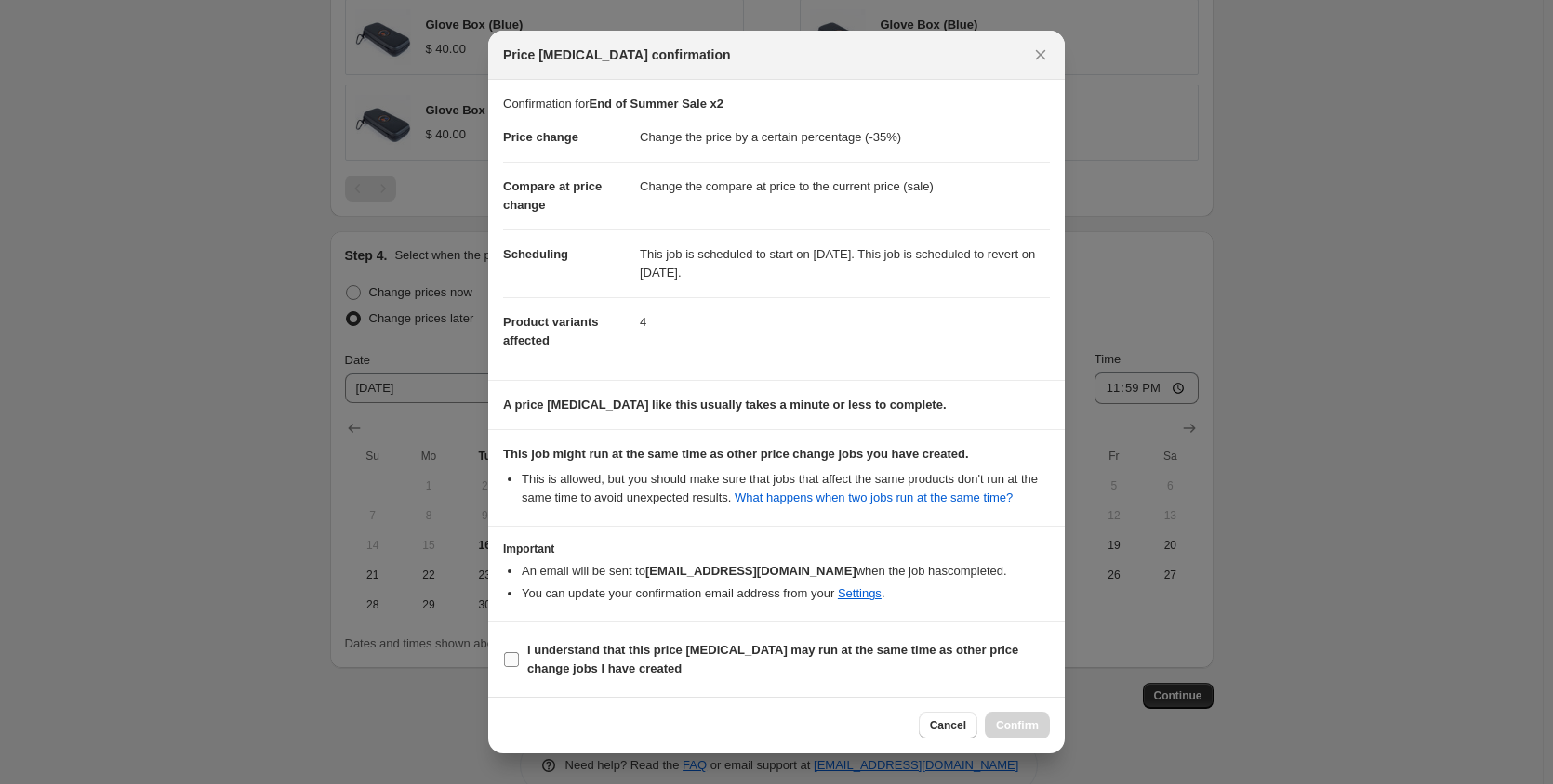
click at [505, 664] on input "I understand that this price [MEDICAL_DATA] may run at the same time as other p…" at bounding box center [511, 659] width 14 height 14
checkbox input "true"
click at [1017, 720] on span "Confirm" at bounding box center [1017, 725] width 42 height 14
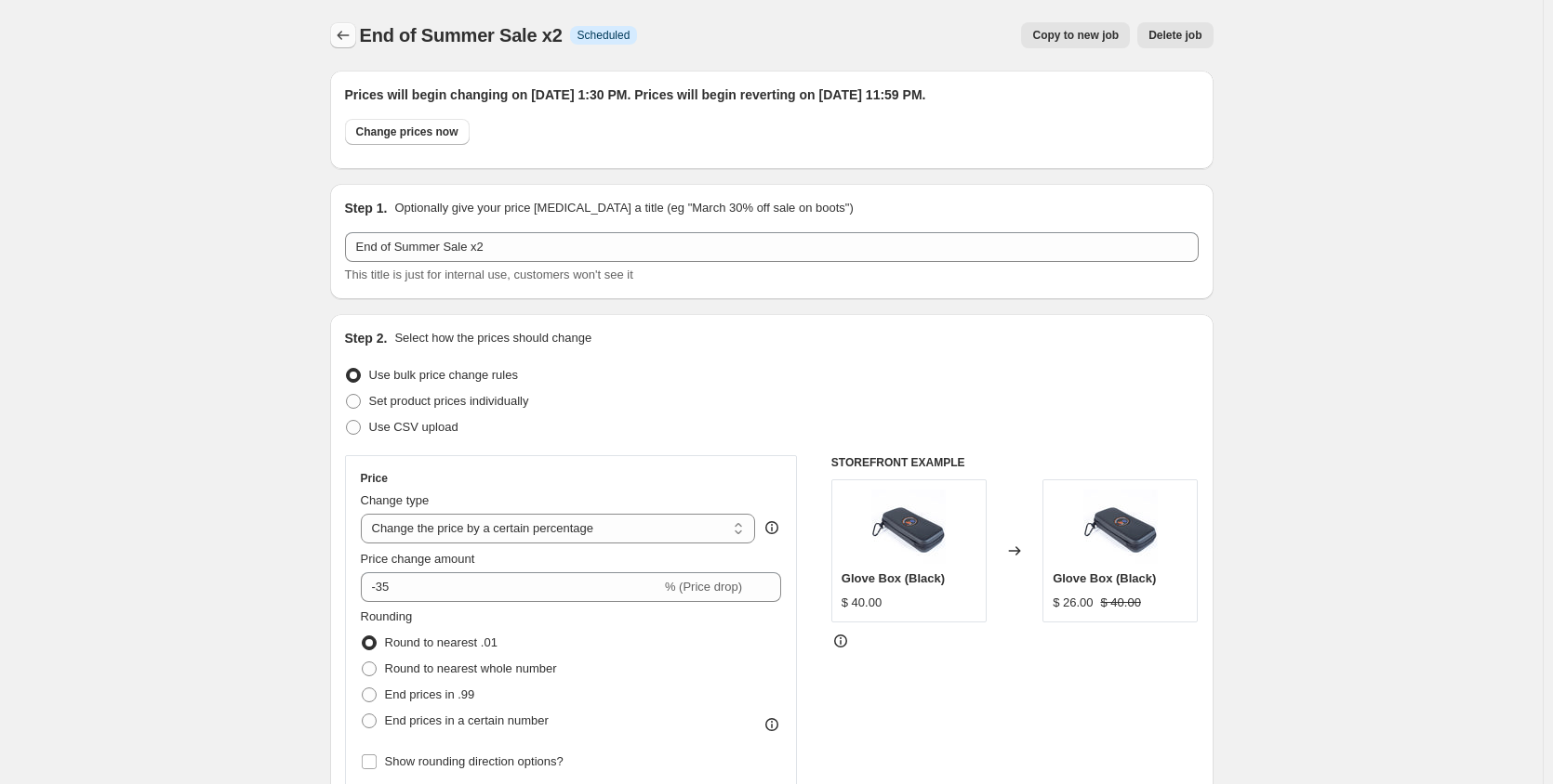
click at [353, 32] on icon "Price change jobs" at bounding box center [342, 35] width 18 height 18
